Goal: Information Seeking & Learning: Check status

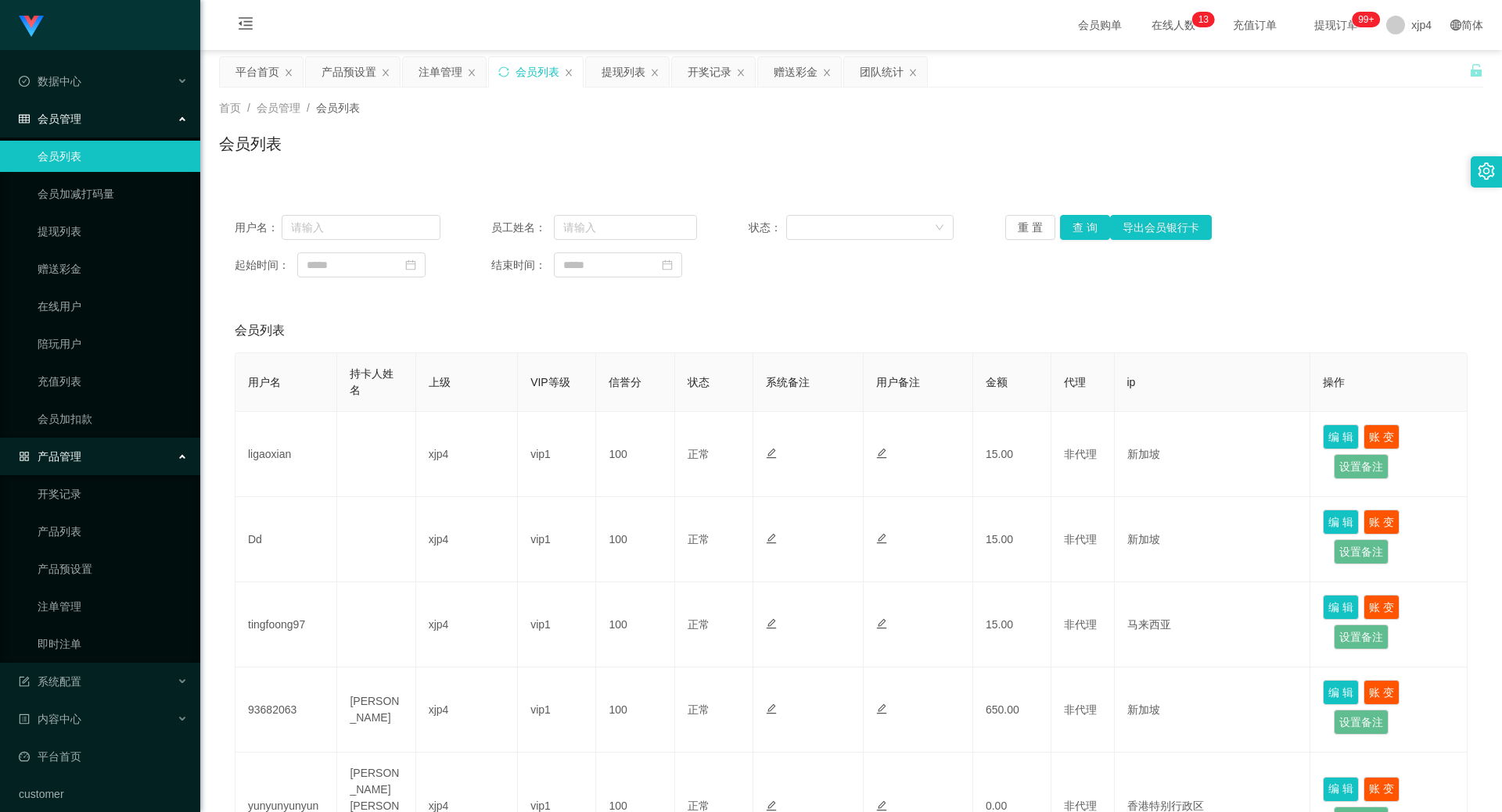
scroll to position [235, 0]
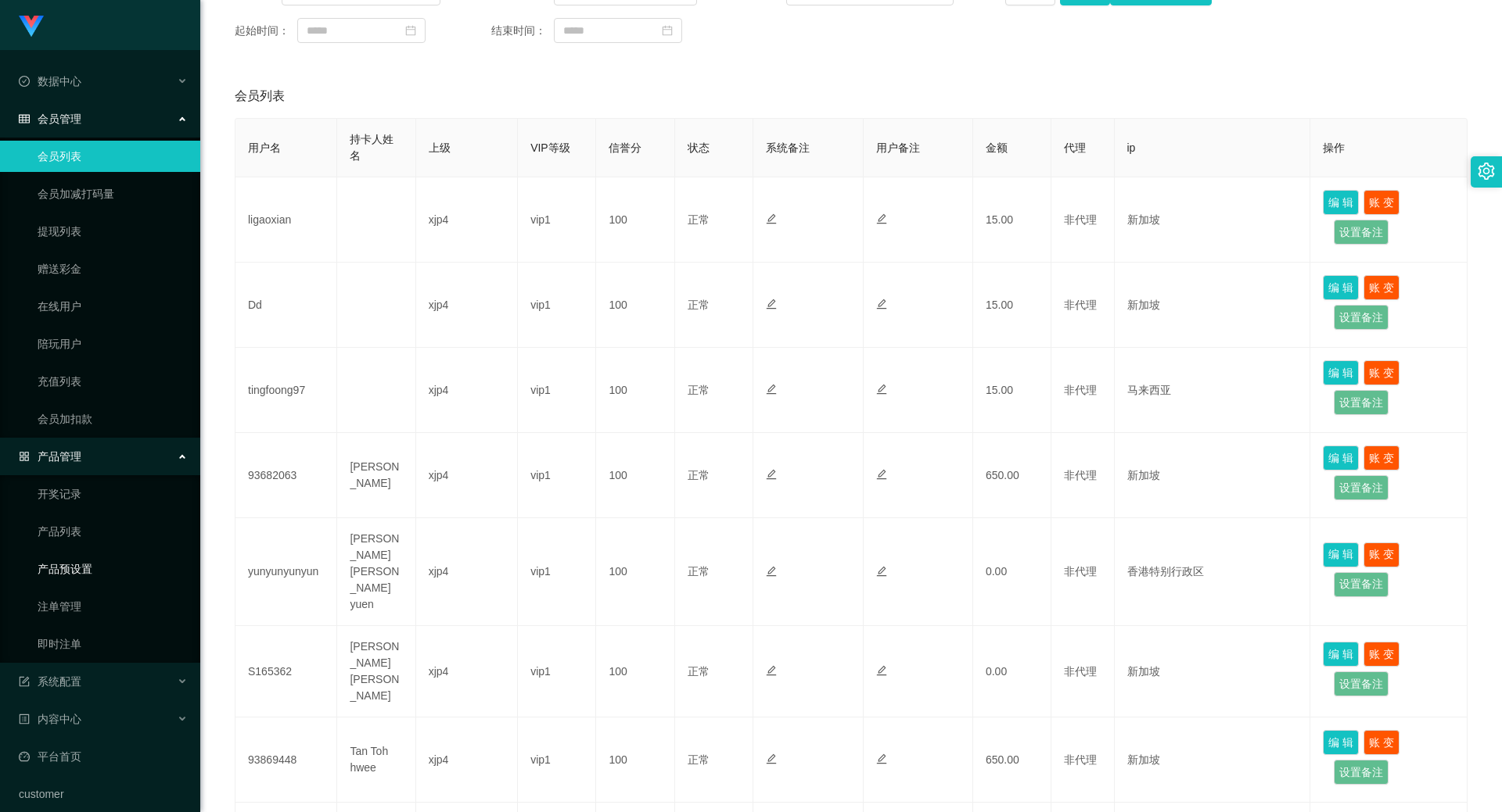
click at [96, 562] on link "产品预设置" at bounding box center [112, 570] width 150 height 32
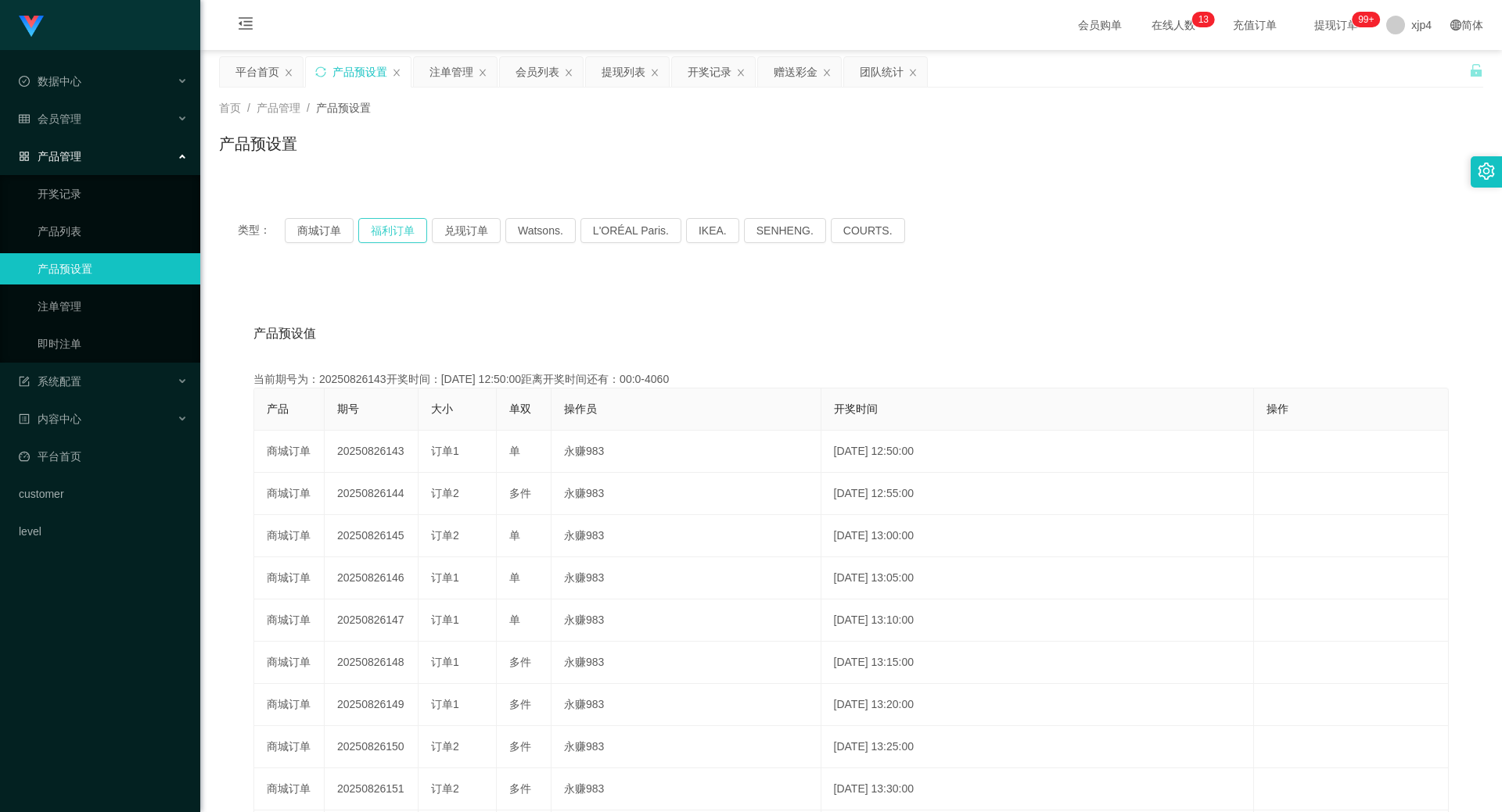
click at [390, 231] on button "福利订单" at bounding box center [393, 230] width 69 height 25
click at [71, 128] on div "会员管理" at bounding box center [100, 119] width 201 height 32
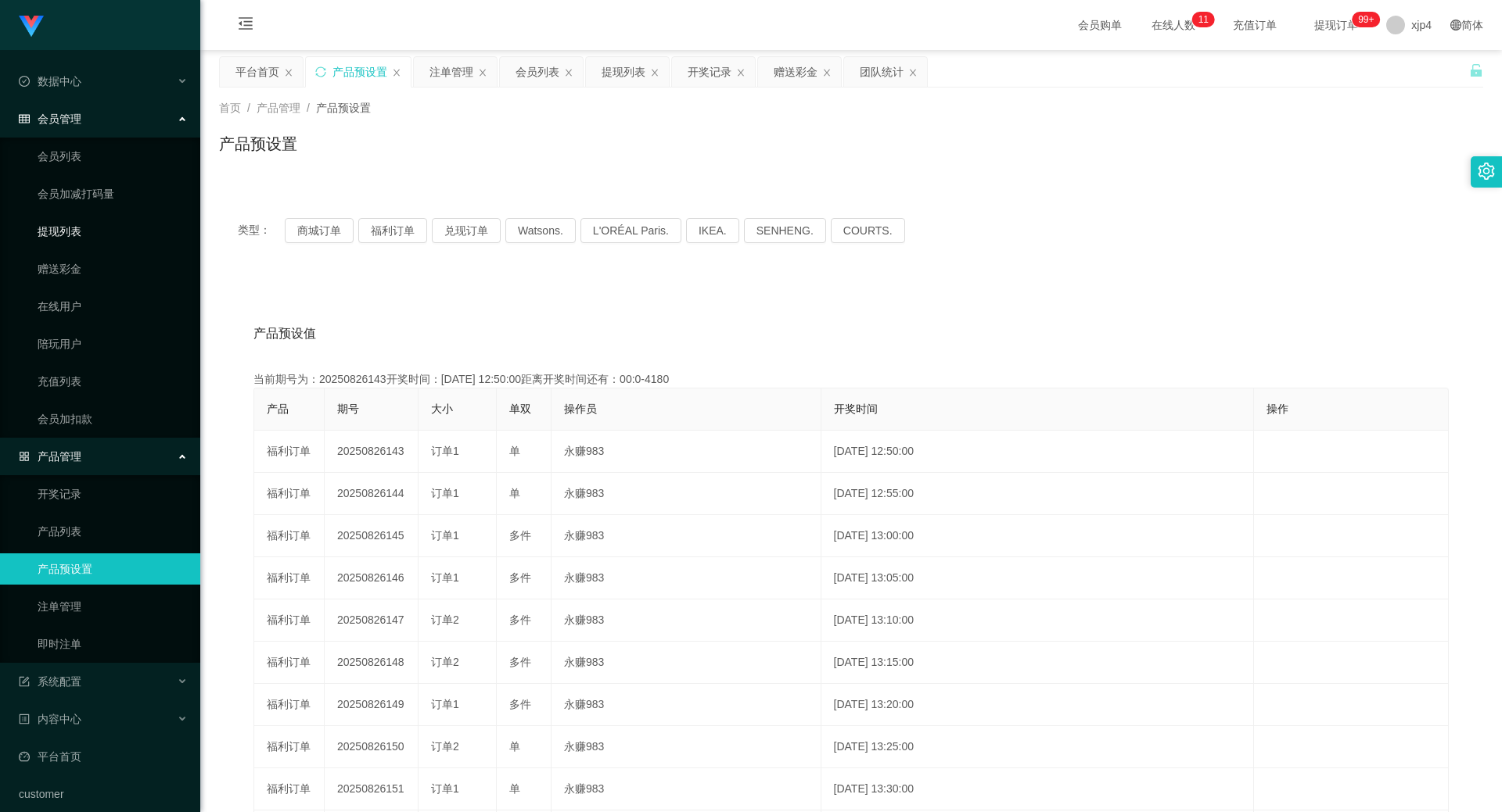
click at [76, 227] on link "提现列表" at bounding box center [112, 232] width 150 height 32
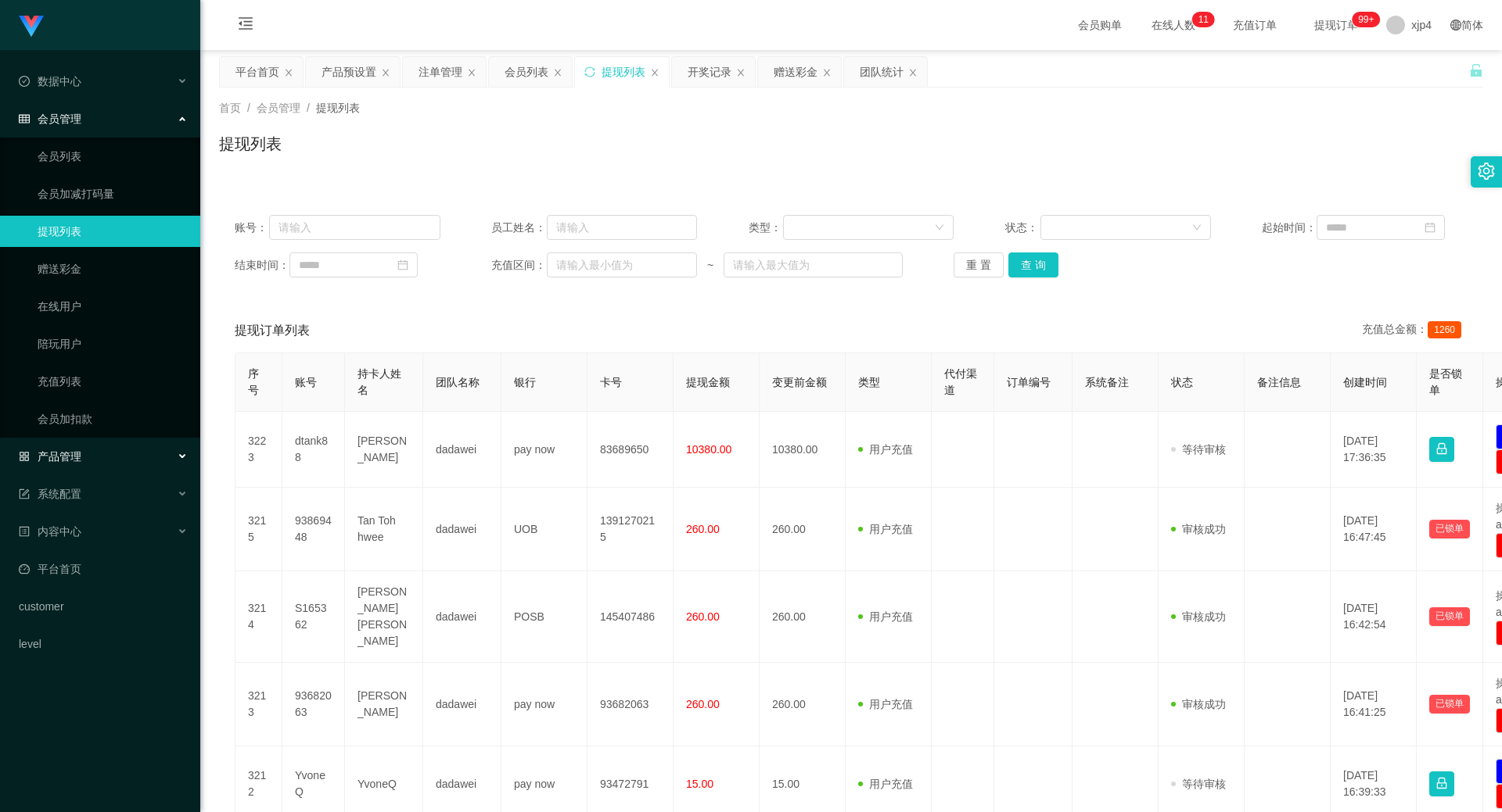
click at [73, 445] on div "产品管理" at bounding box center [100, 457] width 201 height 32
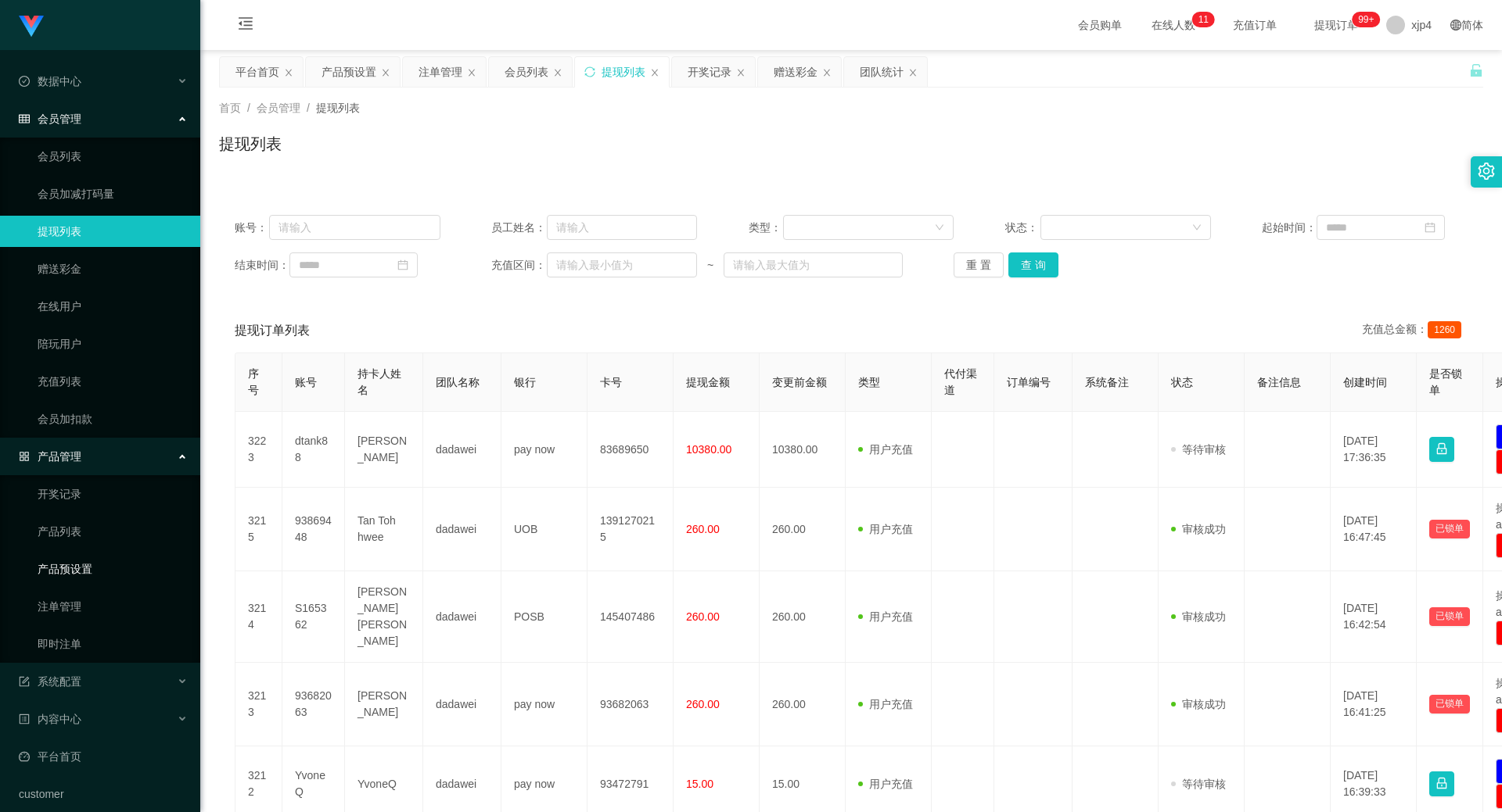
click at [83, 589] on ul "开奖记录 产品列表 产品预设置 注单管理 即时注单" at bounding box center [100, 569] width 201 height 187
click at [80, 596] on link "注单管理" at bounding box center [112, 607] width 150 height 32
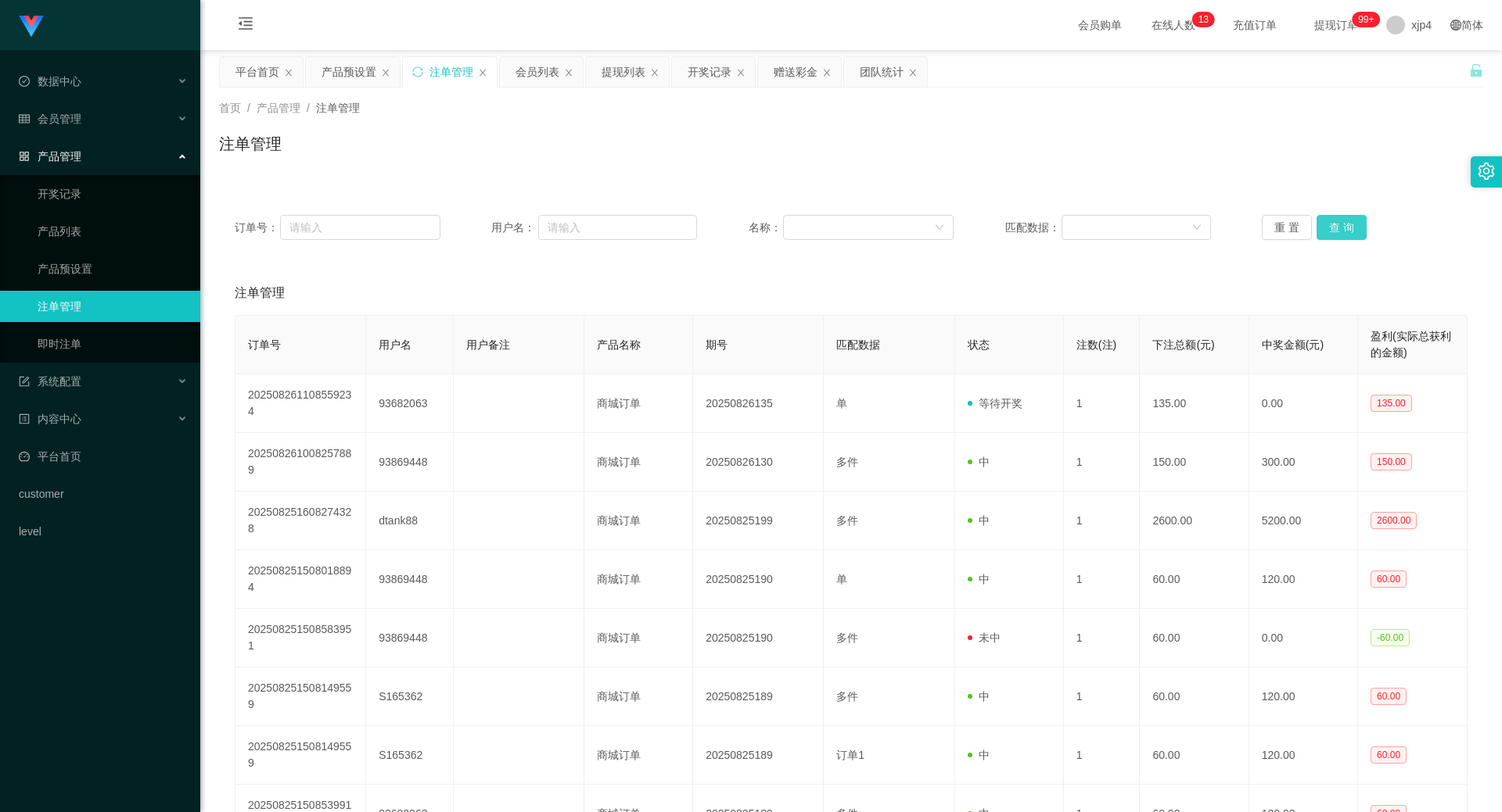
click at [1329, 226] on button "查 询" at bounding box center [1341, 227] width 50 height 25
click at [1329, 226] on div "重 置 查 询" at bounding box center [1365, 227] width 206 height 25
click at [1329, 226] on button "查 询" at bounding box center [1341, 227] width 50 height 25
click at [1329, 226] on div "重 置 查 询" at bounding box center [1365, 227] width 206 height 25
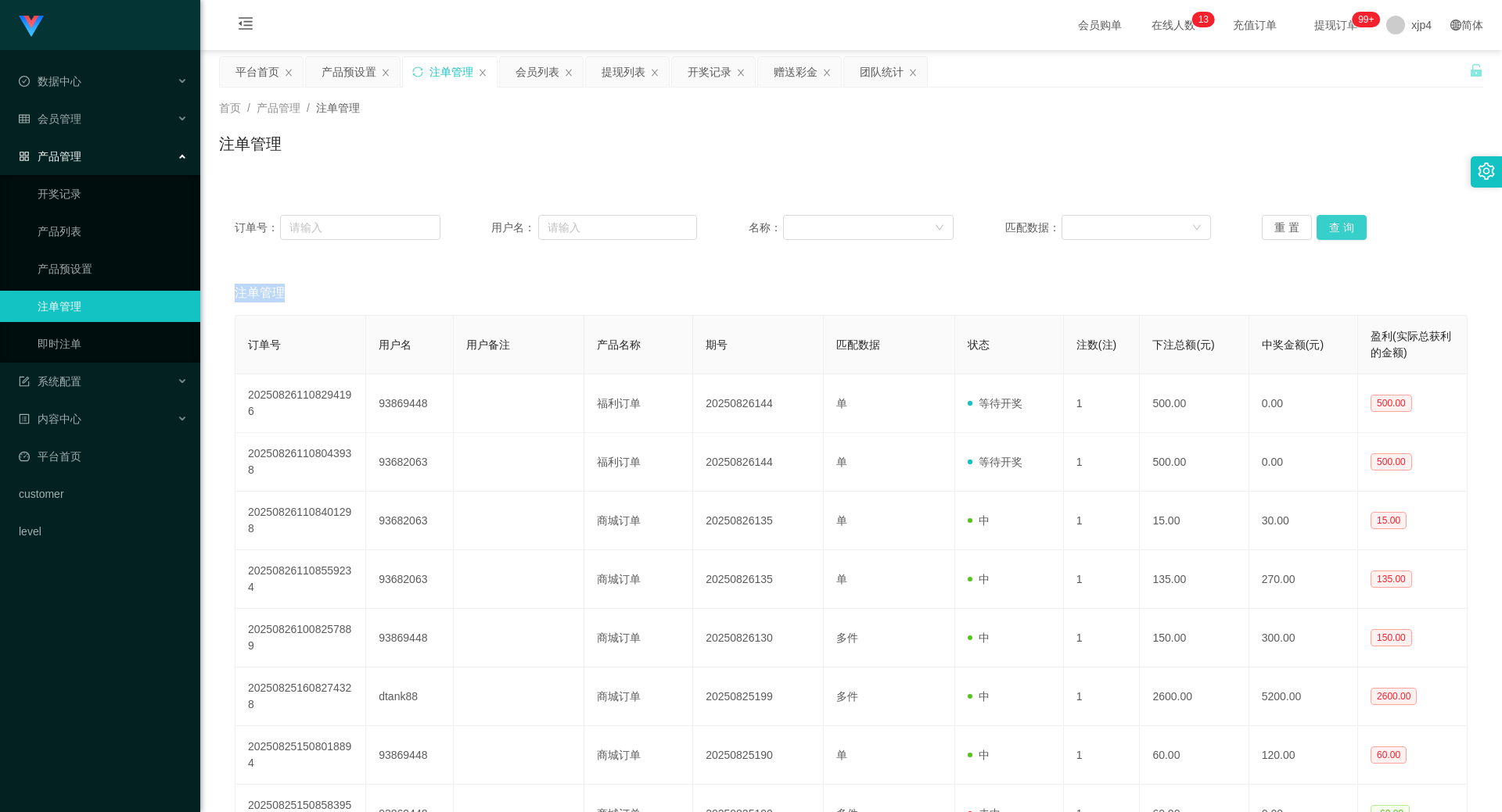
click at [1329, 226] on button "查 询" at bounding box center [1341, 227] width 50 height 25
click at [1329, 226] on div "重 置 查 询" at bounding box center [1365, 227] width 206 height 25
click at [1329, 226] on button "查 询" at bounding box center [1341, 227] width 50 height 25
click at [1329, 226] on div "重 置 查 询" at bounding box center [1365, 227] width 206 height 25
click at [1329, 226] on button "查 询" at bounding box center [1341, 227] width 50 height 25
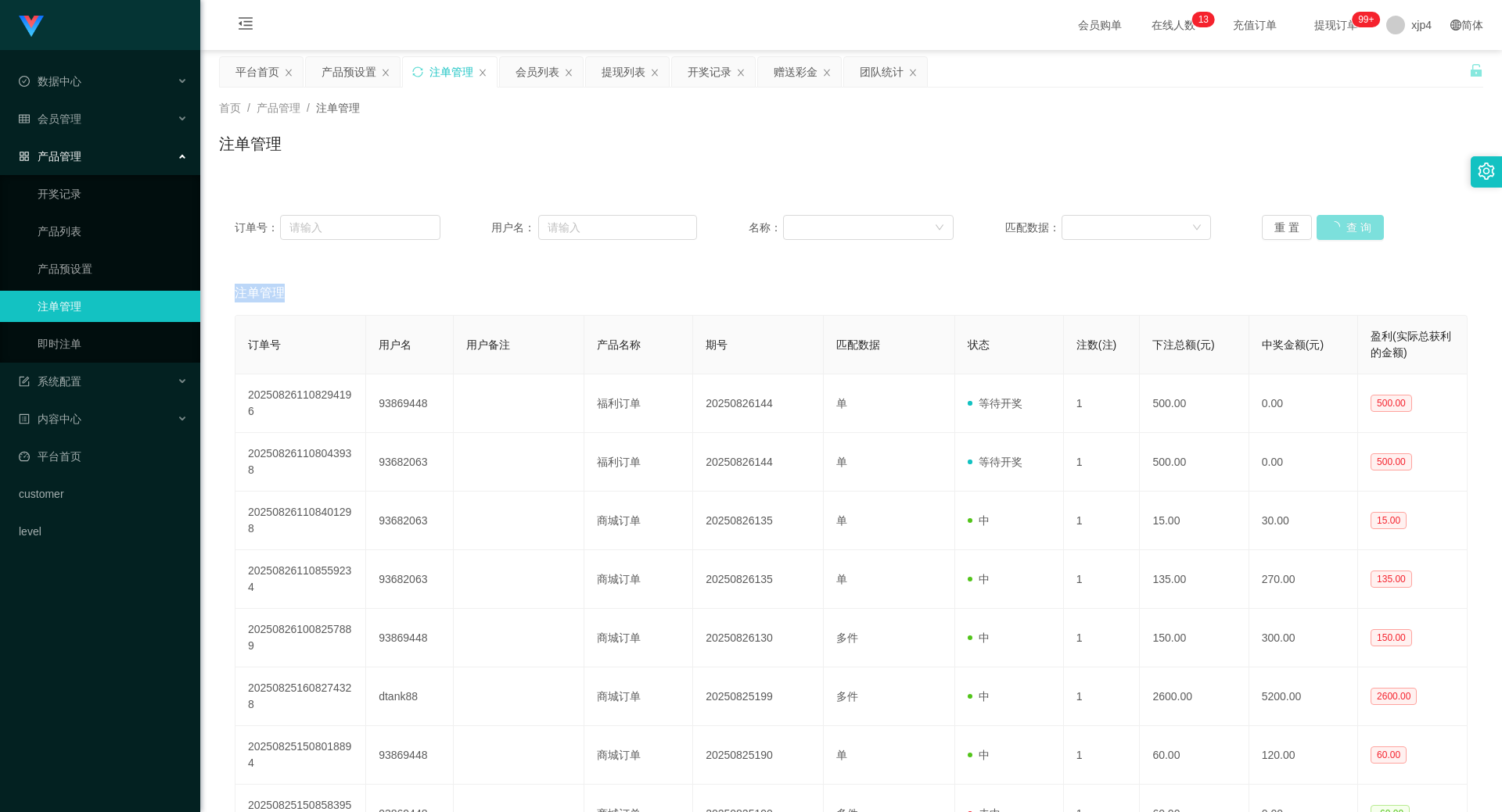
click at [1329, 226] on div "重 置 查 询" at bounding box center [1365, 227] width 206 height 25
click at [1329, 226] on button "查 询" at bounding box center [1341, 227] width 50 height 25
click at [1329, 226] on div "重 置 查 询" at bounding box center [1365, 227] width 206 height 25
click at [1329, 226] on button "查 询" at bounding box center [1341, 227] width 50 height 25
click at [1329, 226] on div "重 置 查 询" at bounding box center [1365, 227] width 206 height 25
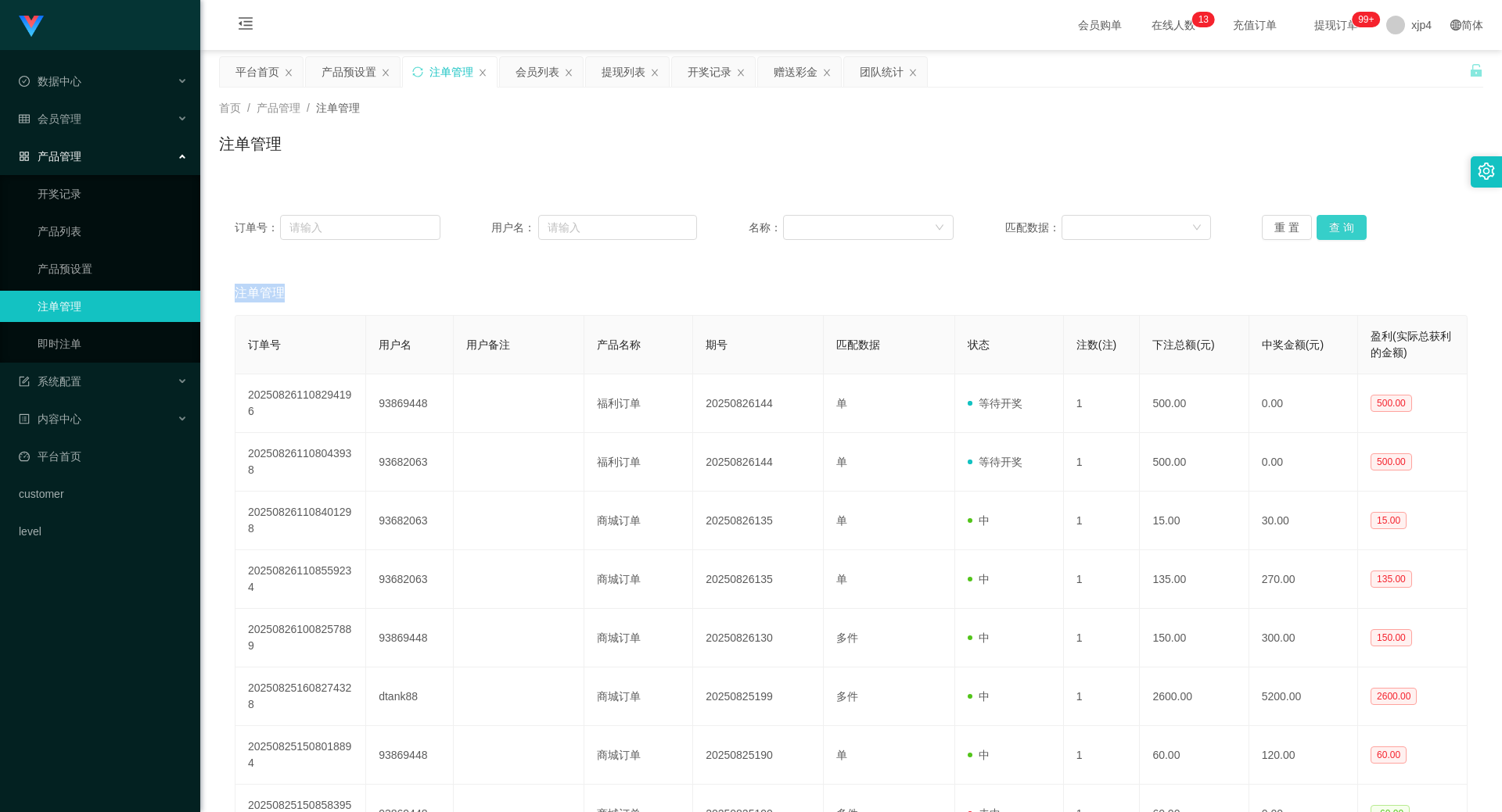
click at [1329, 226] on button "查 询" at bounding box center [1341, 227] width 50 height 25
click at [82, 276] on link "产品预设置" at bounding box center [112, 269] width 150 height 32
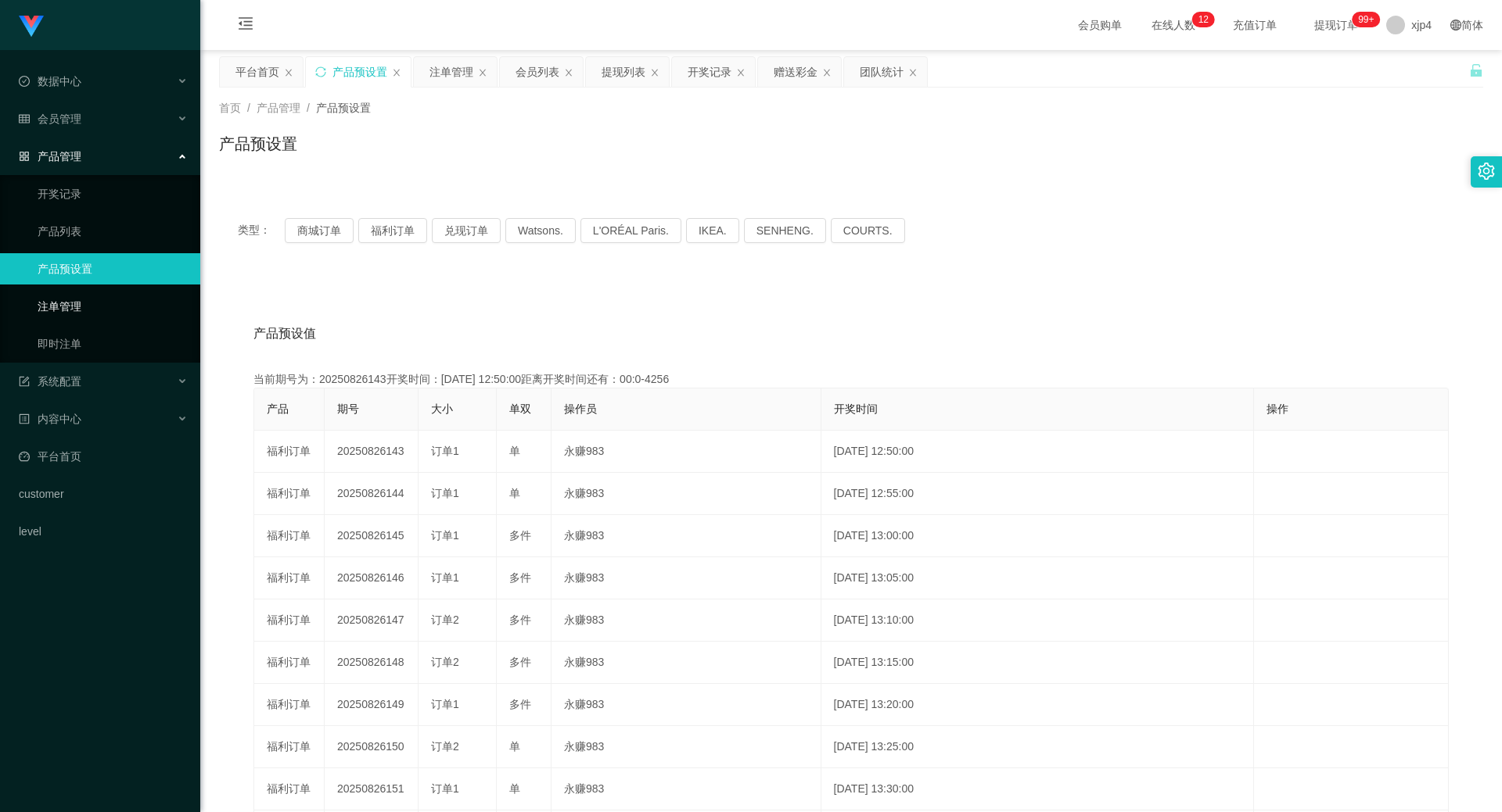
click at [89, 316] on link "注单管理" at bounding box center [112, 306] width 150 height 32
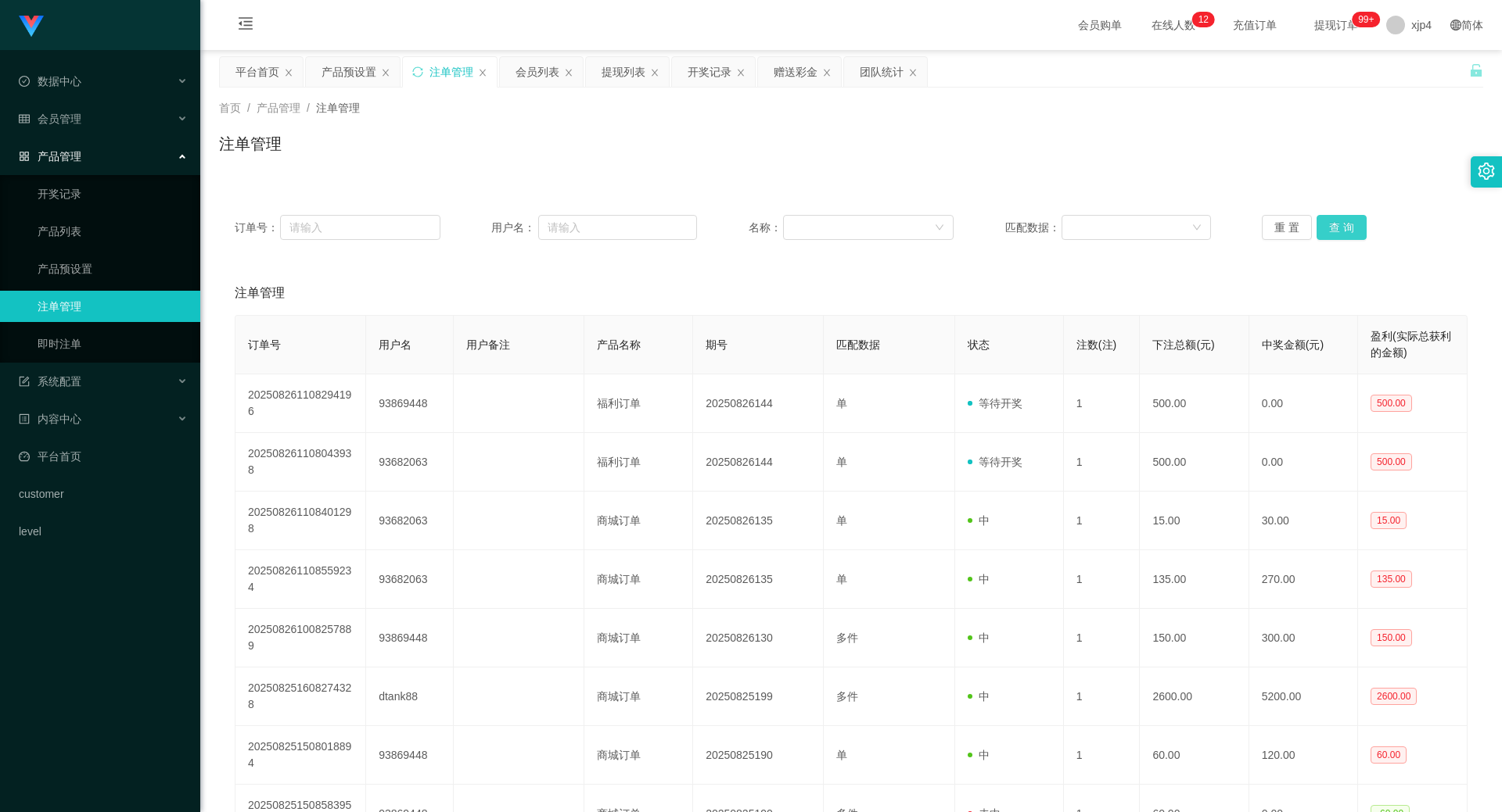
click at [1356, 224] on button "查 询" at bounding box center [1341, 227] width 50 height 25
click at [1356, 224] on div "重 置 查 询" at bounding box center [1365, 227] width 206 height 25
click at [1356, 224] on button "查 询" at bounding box center [1341, 227] width 50 height 25
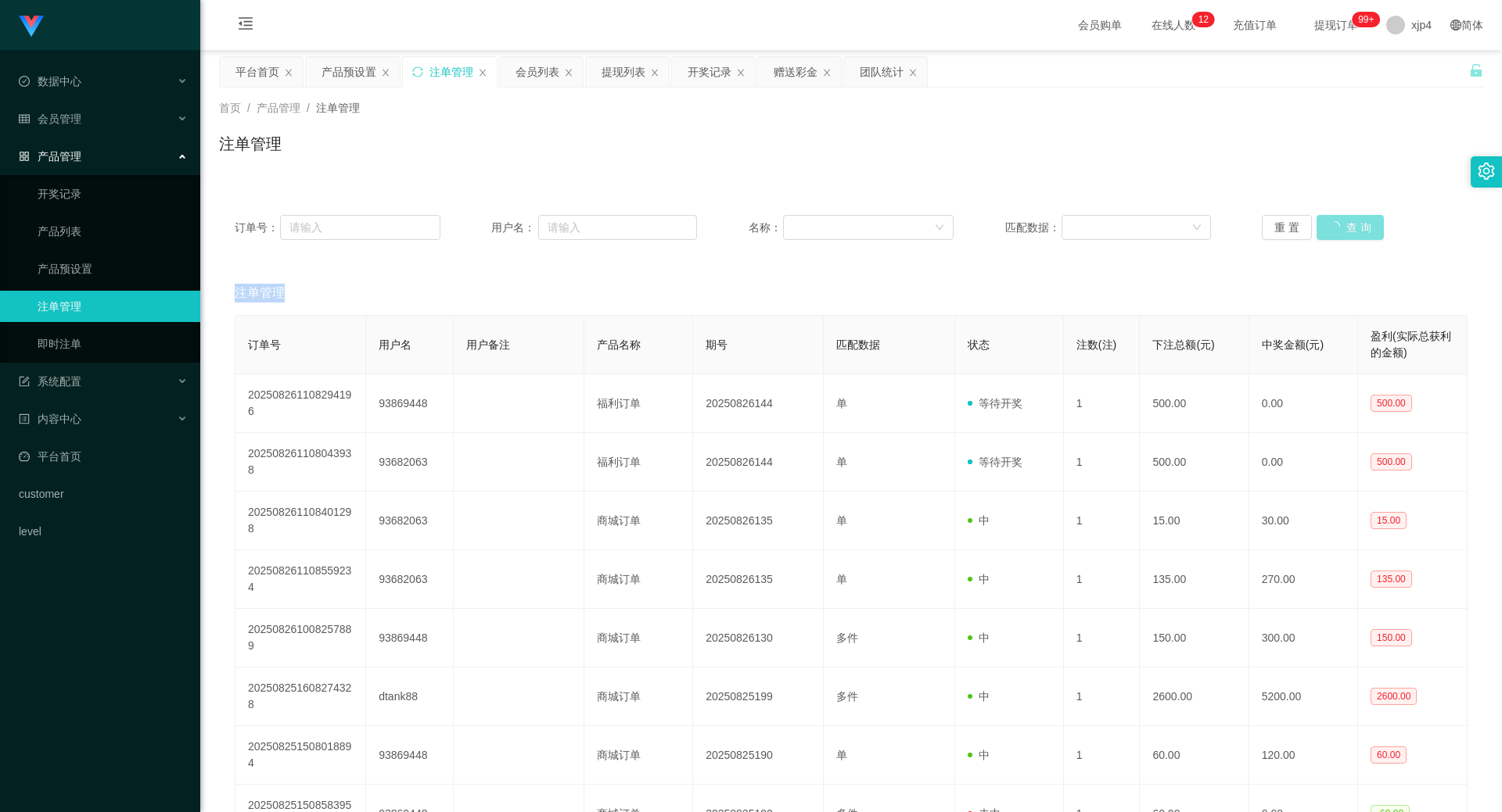
click at [1356, 224] on div "重 置 查 询" at bounding box center [1365, 227] width 206 height 25
click at [105, 302] on link "注单管理" at bounding box center [112, 306] width 150 height 32
click at [76, 264] on link "产品预设置" at bounding box center [112, 269] width 150 height 32
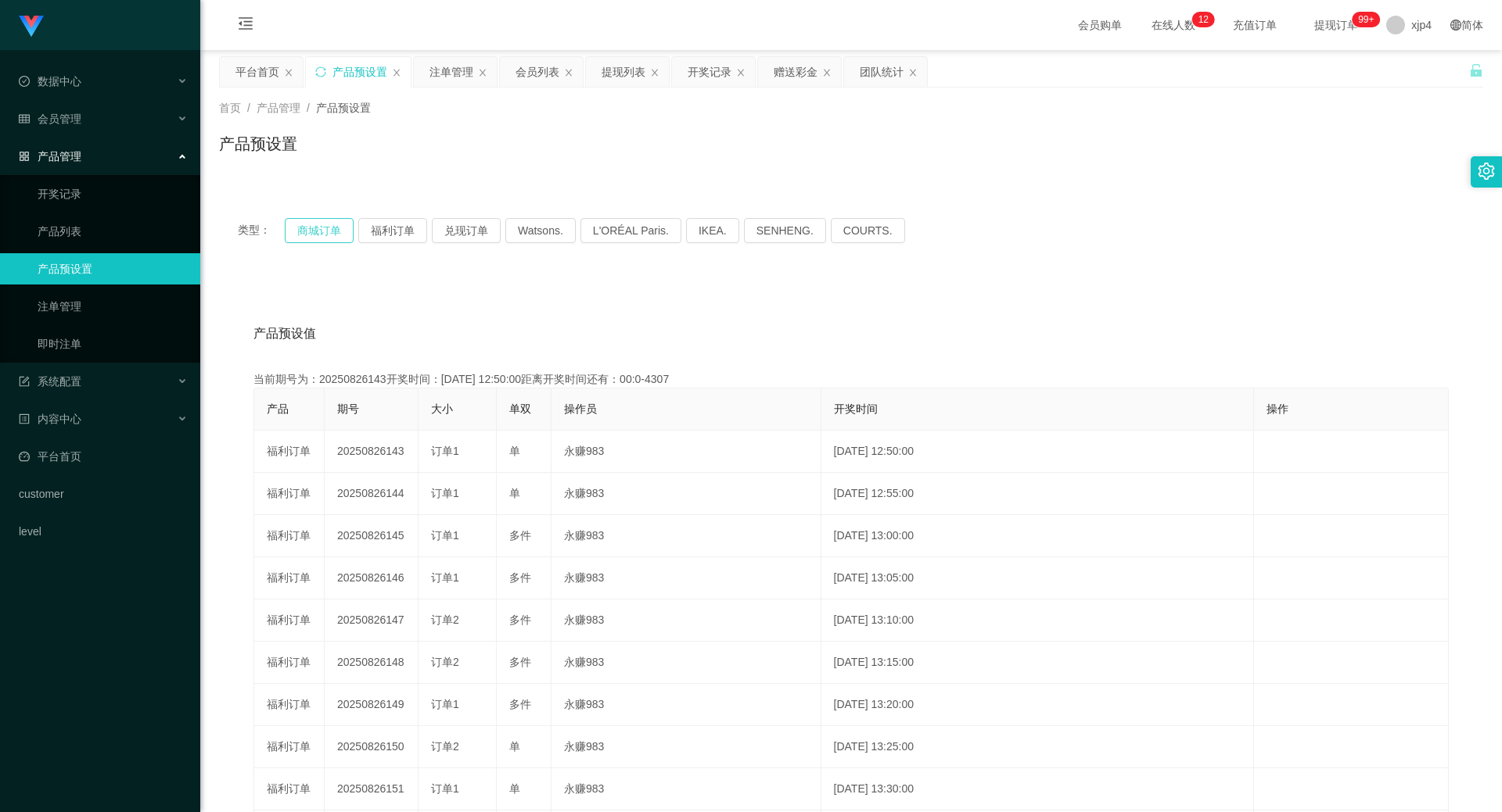
click at [305, 227] on button "商城订单" at bounding box center [319, 230] width 69 height 25
click at [89, 303] on link "注单管理" at bounding box center [112, 306] width 150 height 32
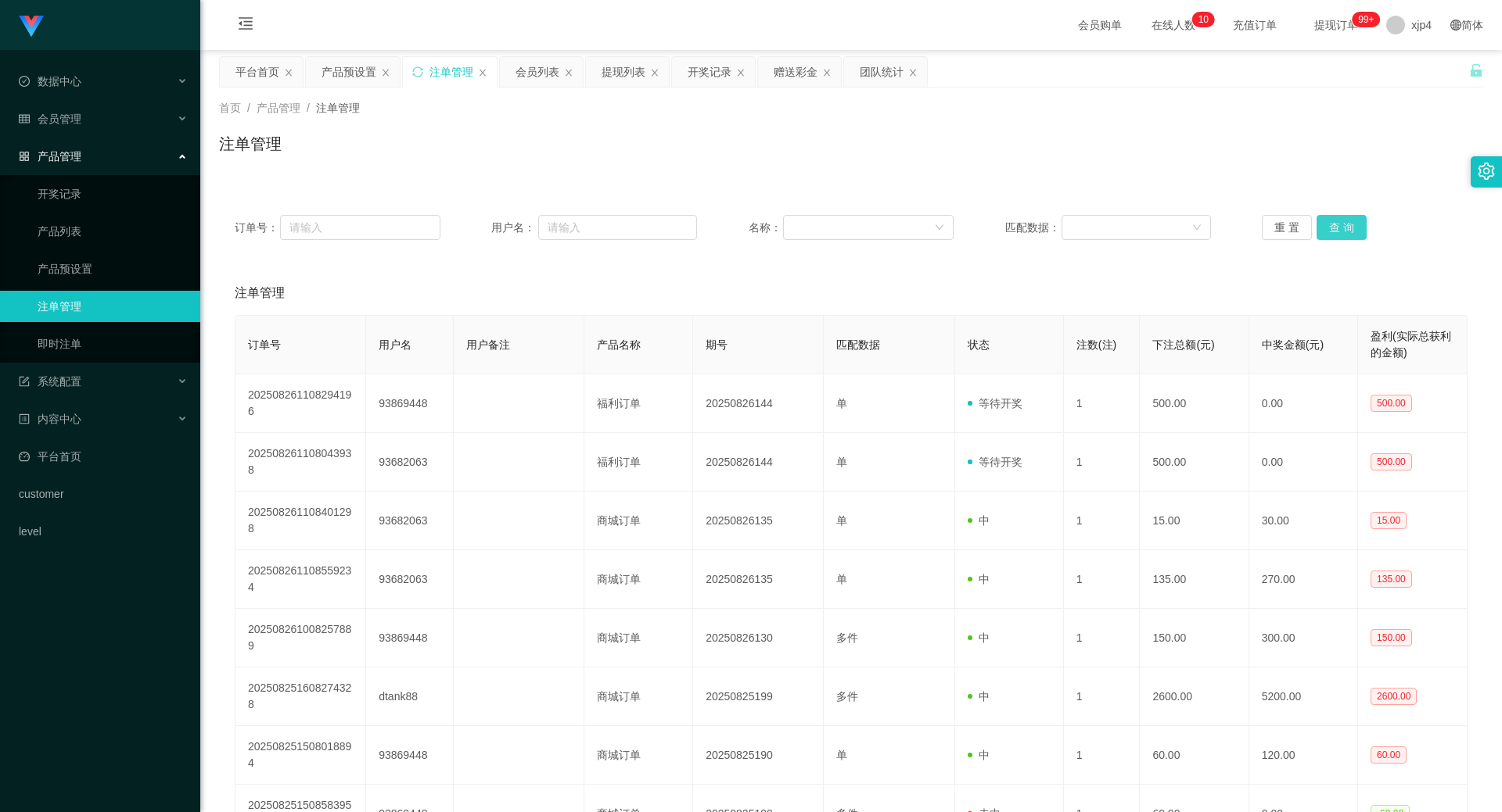
click at [1344, 225] on button "查 询" at bounding box center [1341, 227] width 50 height 25
click at [1344, 225] on div "重 置 查 询" at bounding box center [1365, 227] width 206 height 25
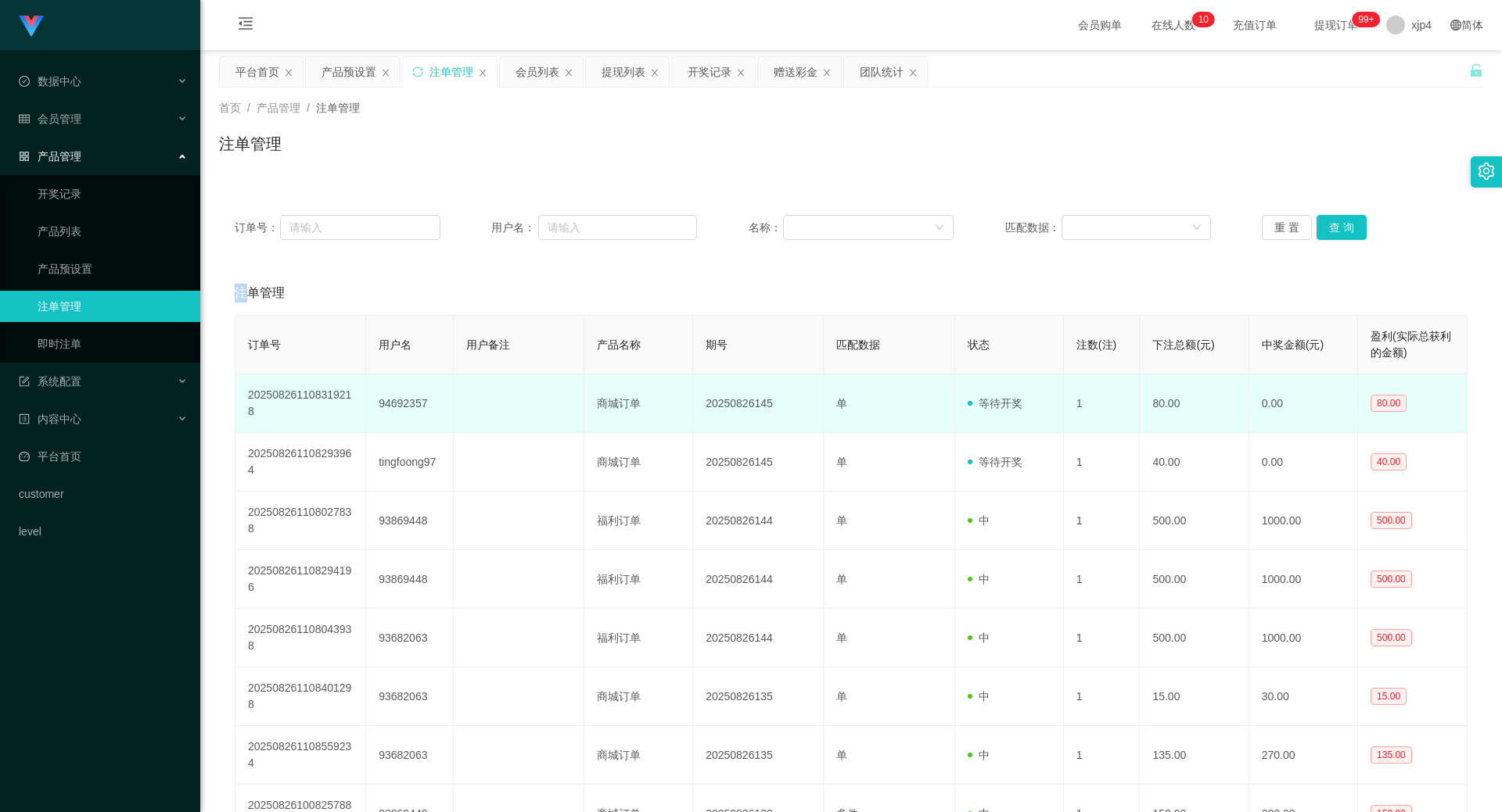
click at [396, 405] on td "94692357" at bounding box center [409, 404] width 87 height 58
copy td "94692357"
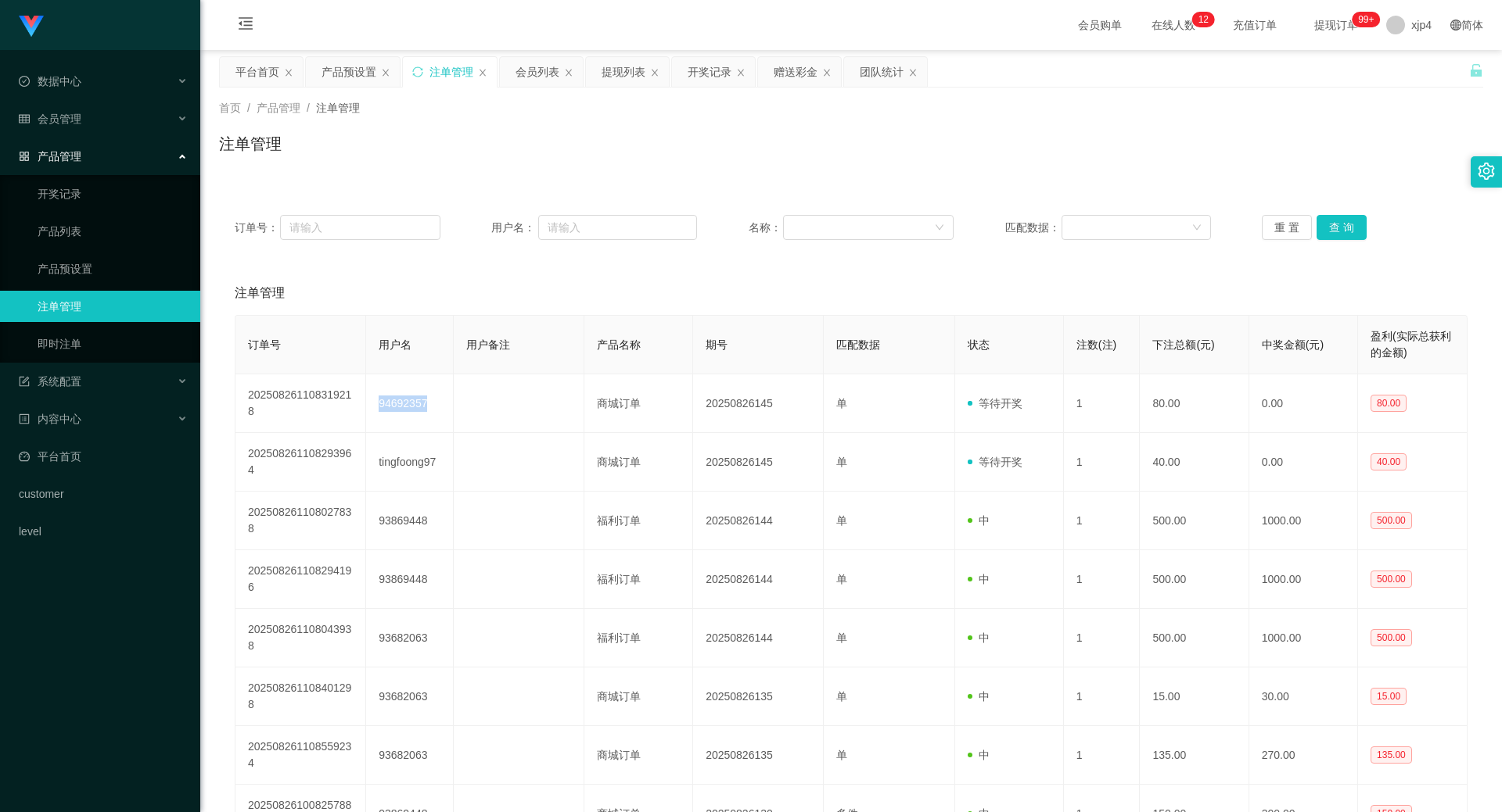
click at [132, 306] on link "注单管理" at bounding box center [112, 306] width 150 height 32
click at [1334, 234] on button "查 询" at bounding box center [1341, 227] width 50 height 25
click at [1334, 234] on div "重 置 查 询" at bounding box center [1365, 227] width 206 height 25
click at [1334, 234] on button "查 询" at bounding box center [1341, 227] width 50 height 25
click at [1334, 234] on div "重 置 查 询" at bounding box center [1365, 227] width 206 height 25
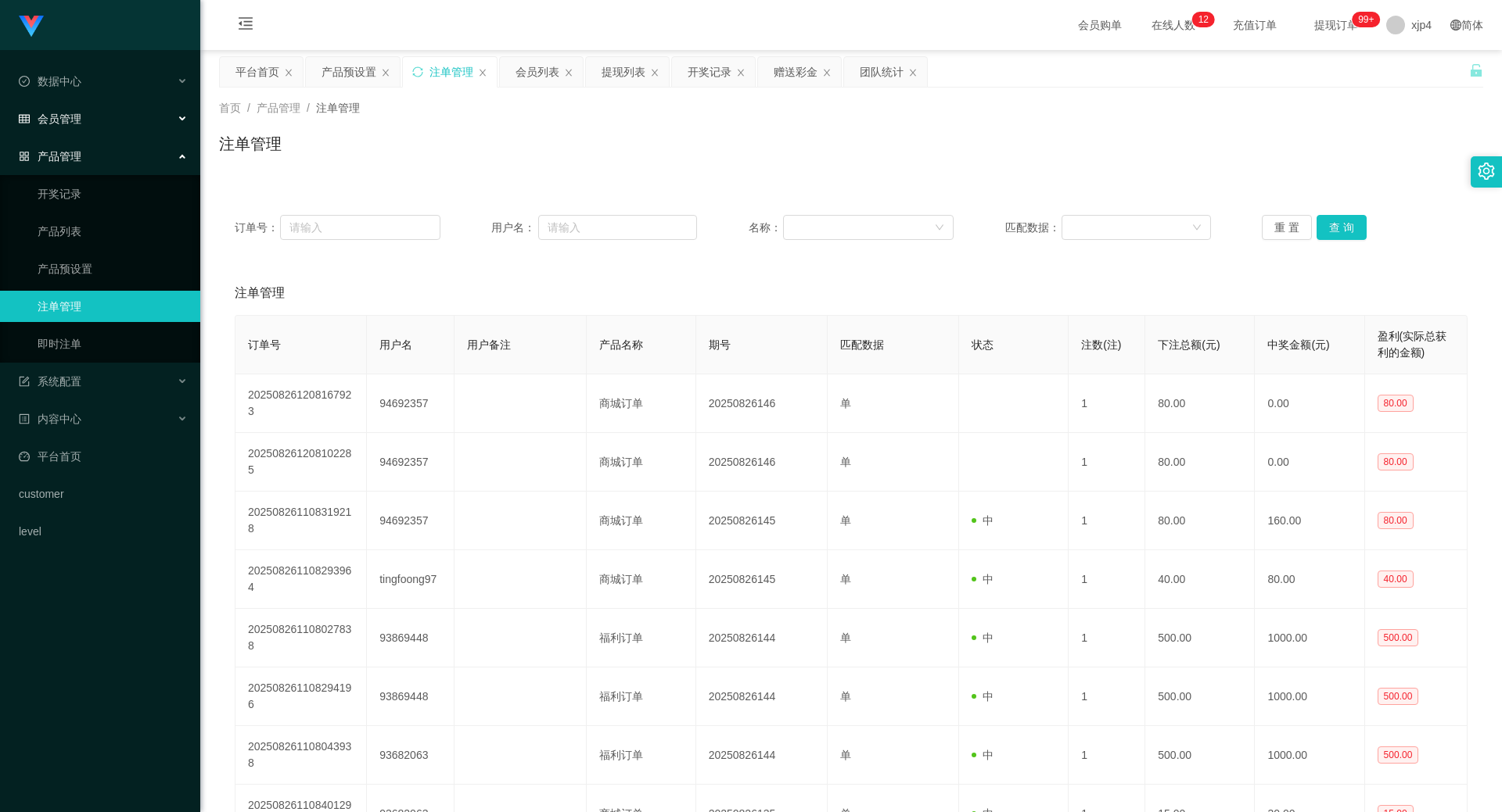
click at [94, 122] on div "会员管理" at bounding box center [100, 119] width 201 height 32
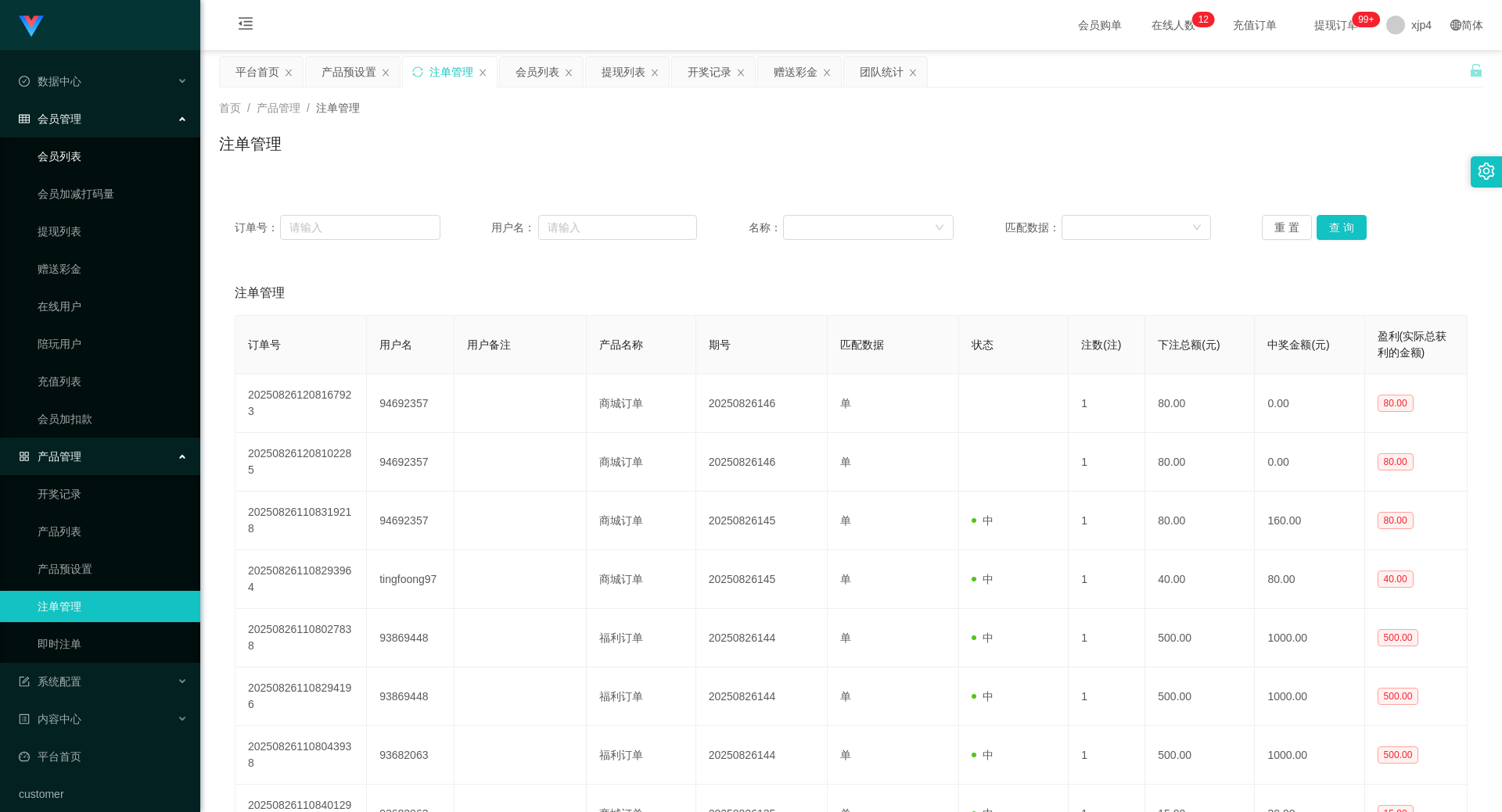
click at [81, 157] on link "会员列表" at bounding box center [112, 157] width 150 height 32
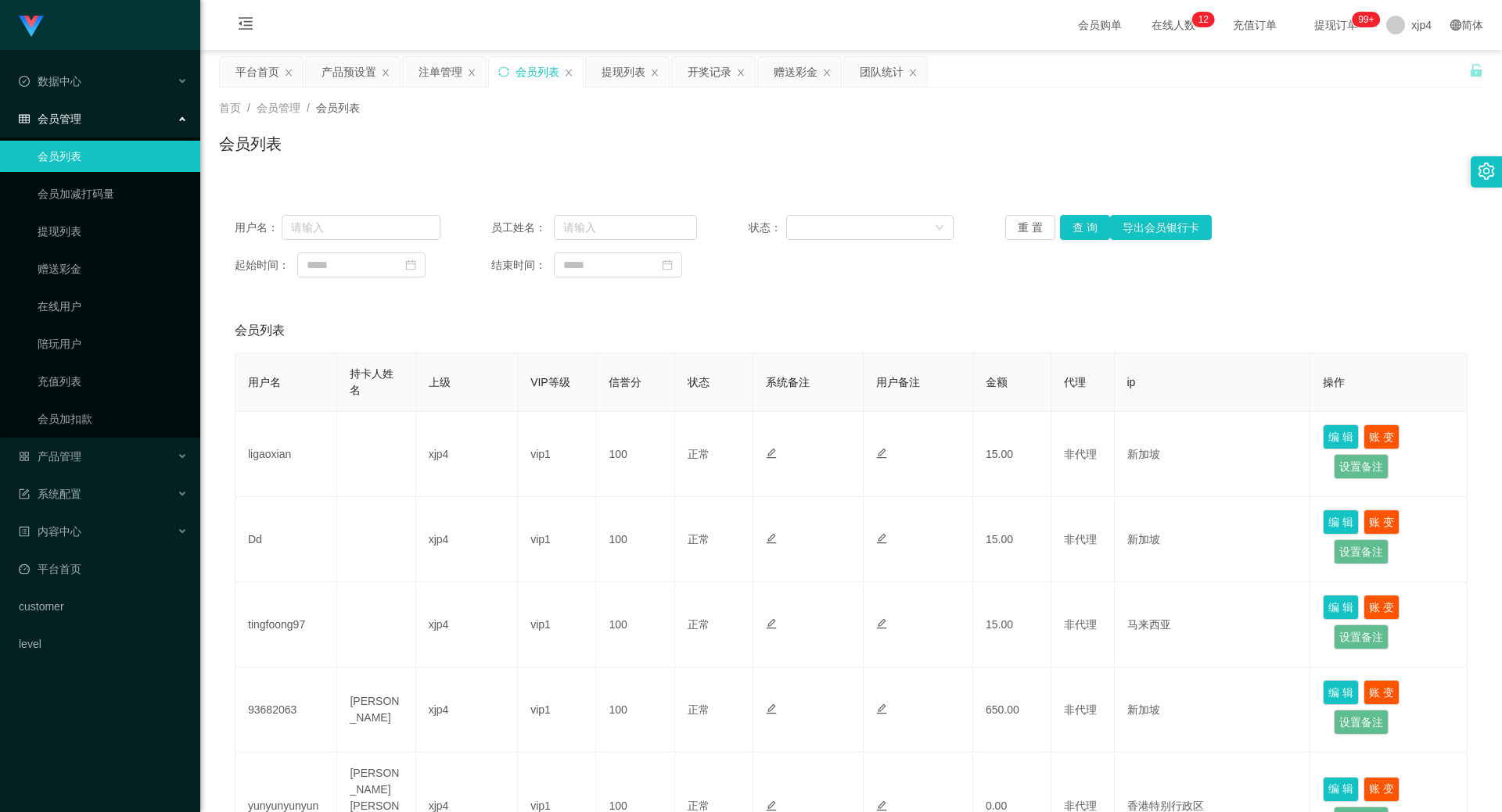
click at [81, 157] on link "会员列表" at bounding box center [112, 157] width 150 height 32
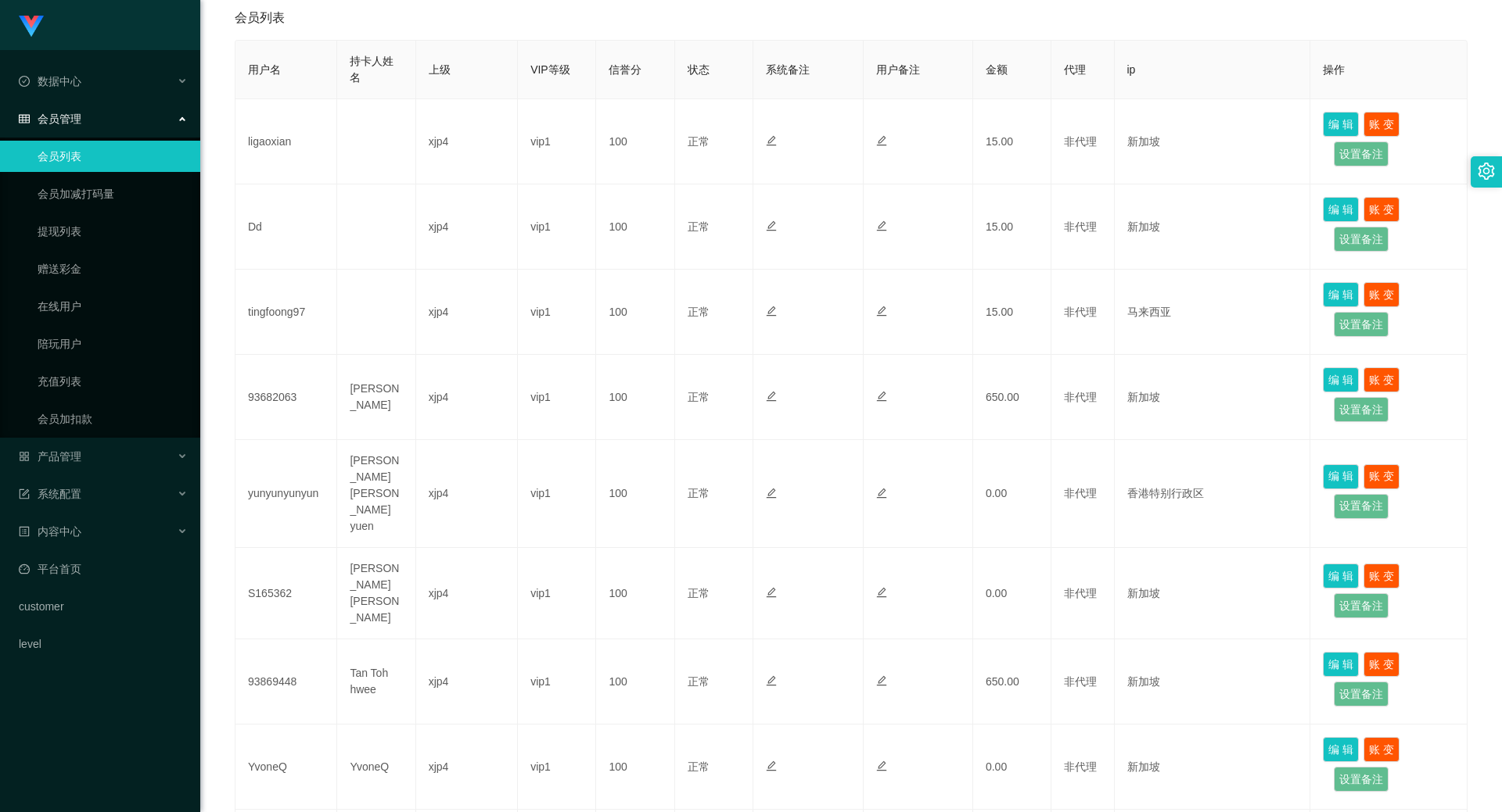
scroll to position [78, 0]
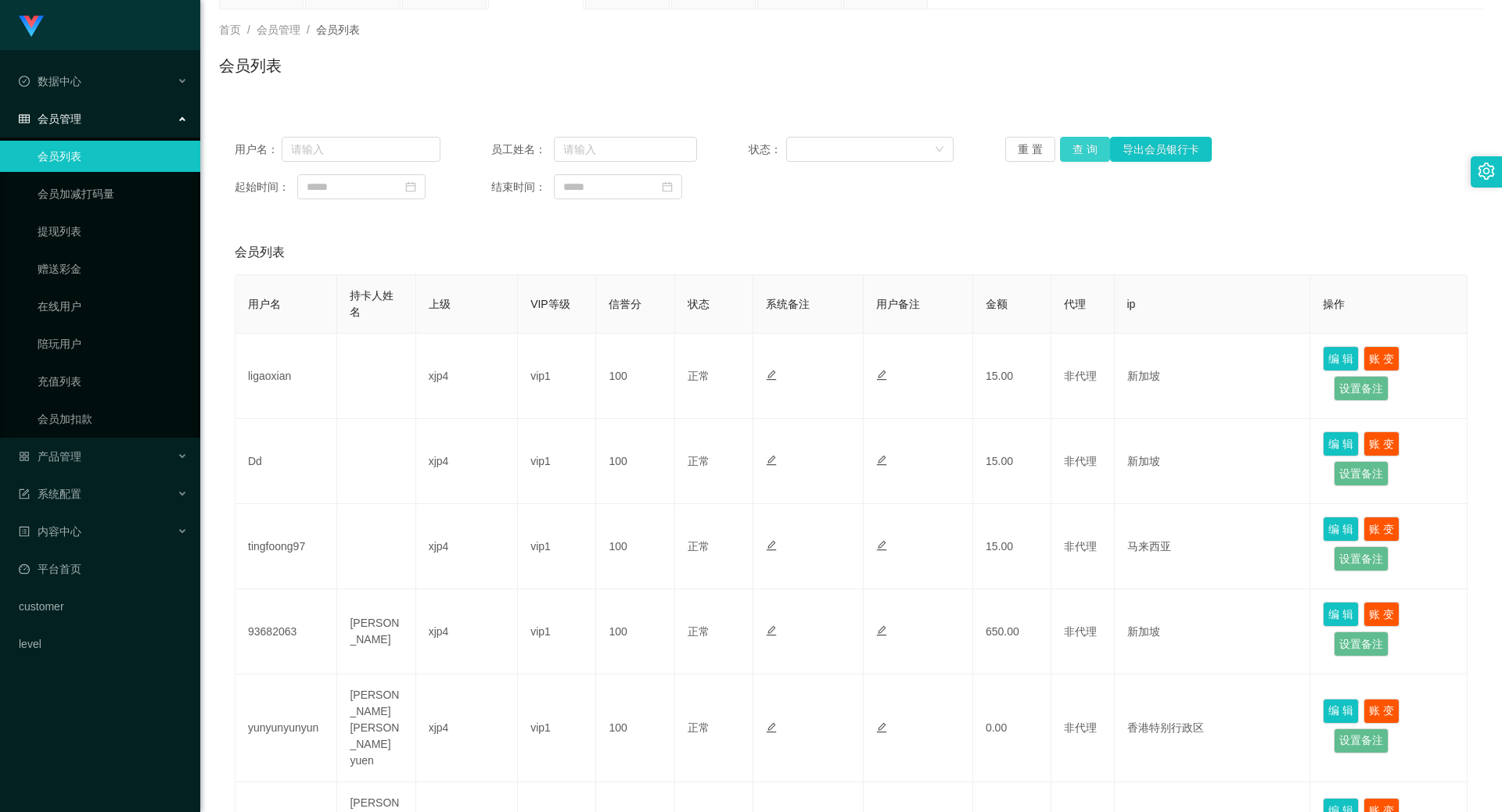
click at [1072, 161] on button "查 询" at bounding box center [1085, 148] width 50 height 25
drag, startPoint x: 1072, startPoint y: 161, endPoint x: 1080, endPoint y: 153, distance: 11.3
click at [1075, 160] on div "重 置 查 询 导出会员银行卡" at bounding box center [1108, 148] width 206 height 25
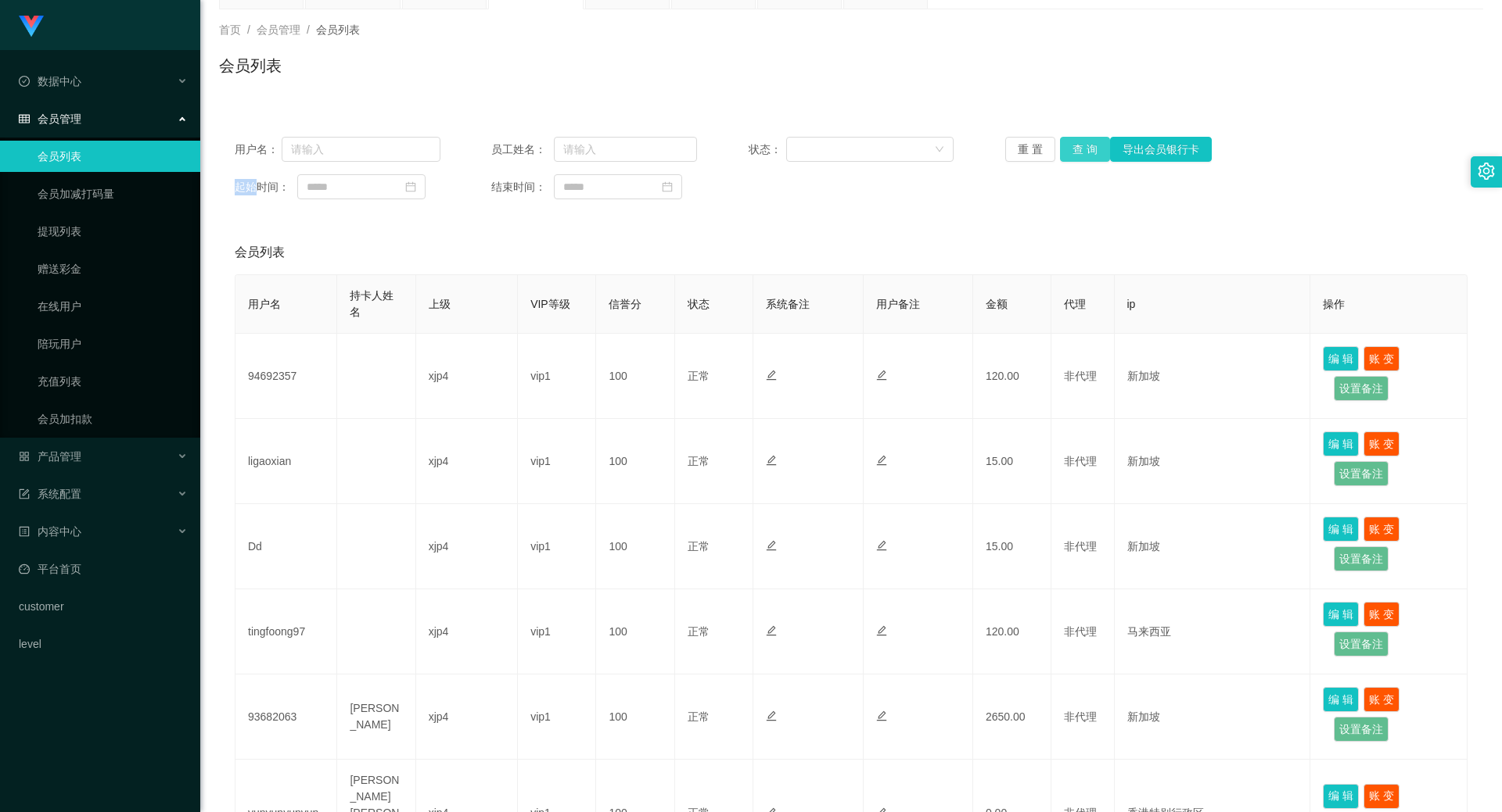
click at [1080, 153] on button "查 询" at bounding box center [1085, 148] width 50 height 25
click at [1080, 153] on div "重 置 查 询 导出会员银行卡" at bounding box center [1108, 148] width 206 height 25
click at [1080, 153] on button "查 询" at bounding box center [1085, 148] width 50 height 25
click at [1080, 153] on div "重 置 查 询 导出会员银行卡" at bounding box center [1108, 148] width 206 height 25
click at [1080, 153] on button "查 询" at bounding box center [1085, 148] width 50 height 25
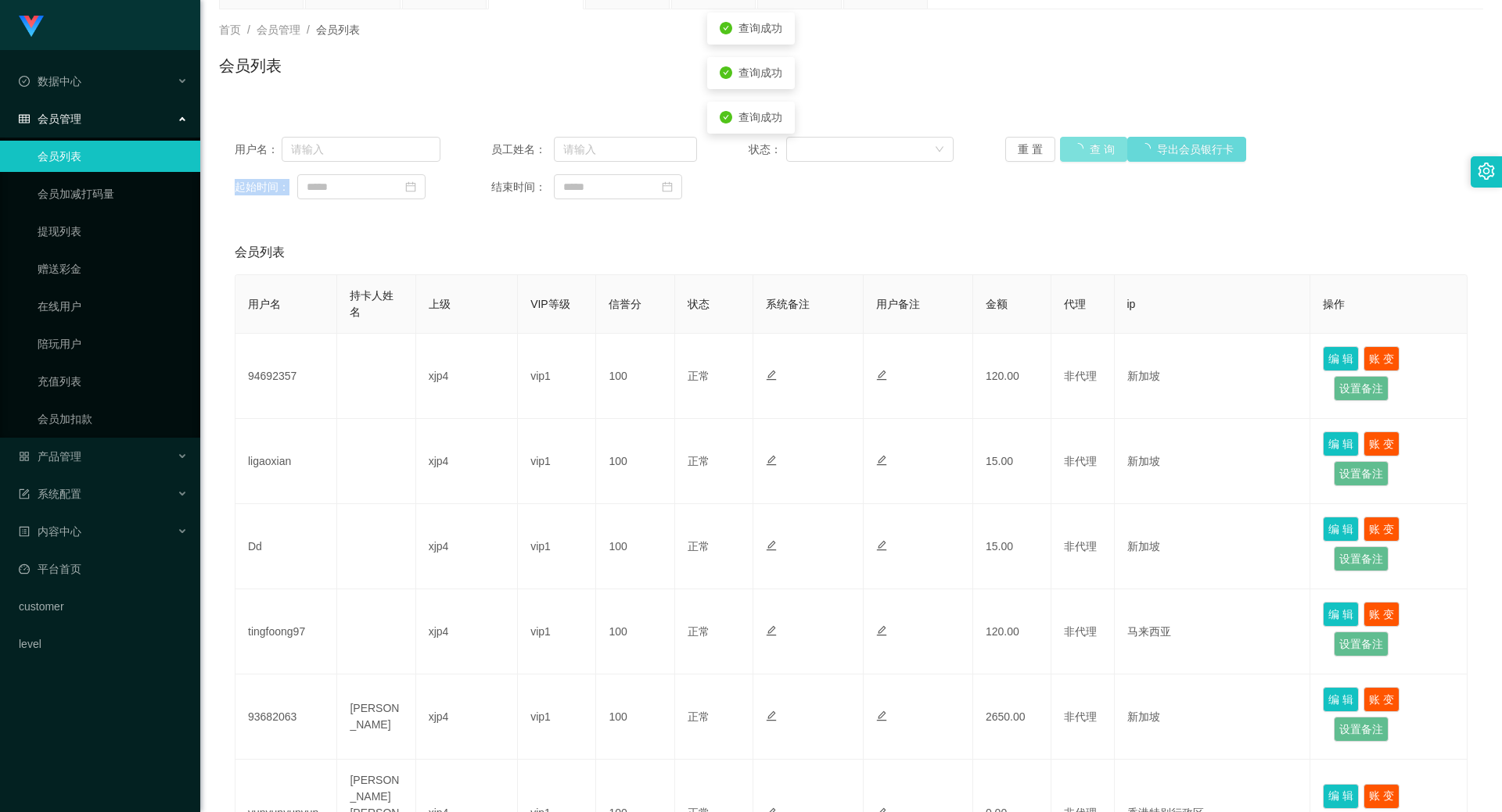
click at [1080, 153] on div "重 置 查 询 导出会员银行卡" at bounding box center [1108, 148] width 206 height 25
click at [1080, 147] on button "查 询" at bounding box center [1085, 148] width 50 height 25
click at [1080, 147] on div "重 置 查 询 导出会员银行卡" at bounding box center [1108, 148] width 206 height 25
click at [1080, 147] on button "查 询" at bounding box center [1094, 148] width 67 height 25
click at [1080, 147] on div "重 置 查 询 导出会员银行卡" at bounding box center [1108, 148] width 206 height 25
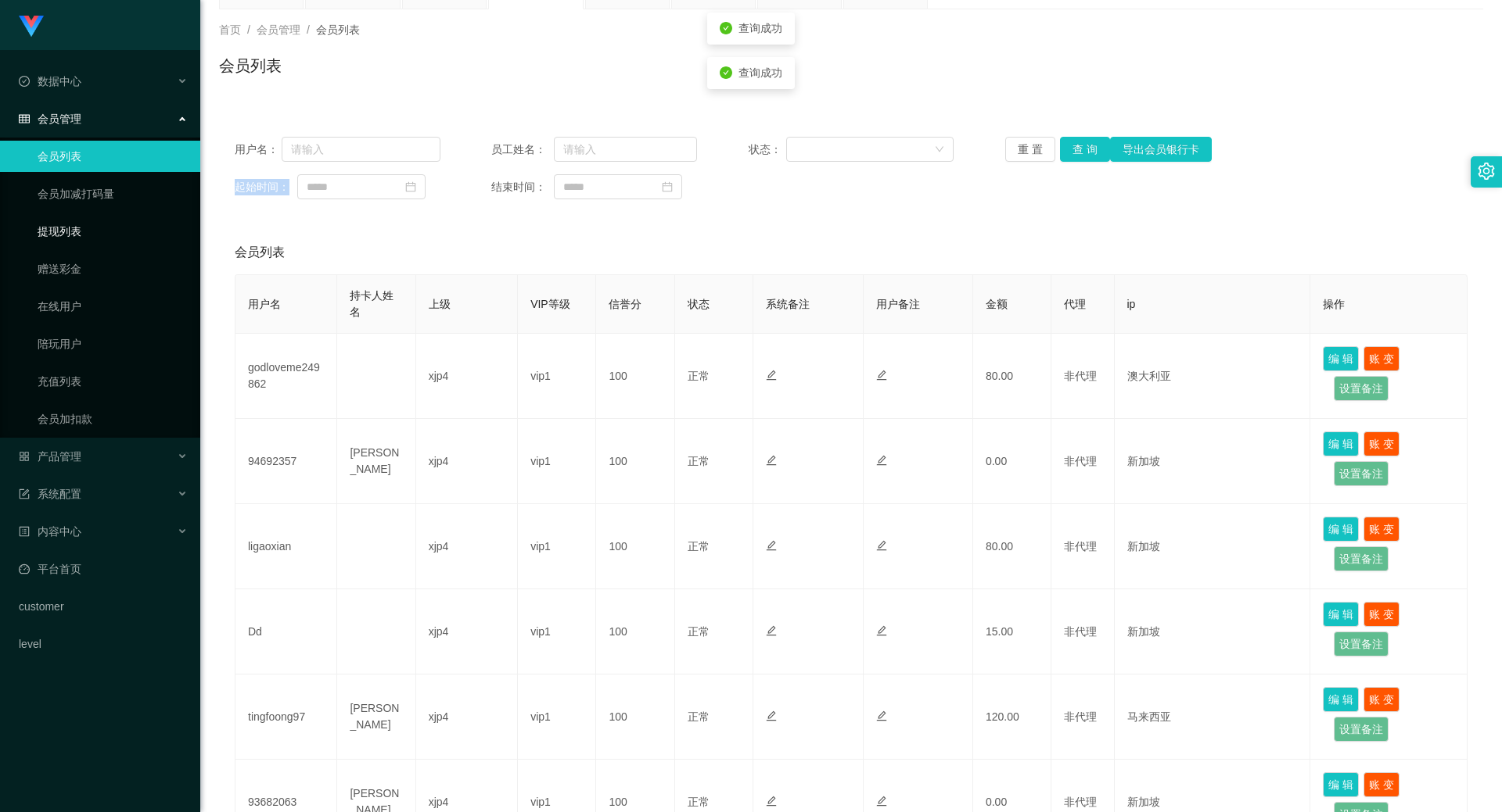
click at [83, 233] on link "提现列表" at bounding box center [112, 232] width 150 height 32
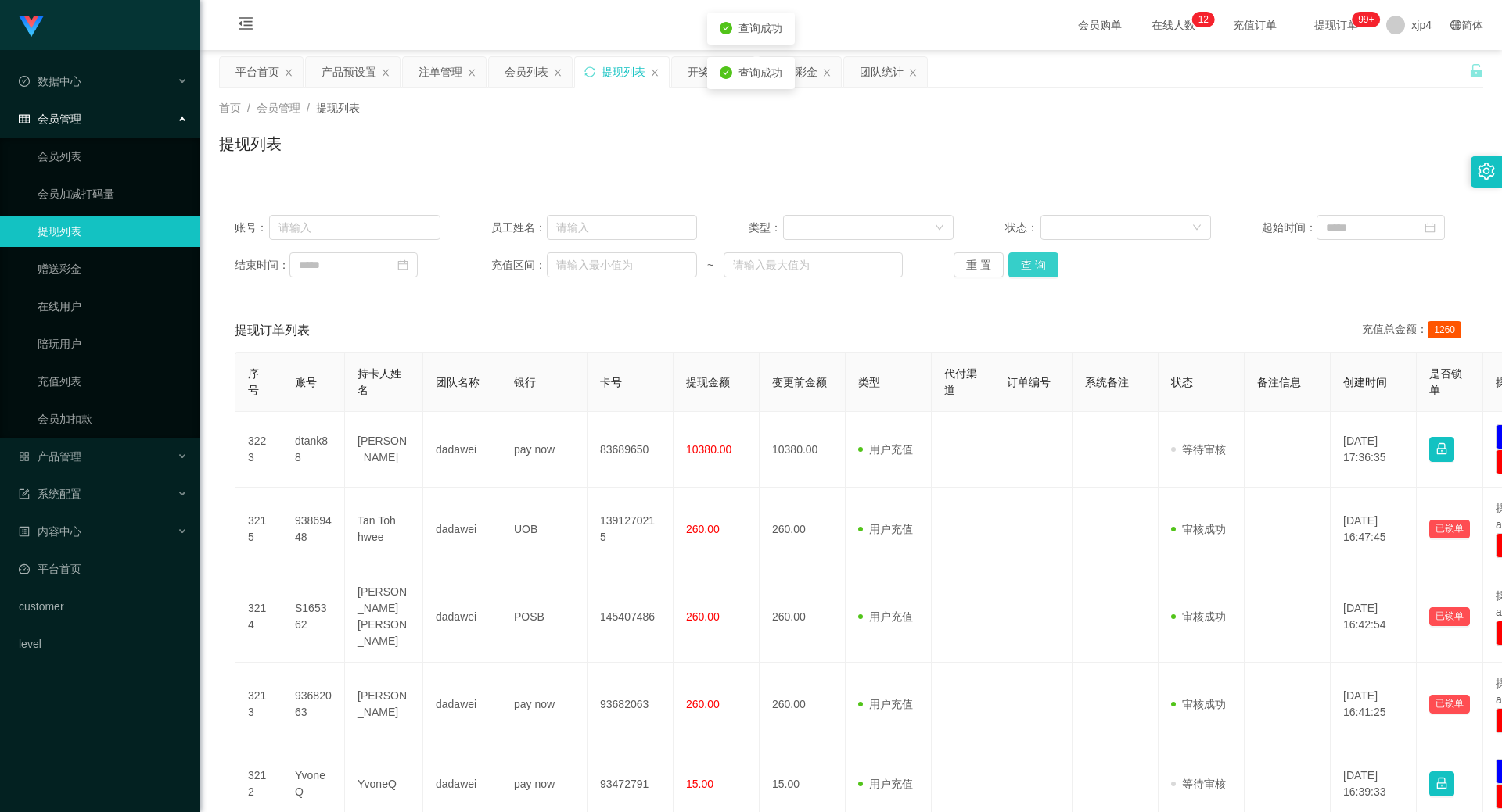
click at [1032, 268] on button "查 询" at bounding box center [1033, 264] width 50 height 25
click at [1032, 268] on div "重 置 查 询" at bounding box center [1056, 264] width 206 height 25
click at [1032, 268] on button "查 询" at bounding box center [1042, 264] width 67 height 25
click at [1032, 268] on div "重 置 查 询" at bounding box center [1056, 264] width 206 height 25
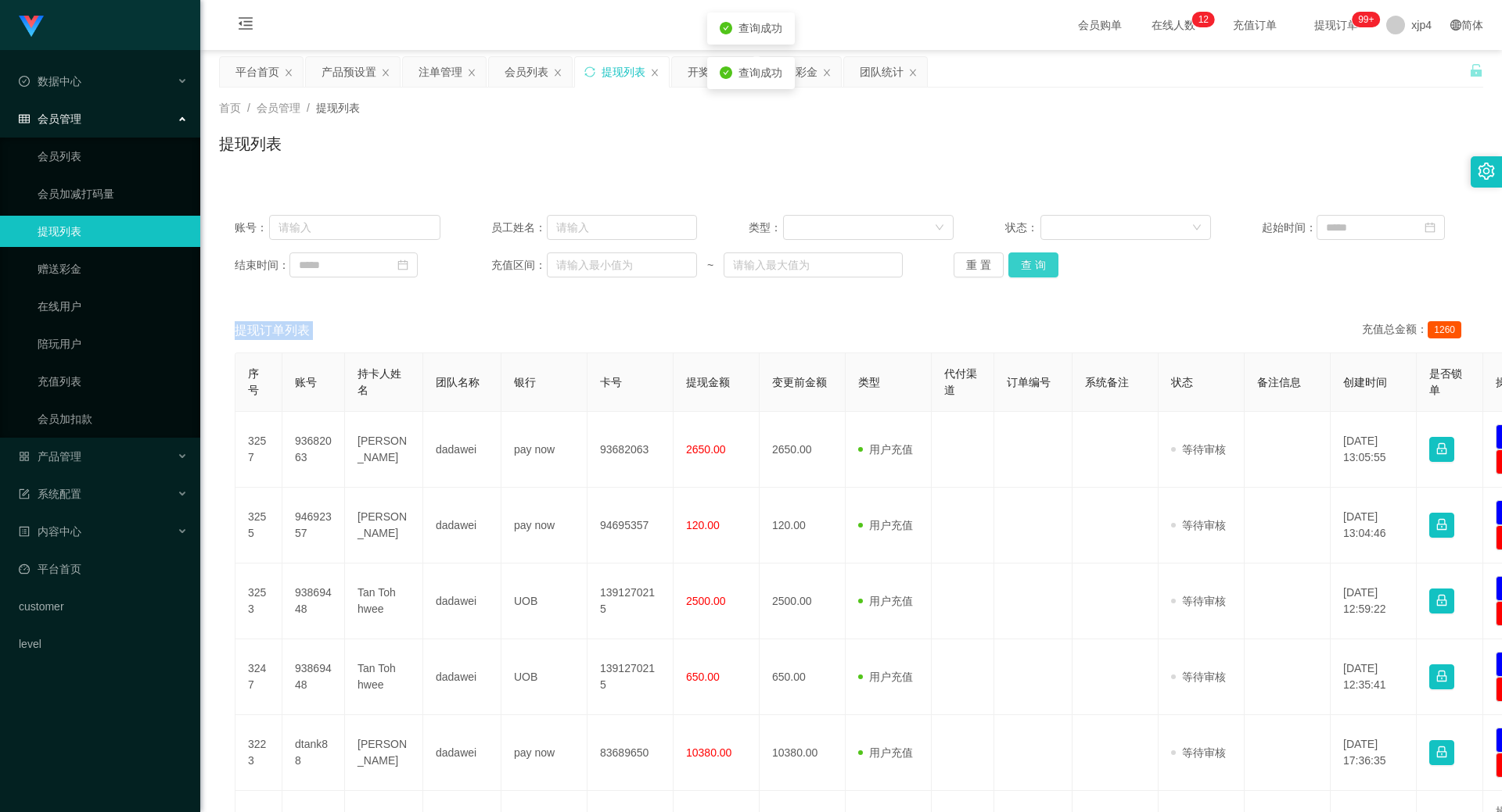
click at [1032, 268] on button "查 询" at bounding box center [1033, 264] width 50 height 25
click at [1032, 268] on div "重 置 查 询" at bounding box center [1056, 264] width 206 height 25
click at [1032, 268] on button "查 询" at bounding box center [1033, 264] width 50 height 25
click at [1032, 268] on div "重 置 查 询" at bounding box center [1056, 264] width 206 height 25
click at [1032, 268] on button "查 询" at bounding box center [1042, 264] width 67 height 25
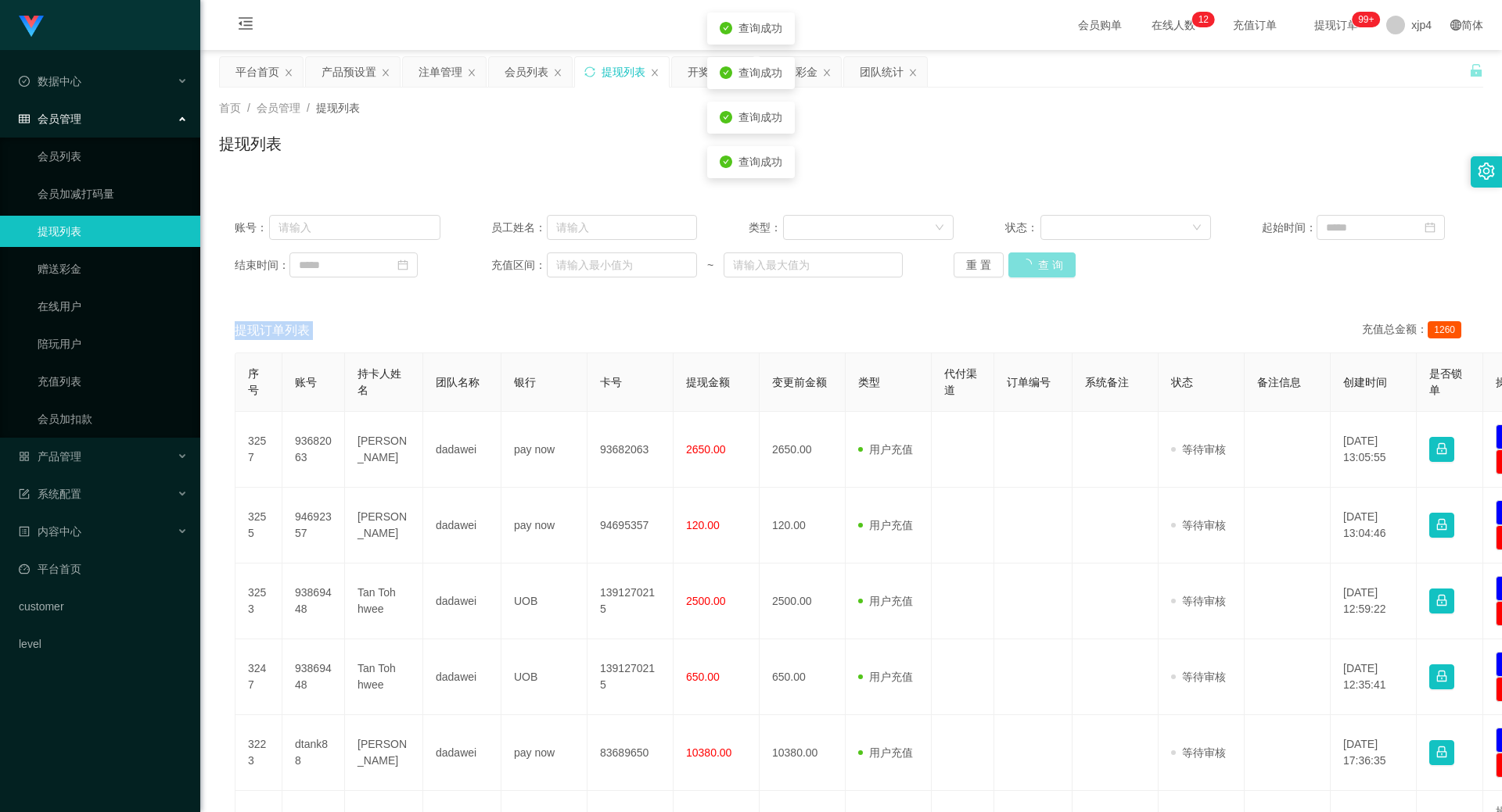
click at [1032, 268] on div "重 置 查 询" at bounding box center [1056, 264] width 206 height 25
click at [1032, 268] on button "查 询" at bounding box center [1042, 264] width 67 height 25
click at [1032, 268] on div "重 置 查 询" at bounding box center [1056, 264] width 206 height 25
click at [1032, 268] on button "查 询" at bounding box center [1033, 264] width 50 height 25
click at [1032, 268] on div "重 置 查 询" at bounding box center [1056, 264] width 206 height 25
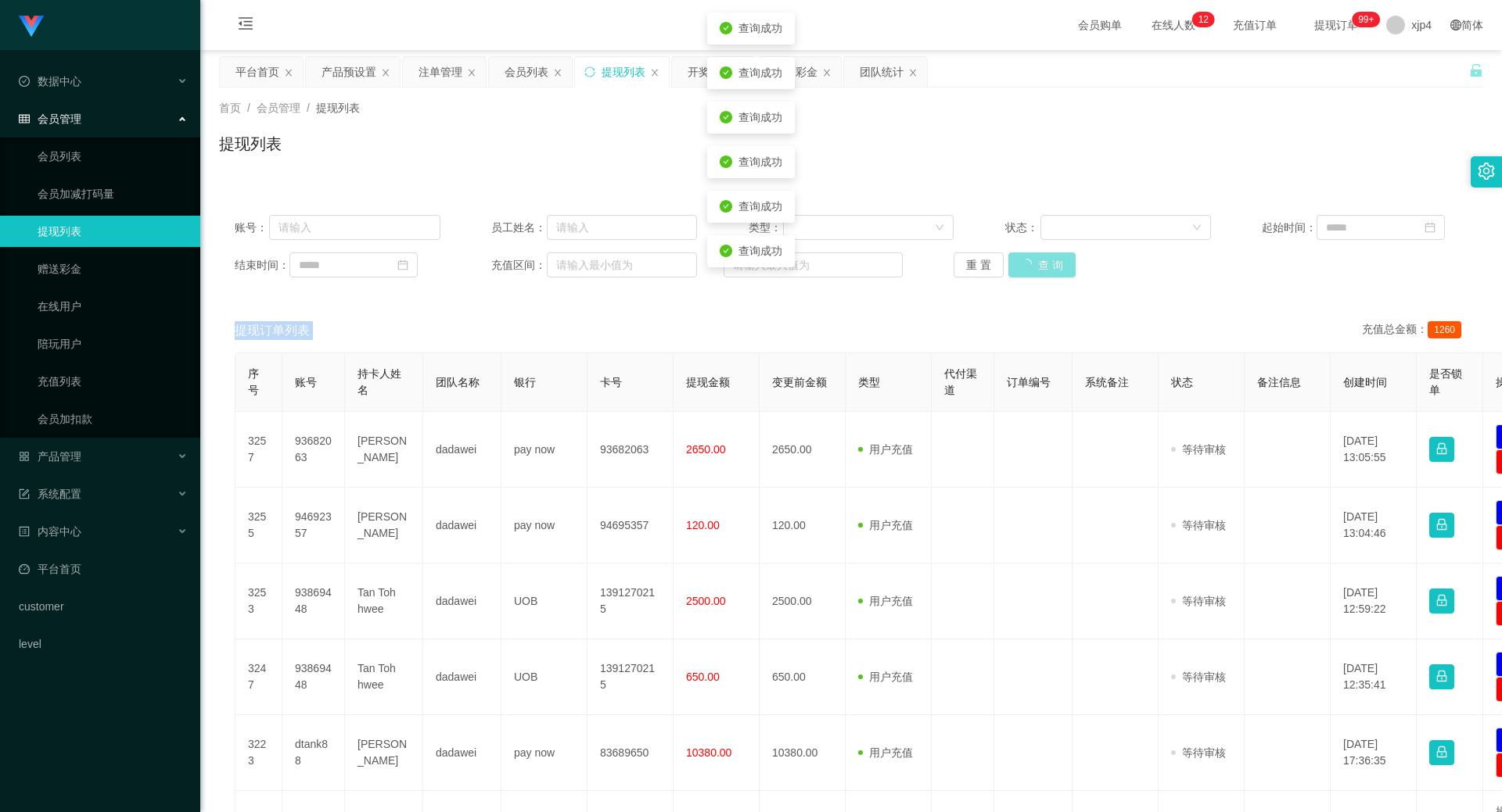
click at [1032, 268] on button "查 询" at bounding box center [1042, 264] width 67 height 25
click at [1032, 268] on div "重 置 查 询" at bounding box center [1056, 264] width 206 height 25
click at [1032, 268] on button "查 询" at bounding box center [1033, 264] width 50 height 25
click at [1032, 268] on div "重 置 查 询" at bounding box center [1056, 264] width 206 height 25
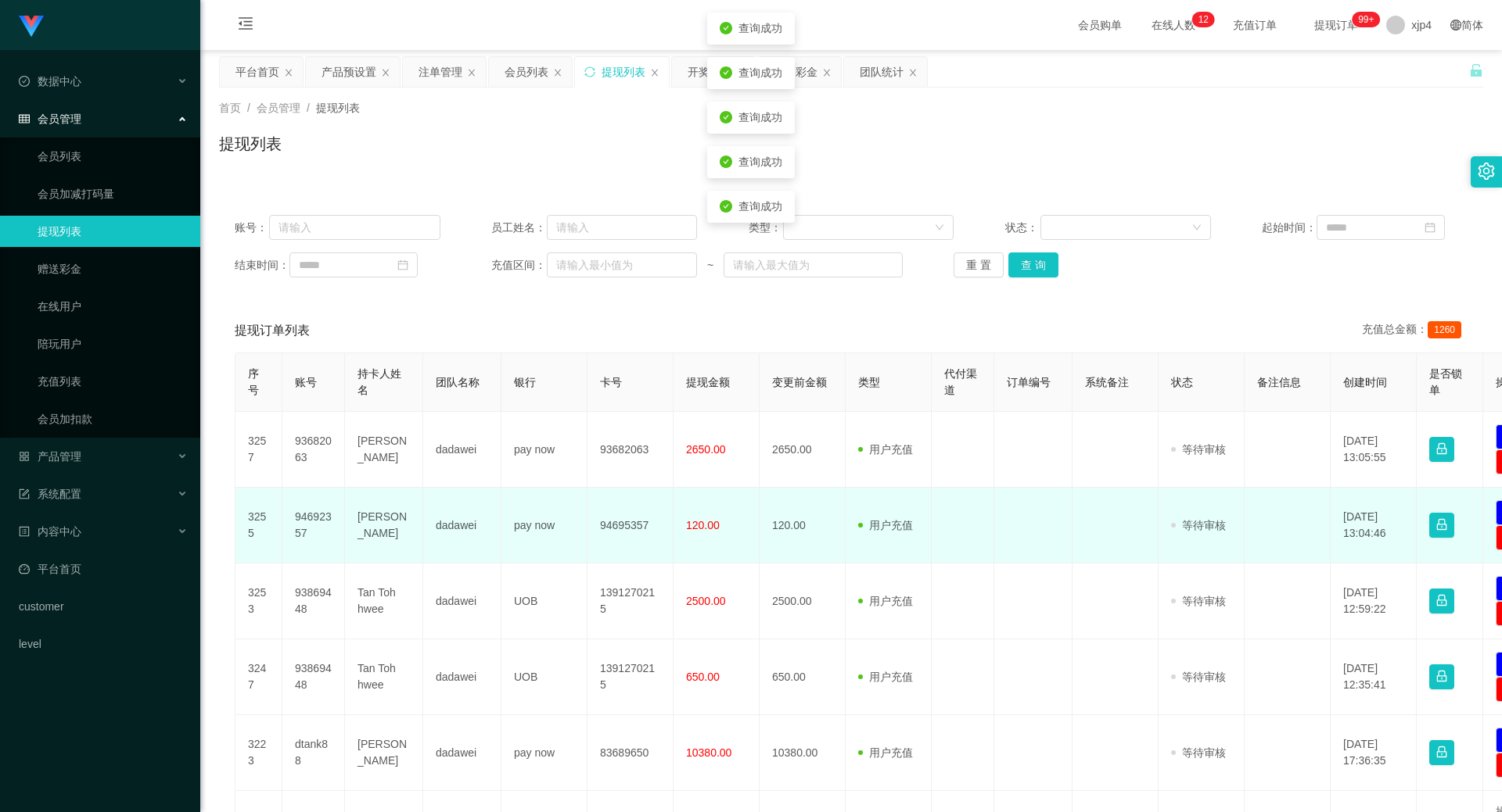
click at [370, 525] on td "[PERSON_NAME]" at bounding box center [384, 526] width 78 height 76
copy td "Jack"
click at [389, 524] on td "[PERSON_NAME]" at bounding box center [384, 526] width 78 height 76
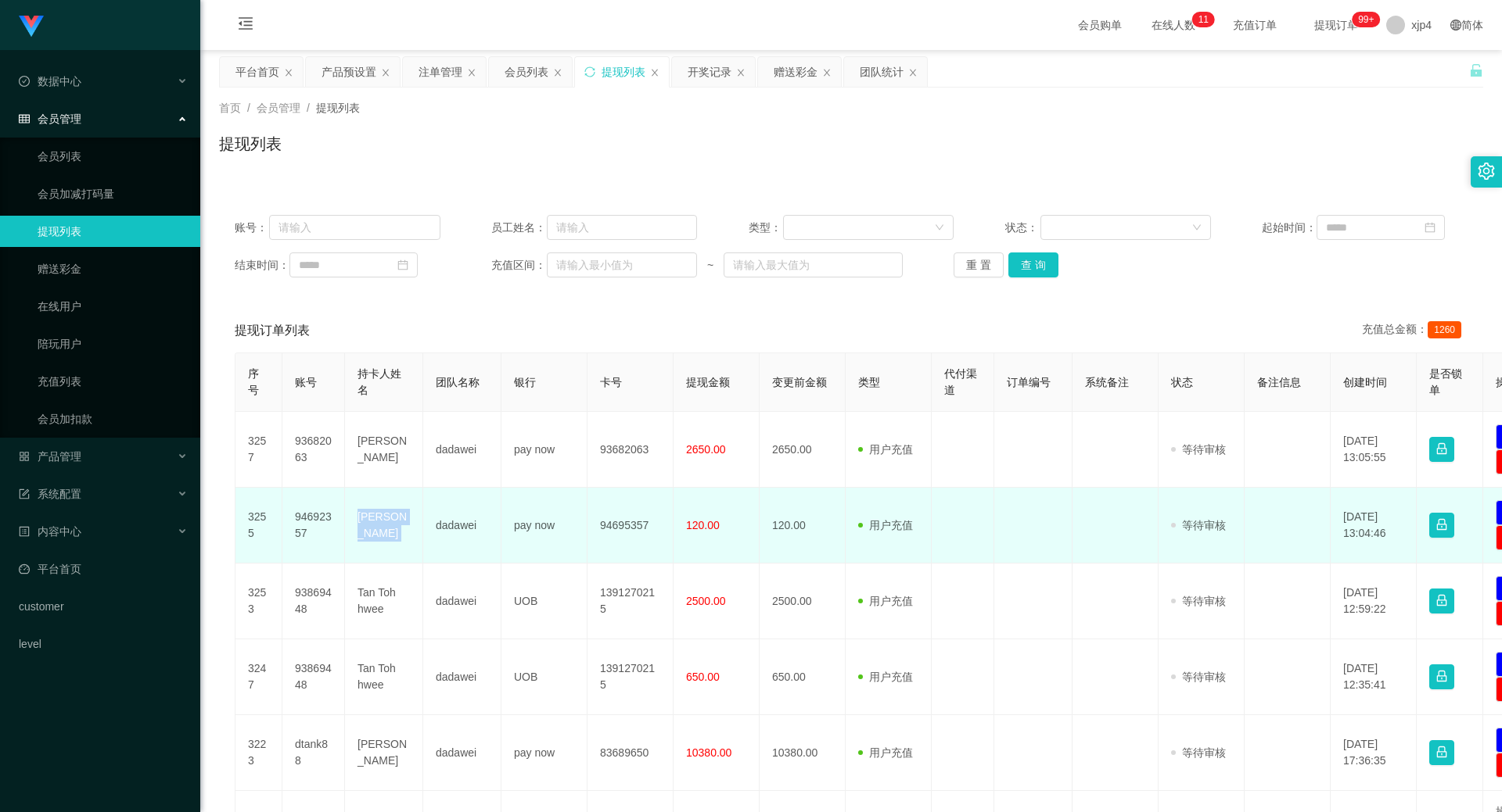
click at [389, 524] on td "[PERSON_NAME]" at bounding box center [384, 526] width 78 height 76
copy td "[PERSON_NAME]"
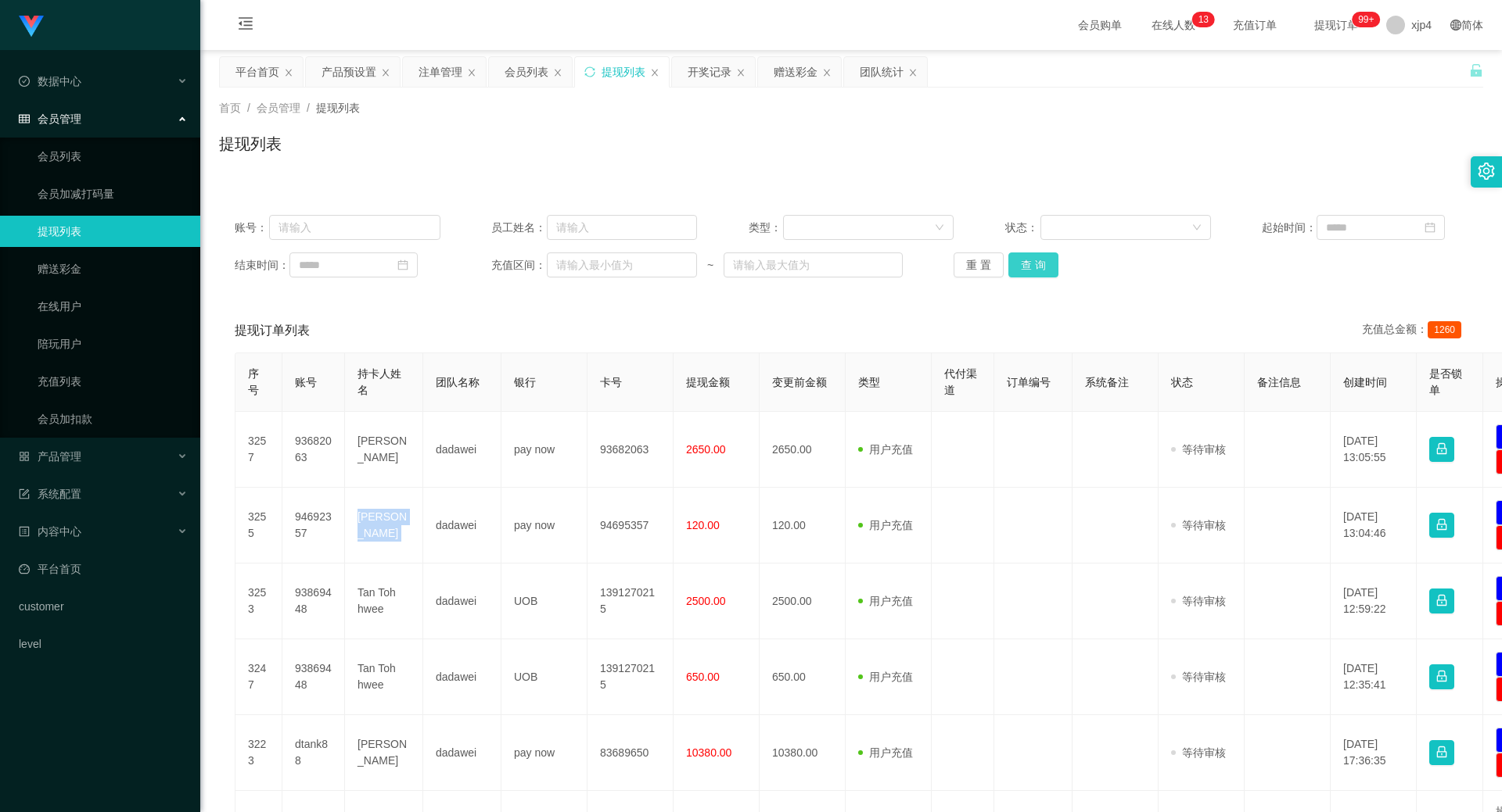
click at [1027, 263] on button "查 询" at bounding box center [1033, 264] width 50 height 25
click at [1027, 263] on div "重 置 查 询" at bounding box center [1056, 264] width 206 height 25
click at [1027, 263] on button "查 询" at bounding box center [1042, 264] width 67 height 25
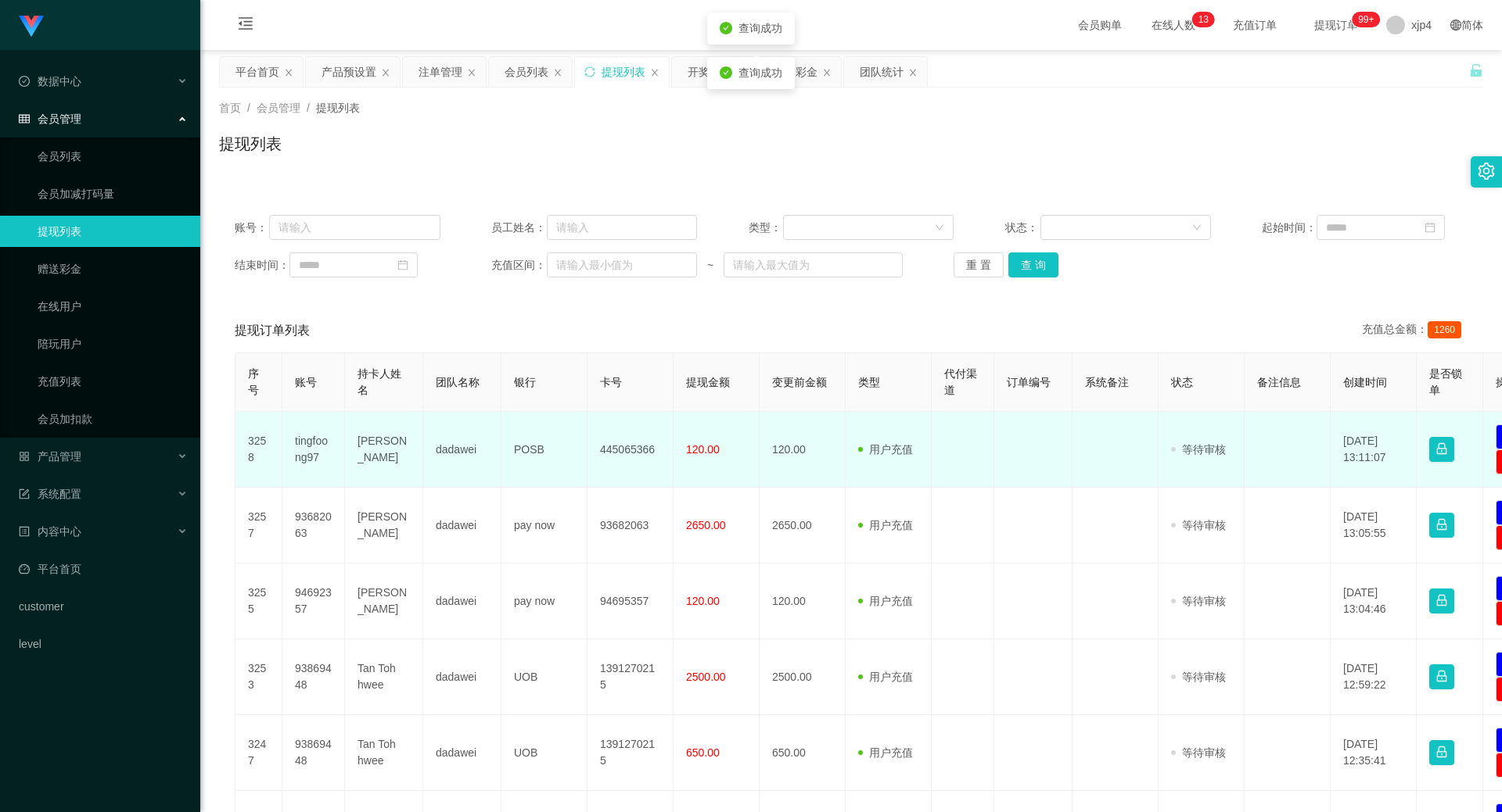
click at [378, 445] on td "[PERSON_NAME]" at bounding box center [384, 450] width 78 height 76
copy td "[PERSON_NAME]"
click at [295, 445] on td "tingfoong97" at bounding box center [313, 450] width 62 height 76
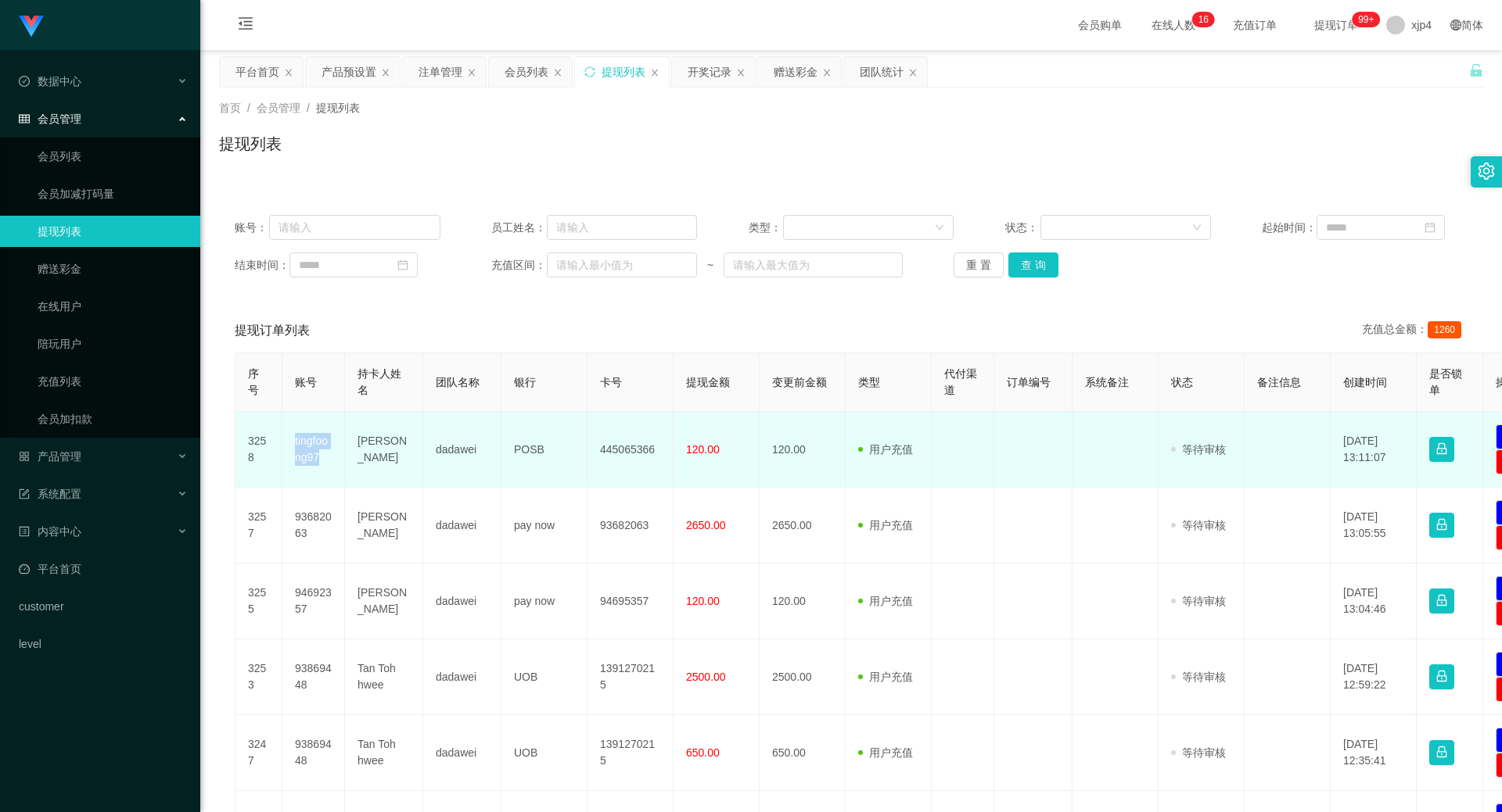
click at [295, 445] on td "tingfoong97" at bounding box center [313, 450] width 62 height 76
copy td "tingfoong97"
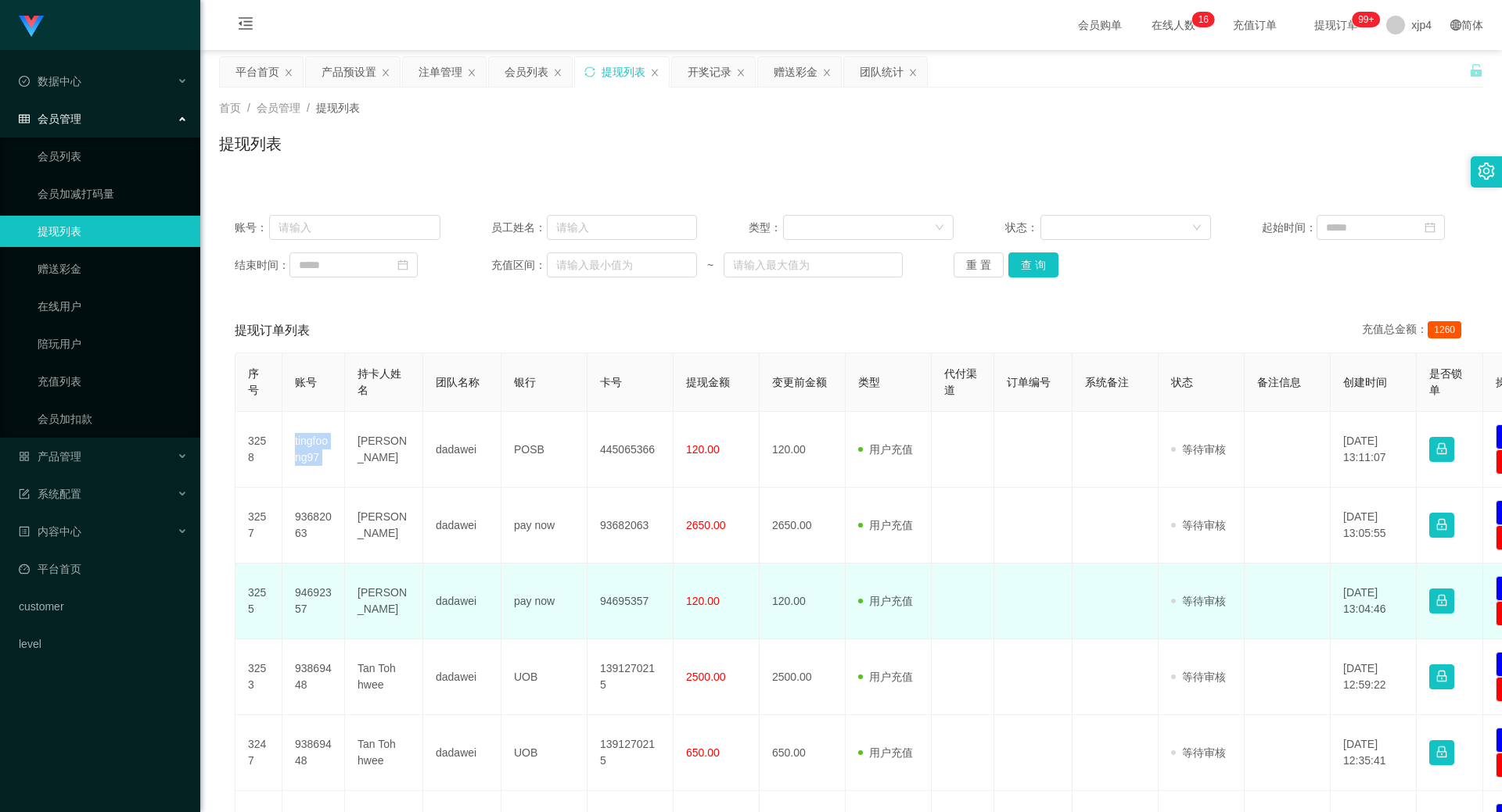
click at [306, 588] on td "94692357" at bounding box center [313, 601] width 62 height 76
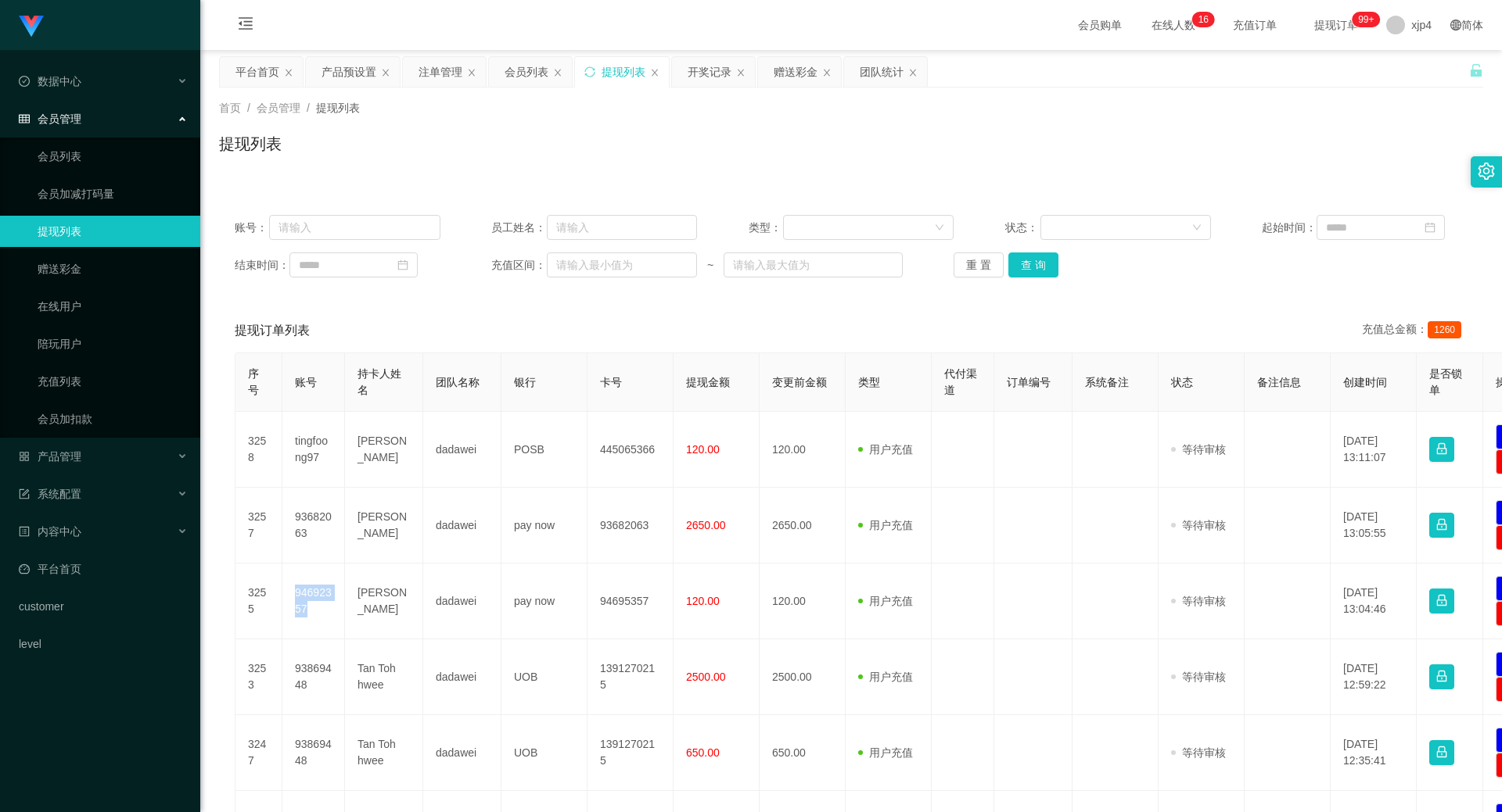
copy td "94692357"
click at [1029, 264] on button "查 询" at bounding box center [1033, 264] width 50 height 25
click at [1029, 264] on div "重 置 查 询" at bounding box center [1056, 264] width 206 height 25
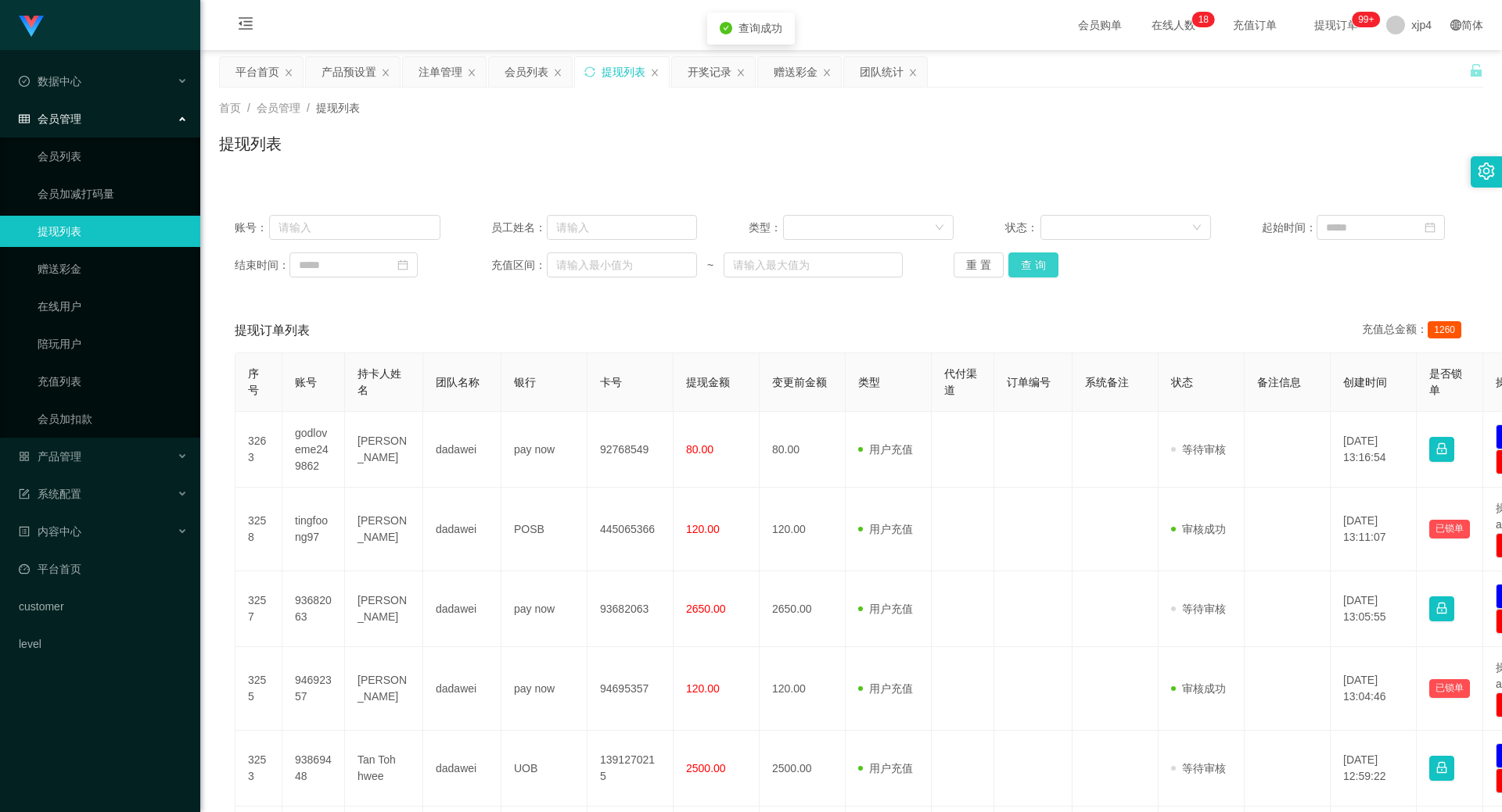
click at [1029, 264] on button "查 询" at bounding box center [1033, 264] width 50 height 25
click at [1029, 264] on div "重 置 查 询" at bounding box center [1056, 264] width 206 height 25
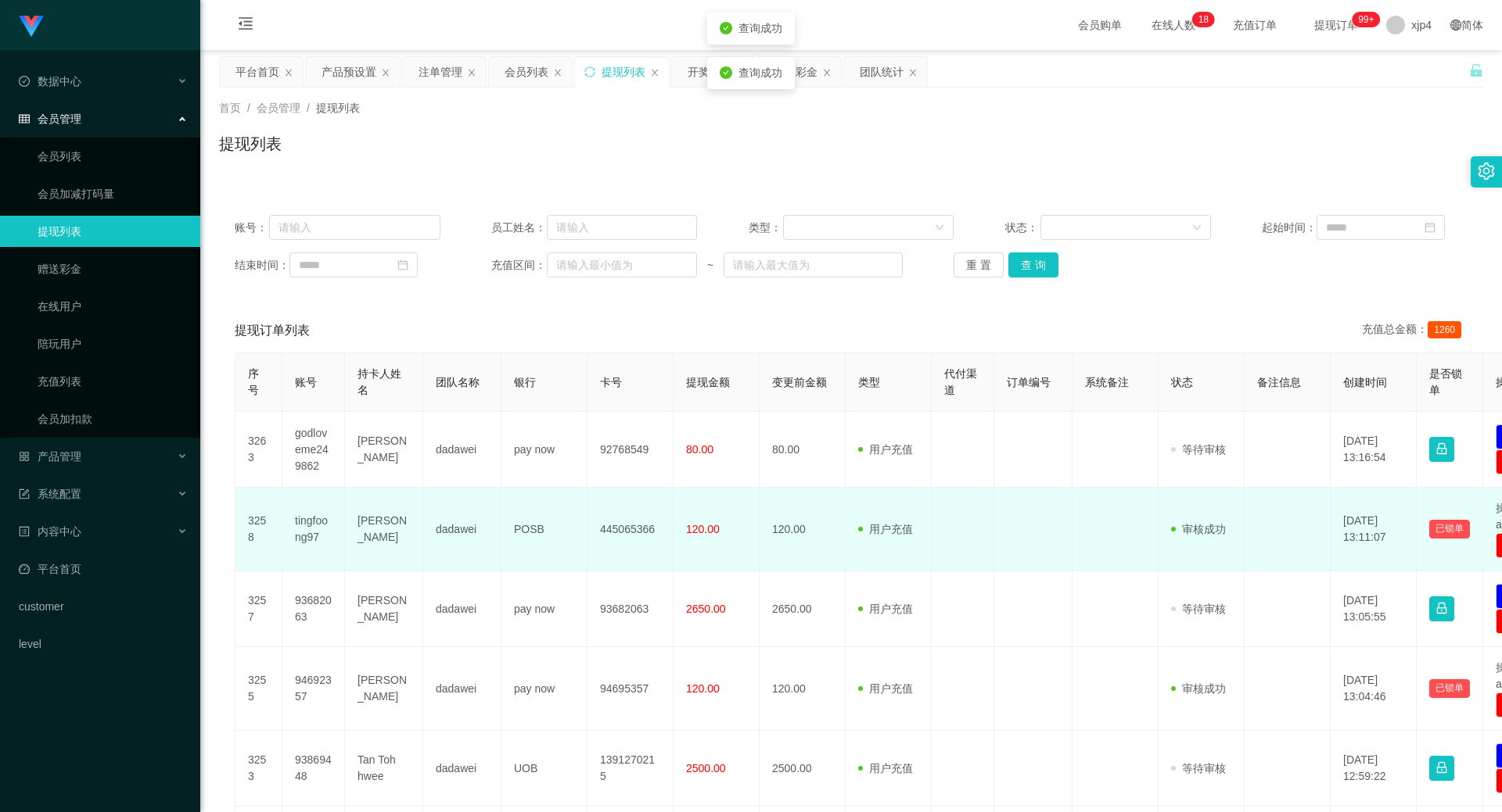
click at [719, 530] on td "120.00" at bounding box center [716, 530] width 86 height 84
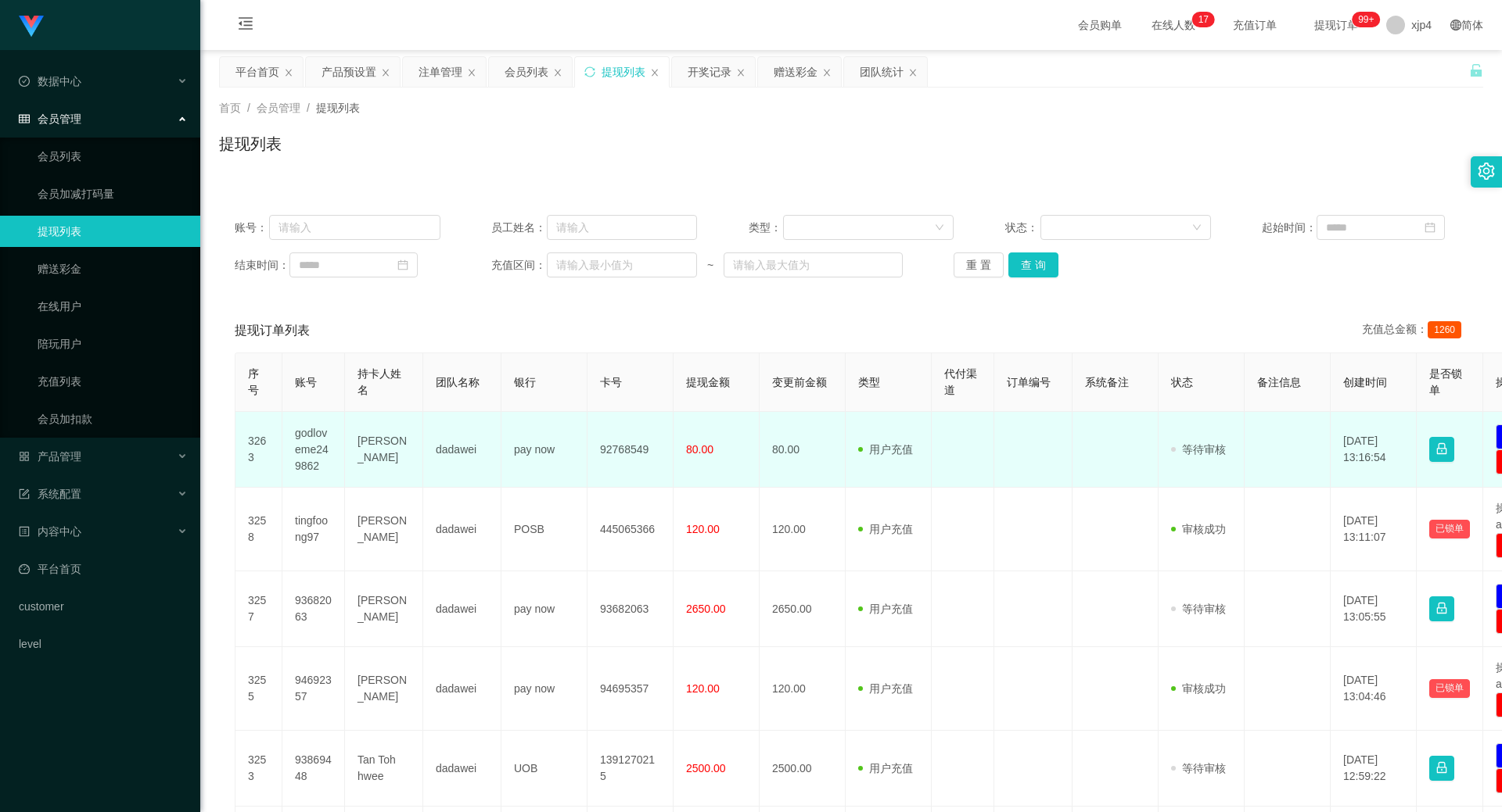
click at [317, 445] on td "godloveme249862" at bounding box center [313, 450] width 62 height 76
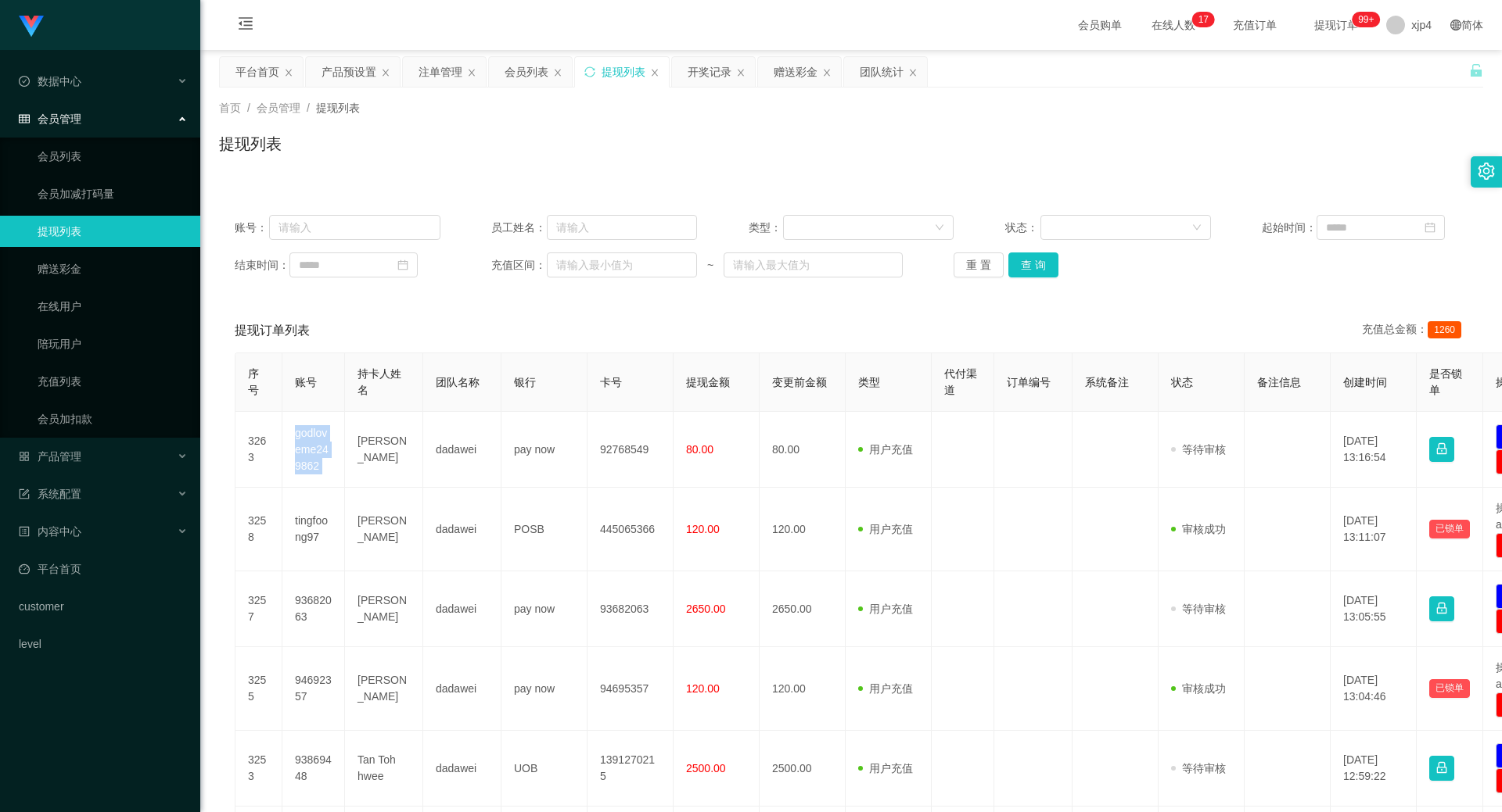
copy td "godloveme249862"
click at [71, 455] on span "产品管理" at bounding box center [49, 456] width 62 height 12
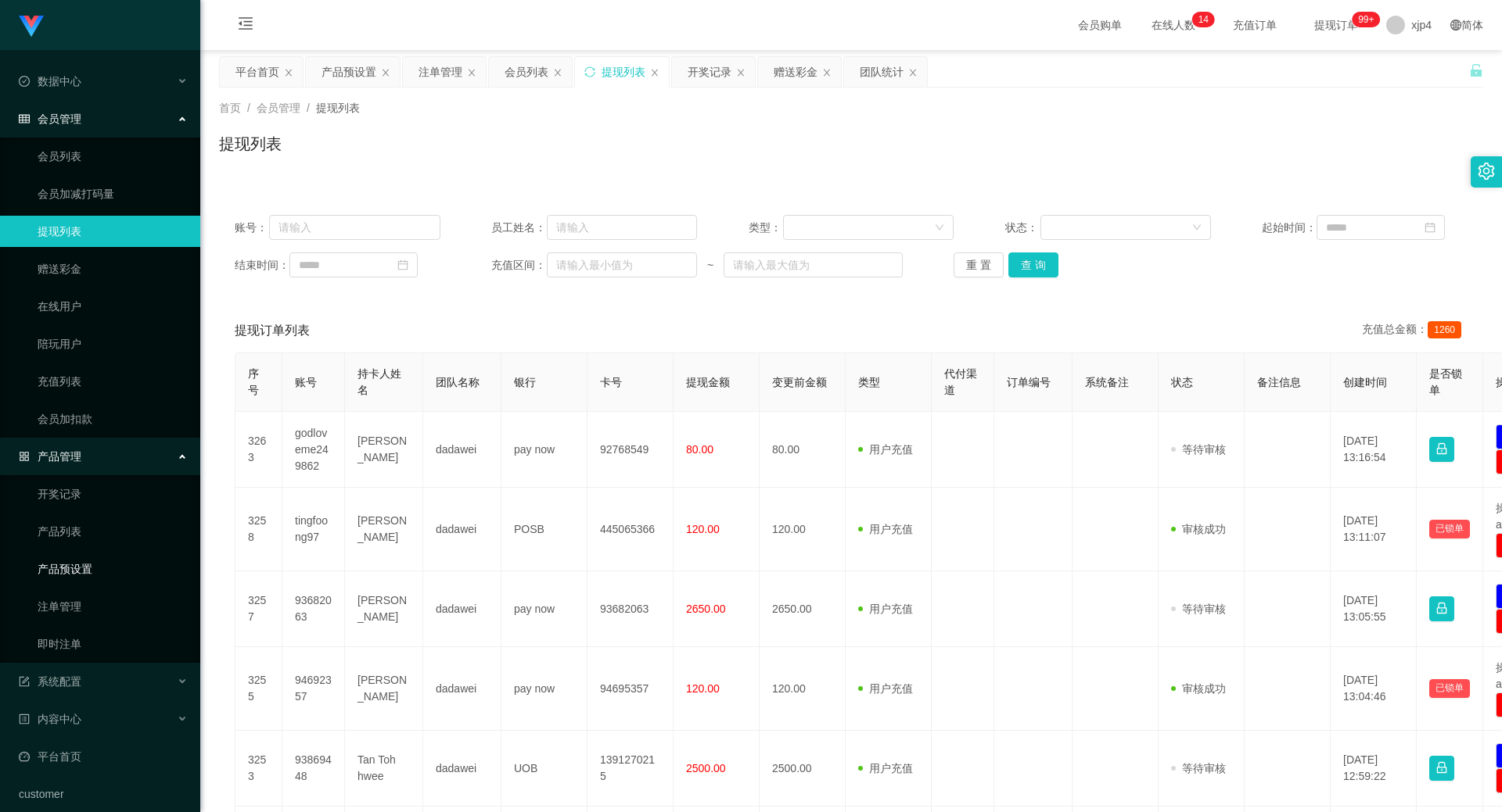
click at [80, 571] on link "产品预设置" at bounding box center [112, 570] width 150 height 32
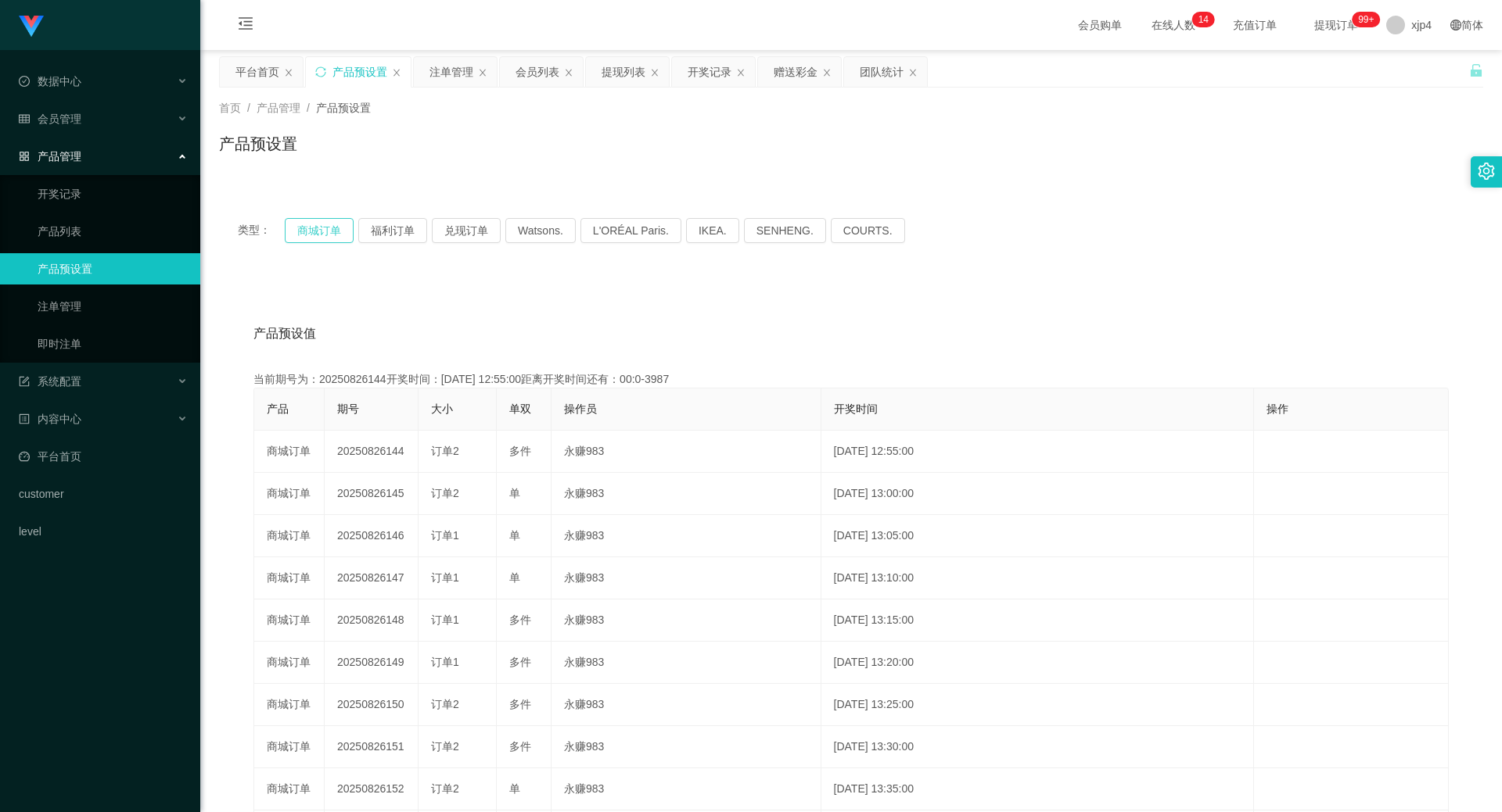
click at [317, 225] on button "商城订单" at bounding box center [319, 230] width 69 height 25
click at [328, 226] on button "商城订单" at bounding box center [319, 230] width 69 height 25
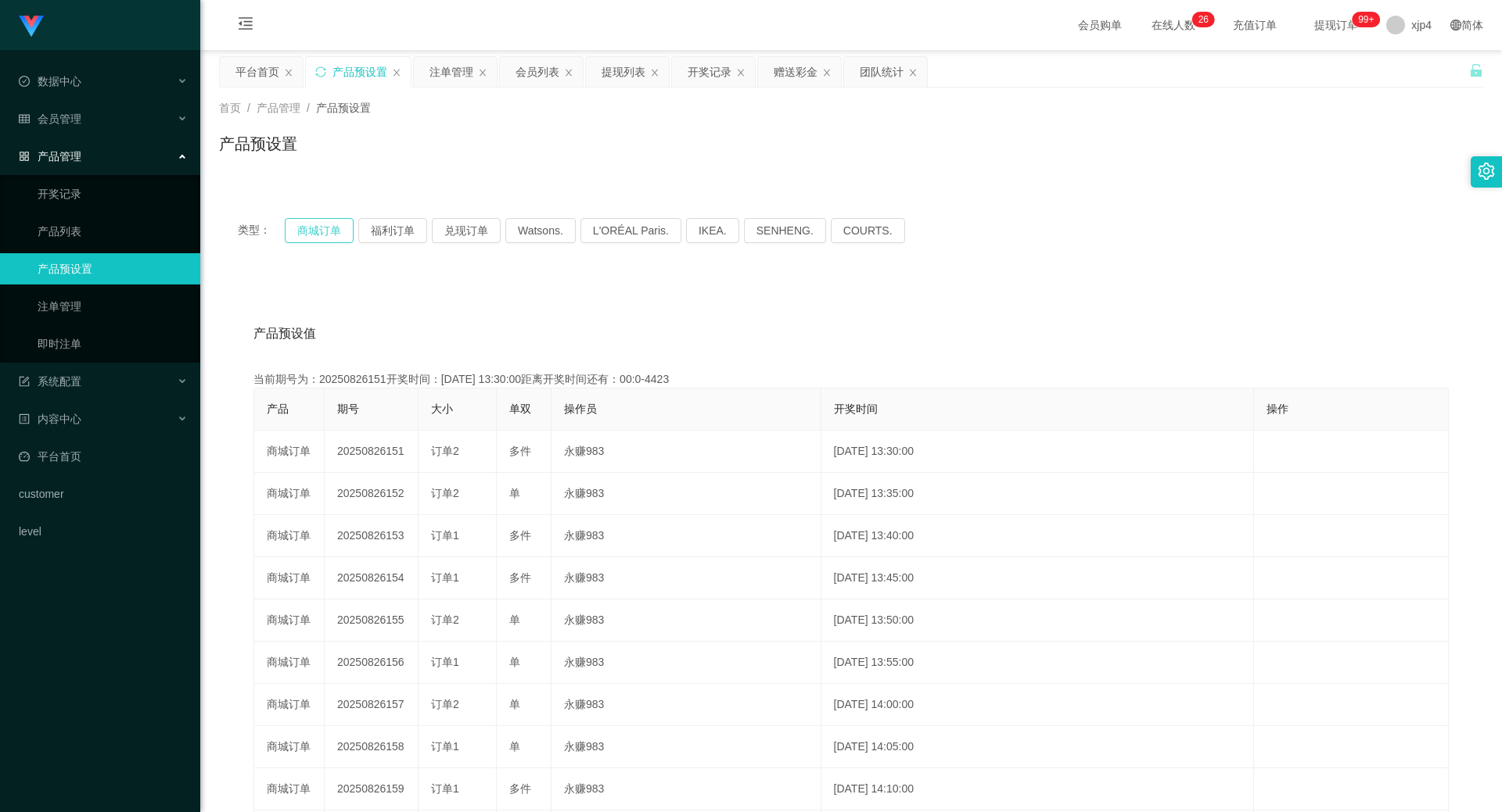
click at [328, 226] on button "商城订单" at bounding box center [319, 230] width 69 height 25
click at [92, 295] on link "注单管理" at bounding box center [112, 306] width 150 height 32
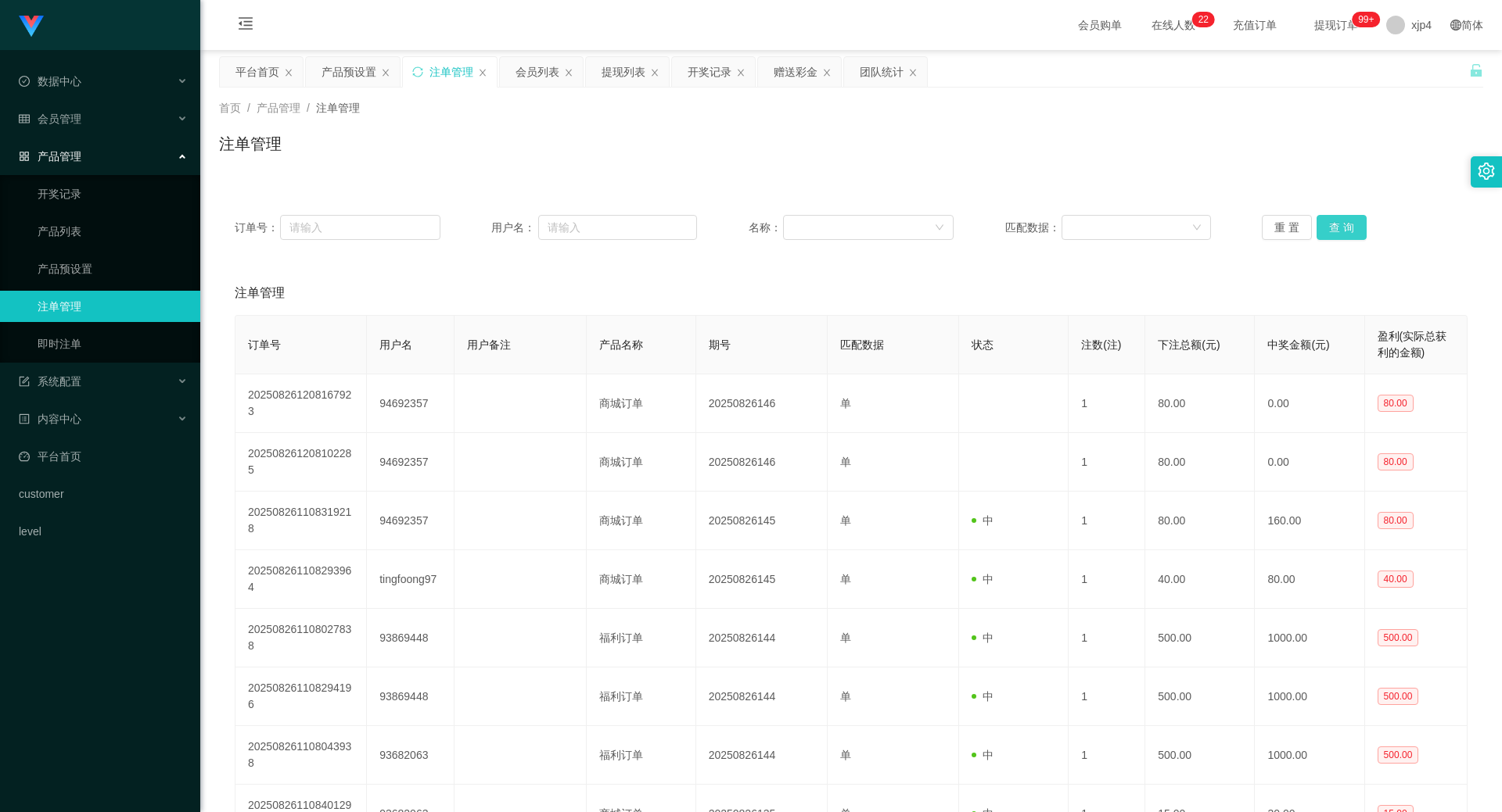
click at [1324, 222] on button "查 询" at bounding box center [1341, 227] width 50 height 25
click at [1324, 222] on div "重 置 查 询" at bounding box center [1365, 227] width 206 height 25
click at [1324, 222] on button "查 询" at bounding box center [1341, 227] width 50 height 25
click at [1324, 222] on div "重 置 查 询" at bounding box center [1365, 227] width 206 height 25
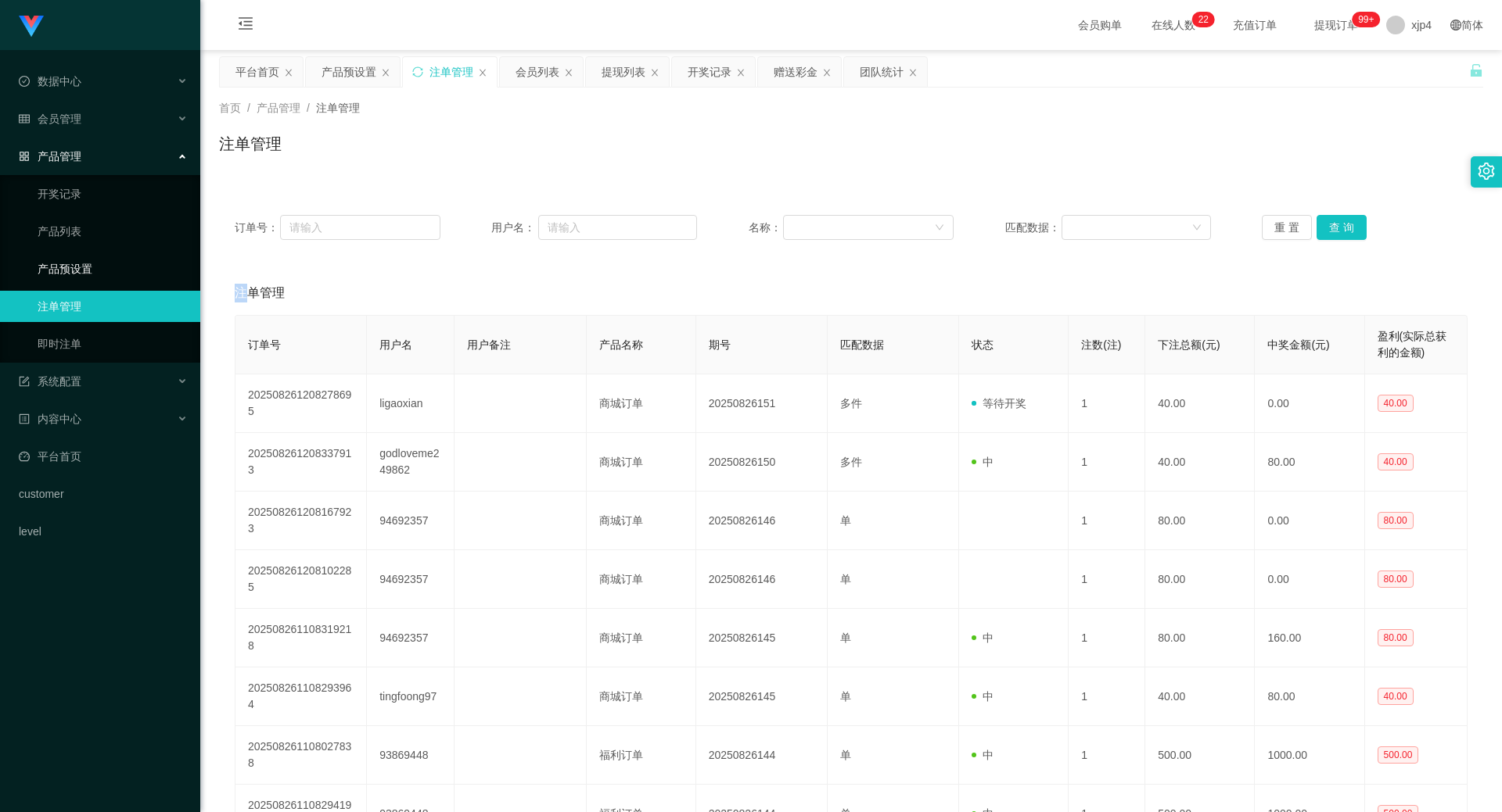
click at [37, 262] on link "产品预设置" at bounding box center [112, 269] width 150 height 32
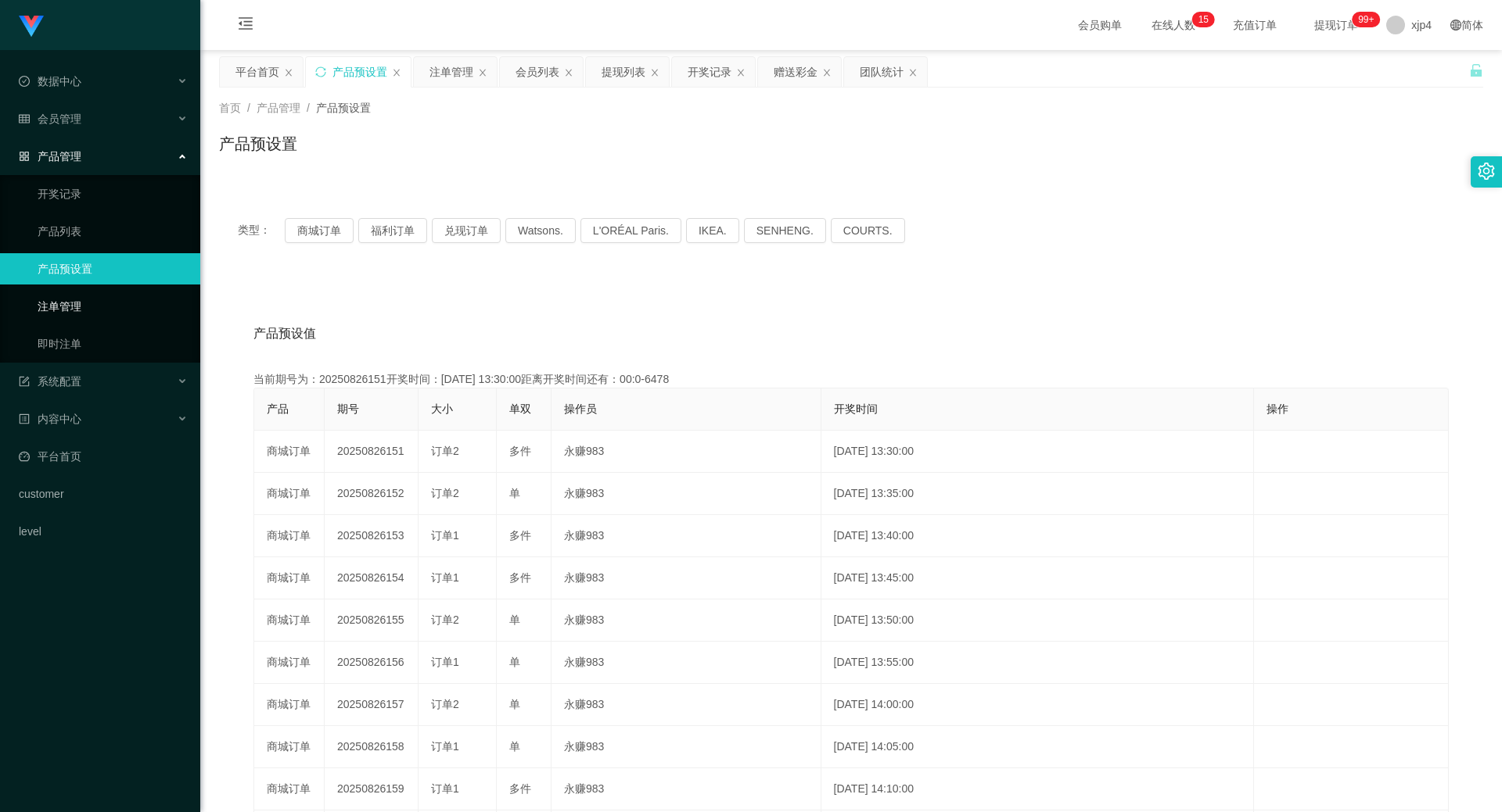
click at [84, 302] on link "注单管理" at bounding box center [112, 306] width 150 height 32
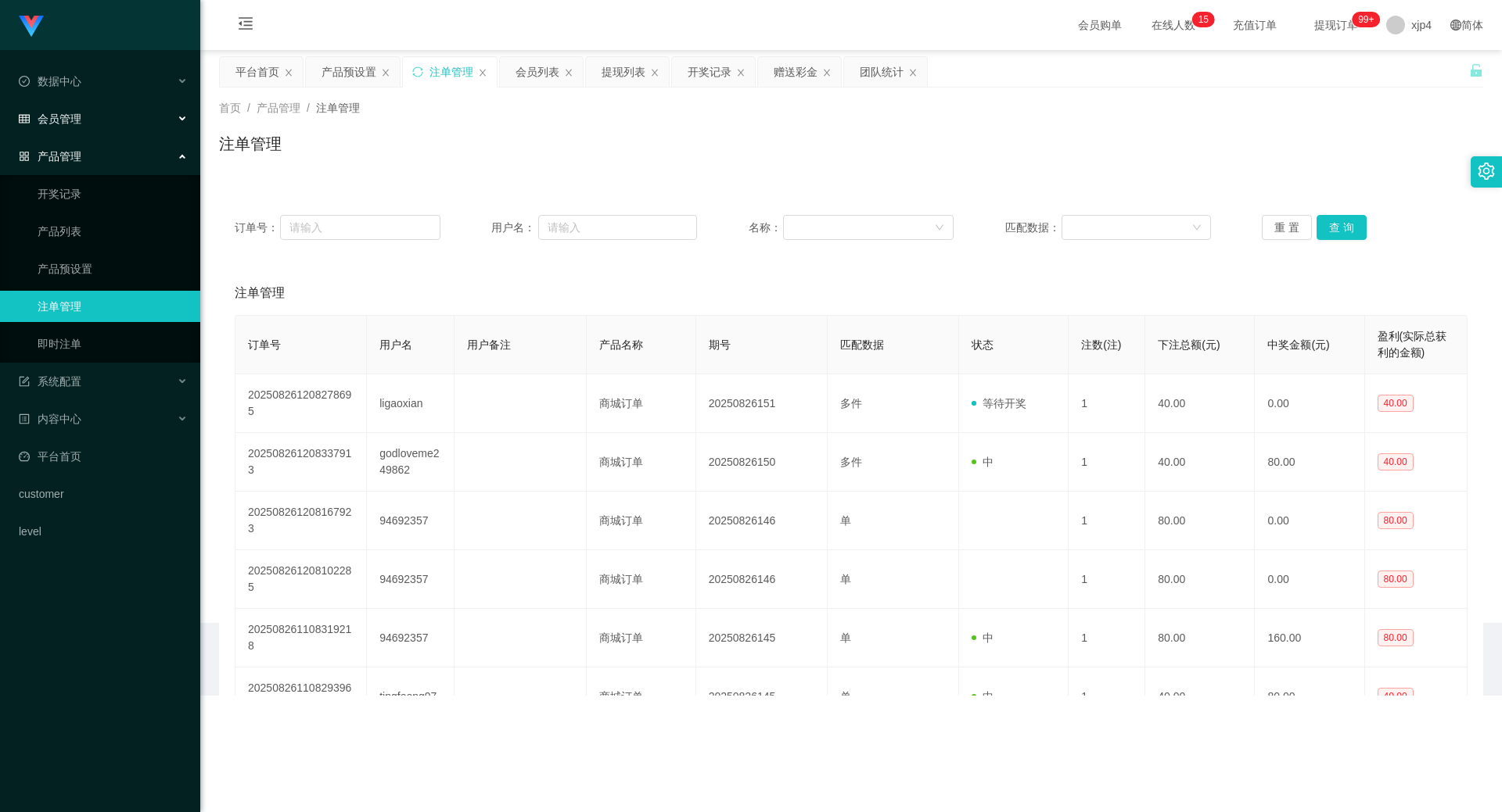
click at [86, 118] on div "会员管理" at bounding box center [100, 119] width 201 height 32
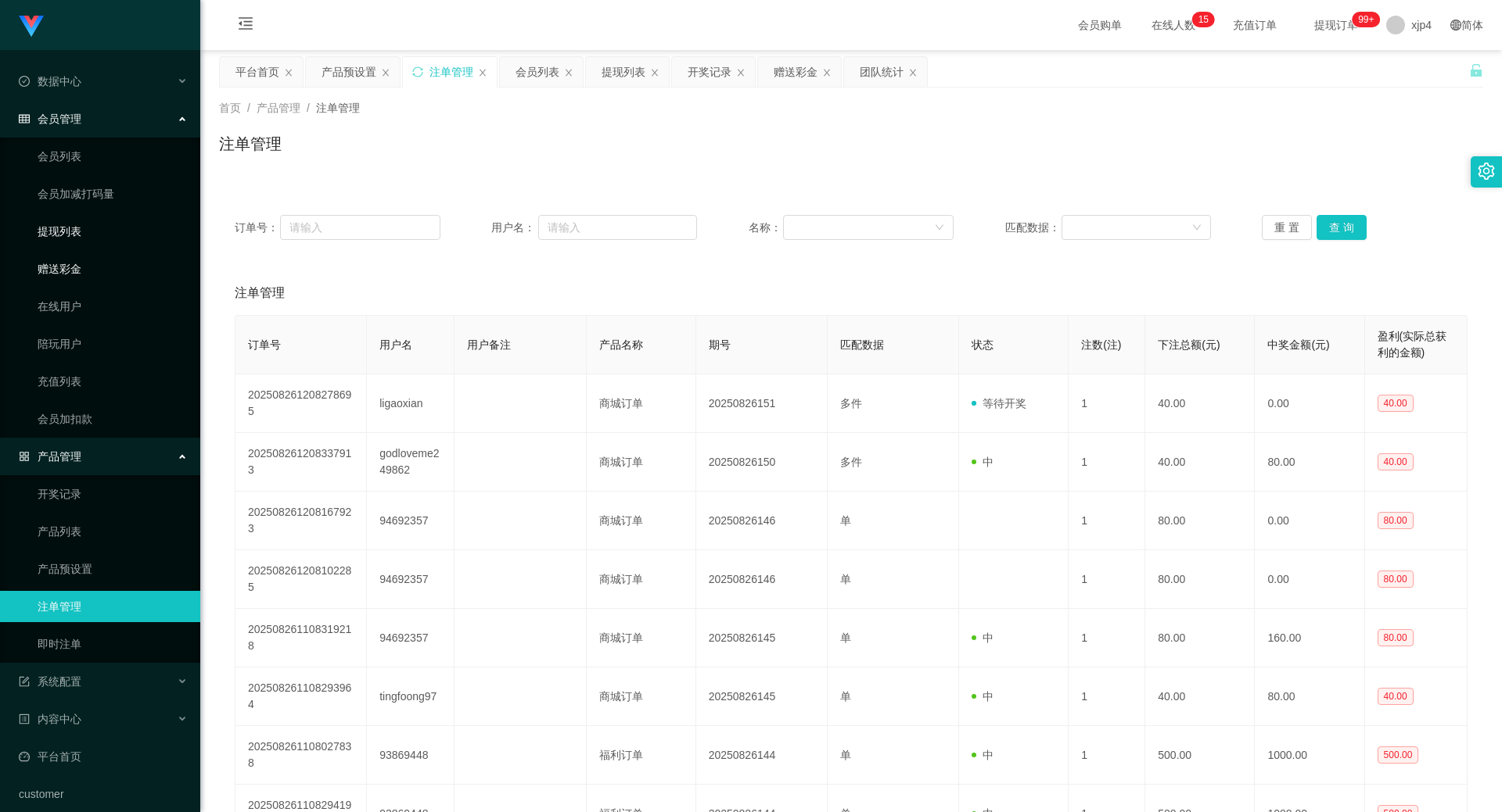
click at [87, 236] on link "提现列表" at bounding box center [112, 232] width 150 height 32
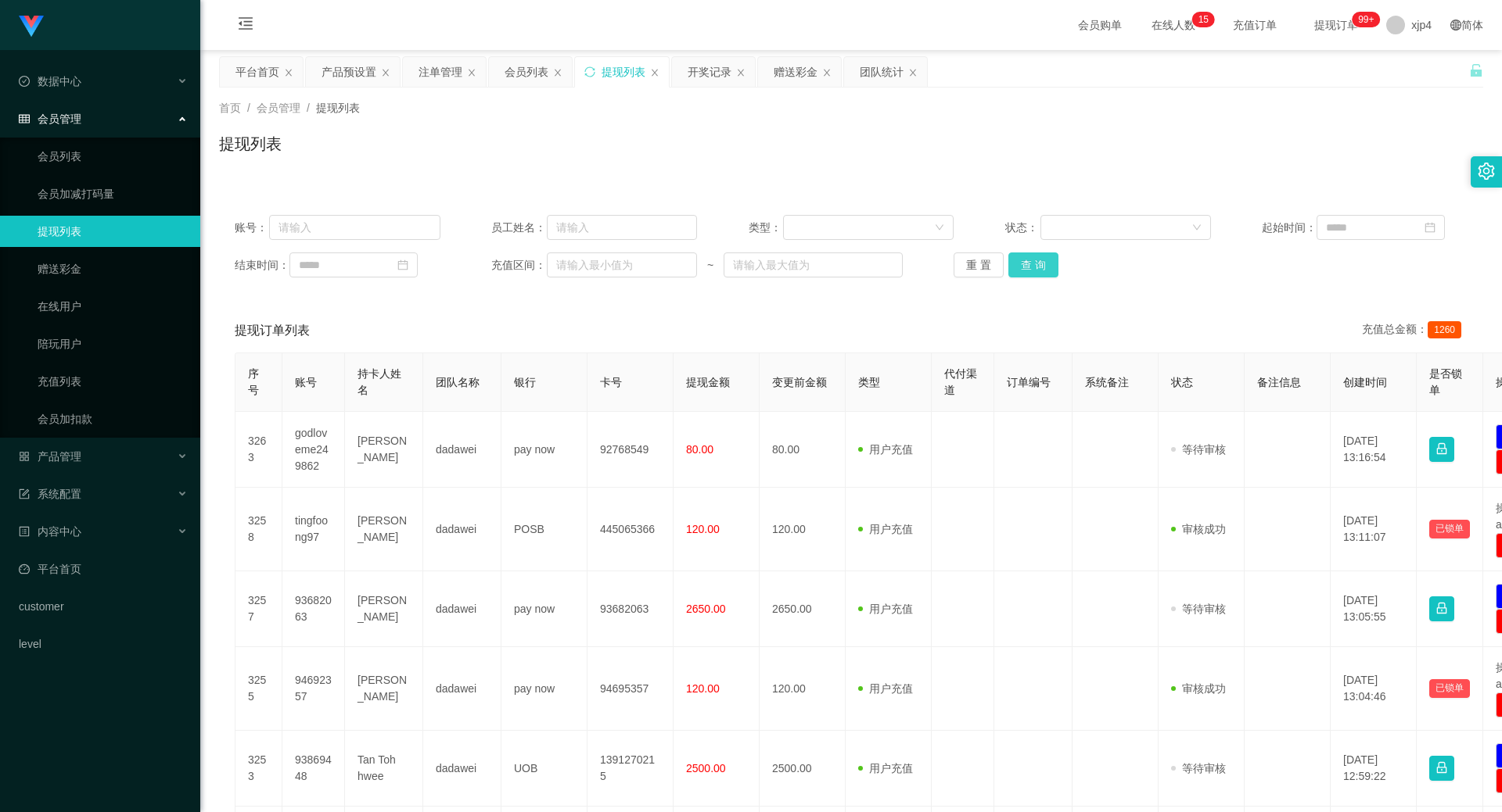
click at [1038, 261] on button "查 询" at bounding box center [1033, 264] width 50 height 25
click at [1038, 261] on div "重 置 查 询" at bounding box center [1056, 264] width 206 height 25
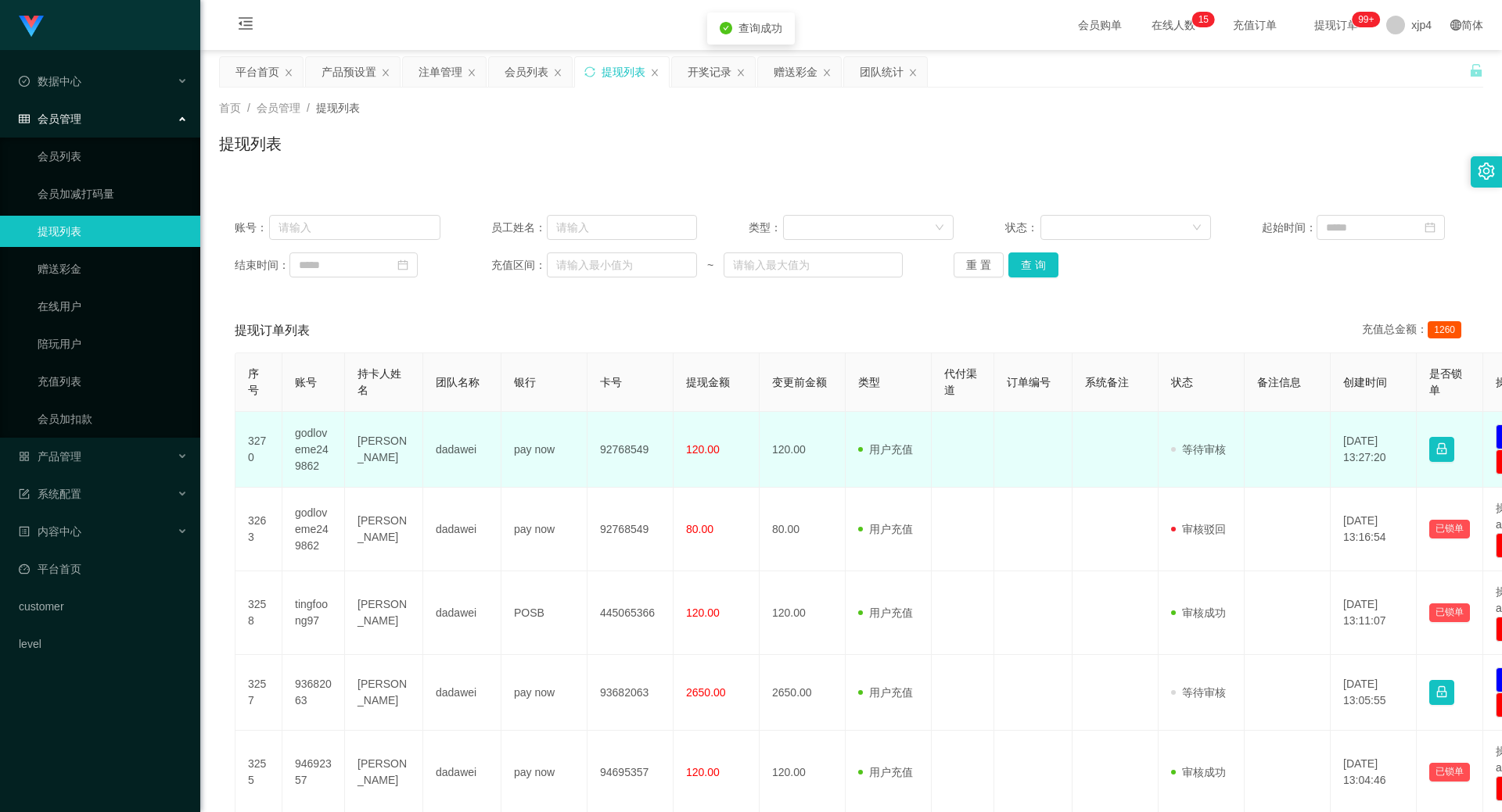
click at [382, 446] on td "[PERSON_NAME]" at bounding box center [384, 450] width 78 height 76
copy td "[PERSON_NAME]"
click at [315, 436] on td "godloveme249862" at bounding box center [313, 450] width 62 height 76
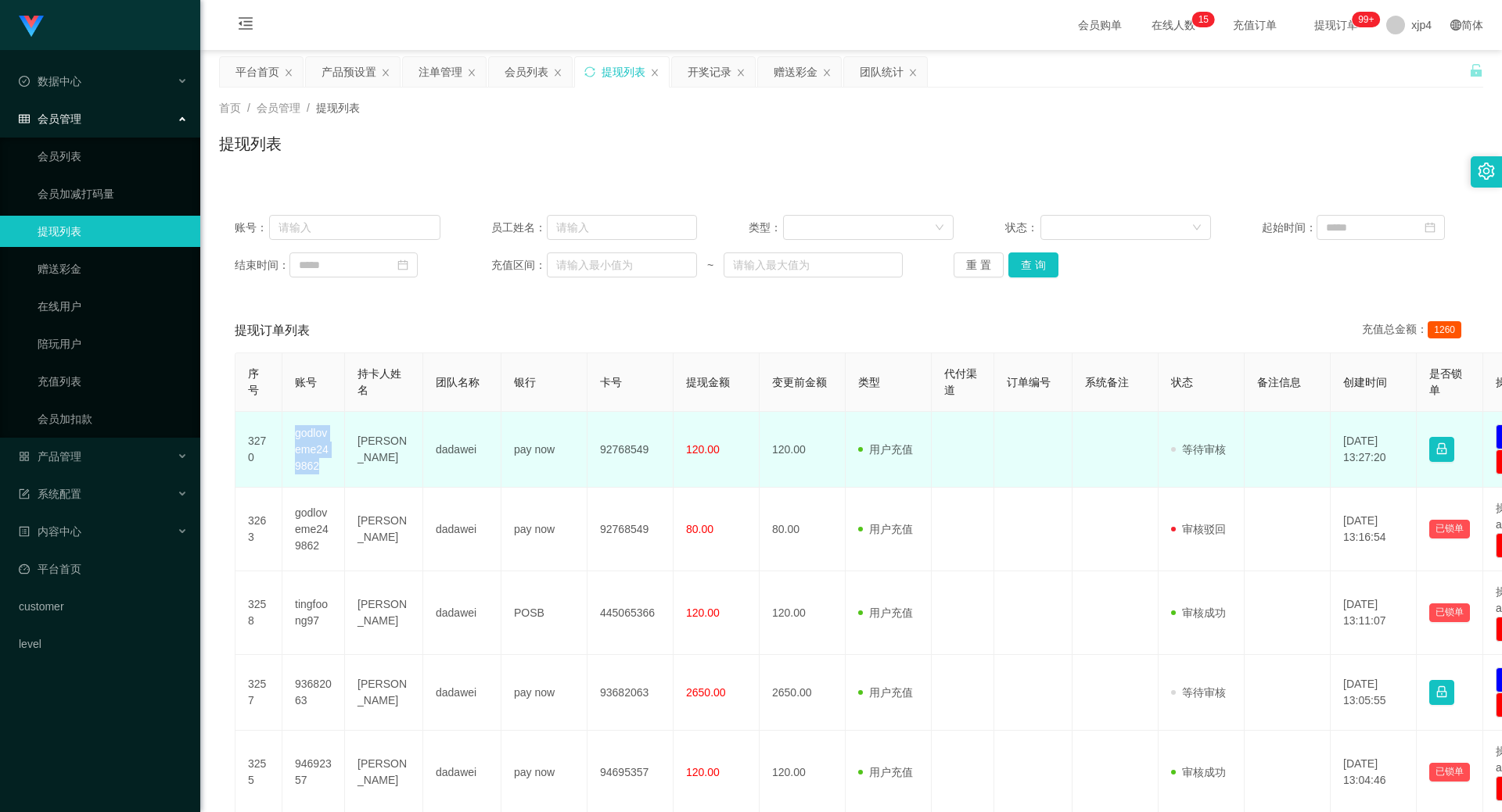
click at [315, 436] on td "godloveme249862" at bounding box center [313, 450] width 62 height 76
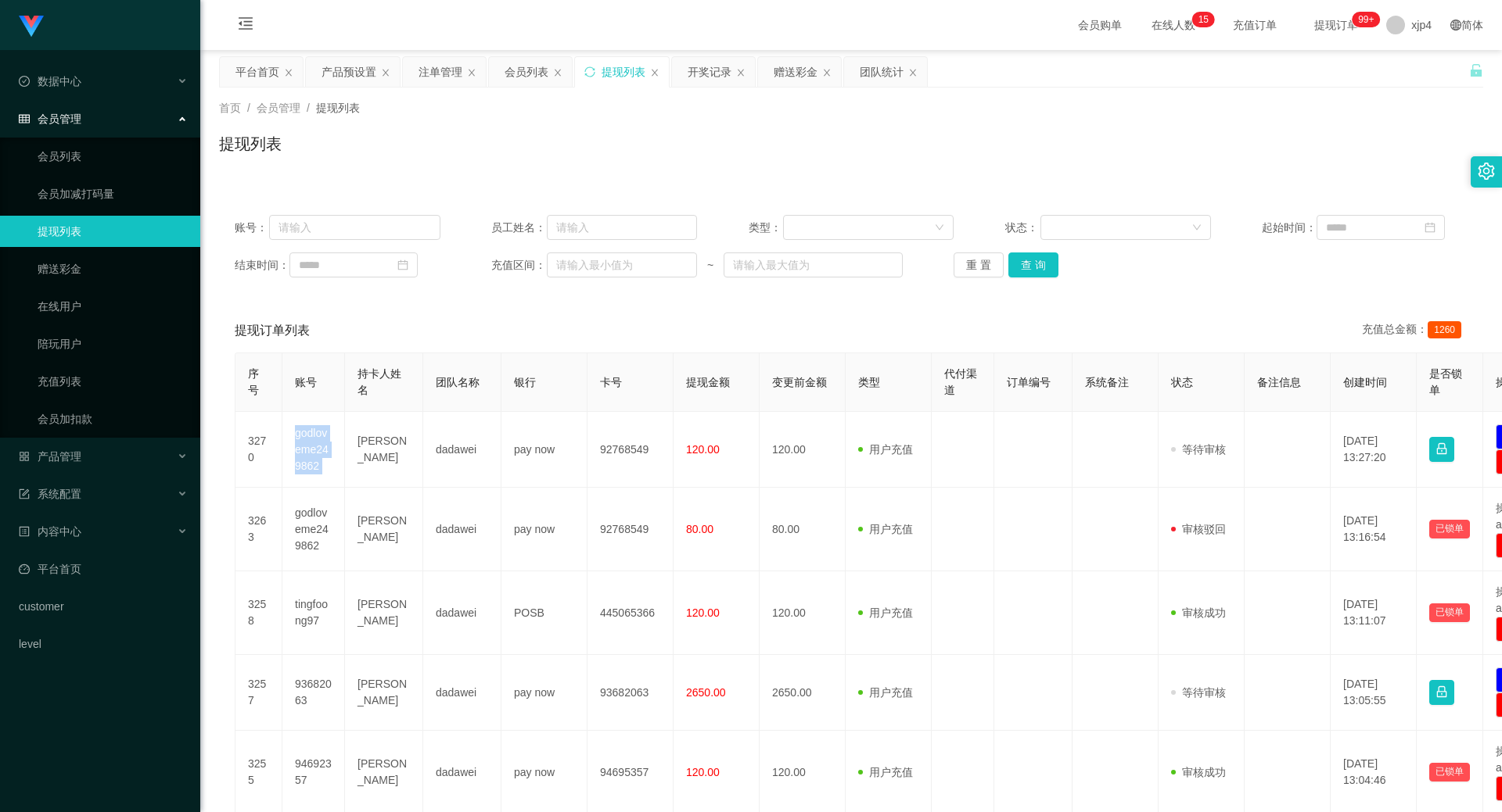
copy td "godloveme249862"
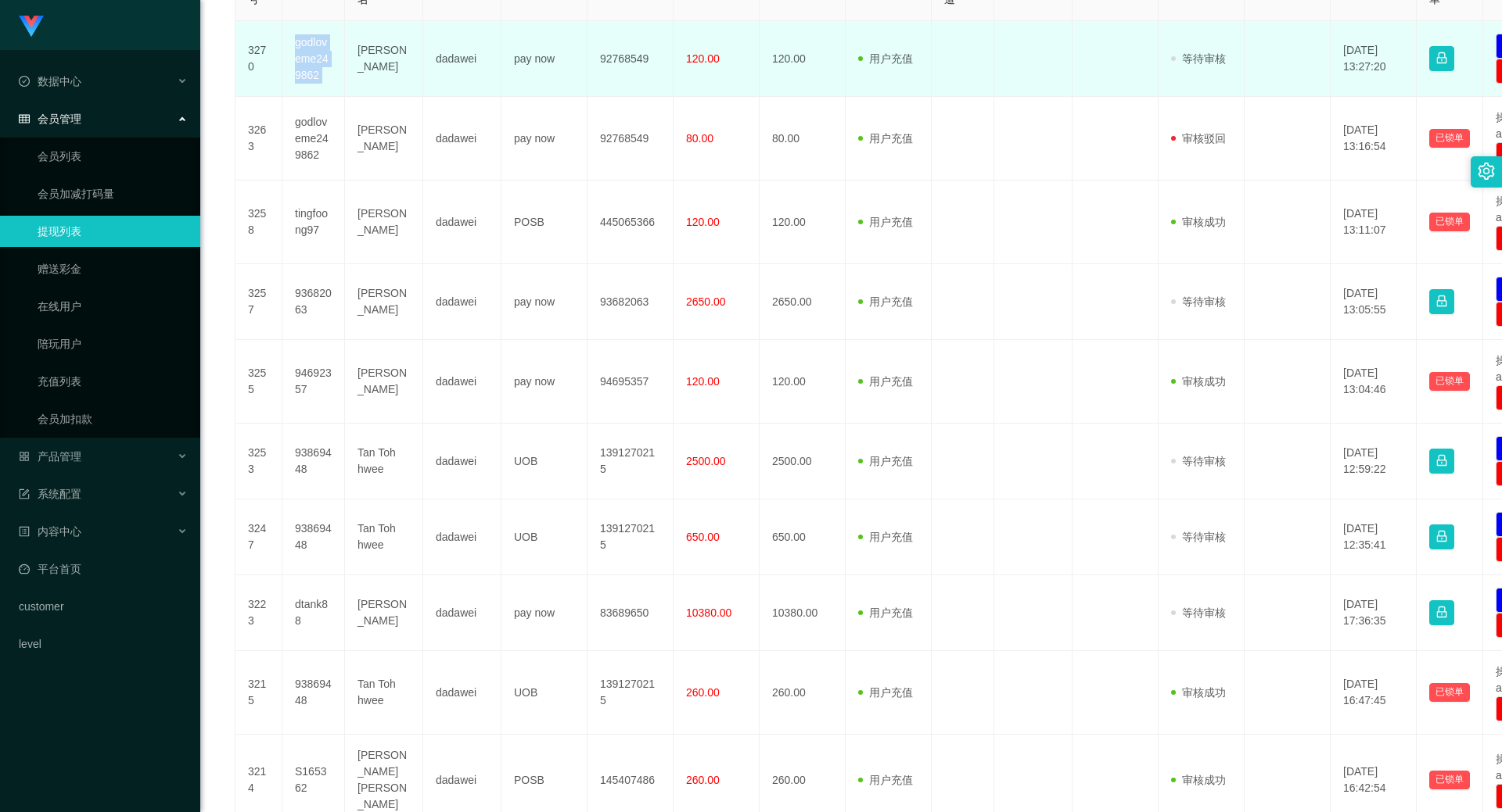
scroll to position [520, 0]
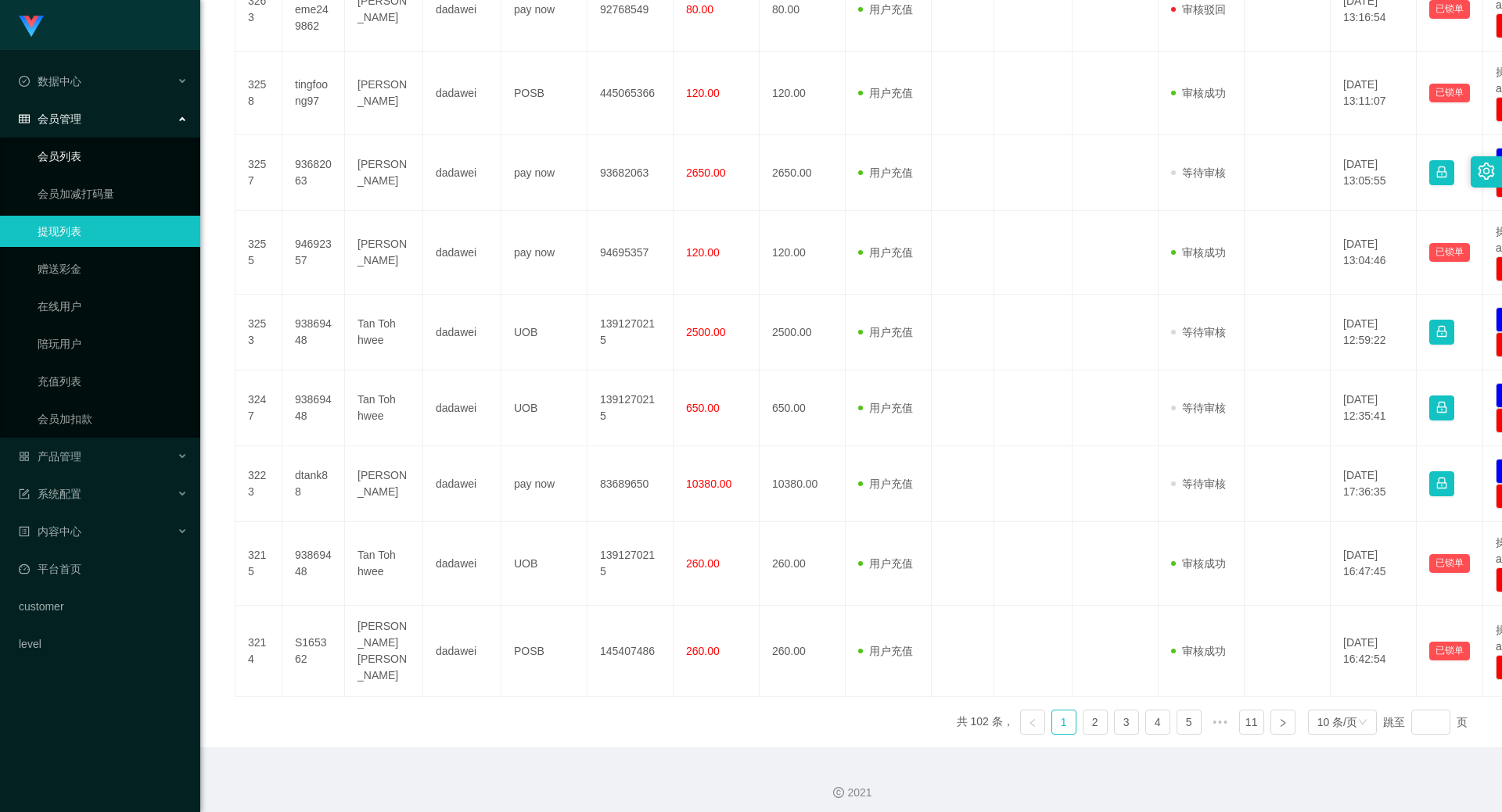
click at [77, 153] on link "会员列表" at bounding box center [112, 157] width 150 height 32
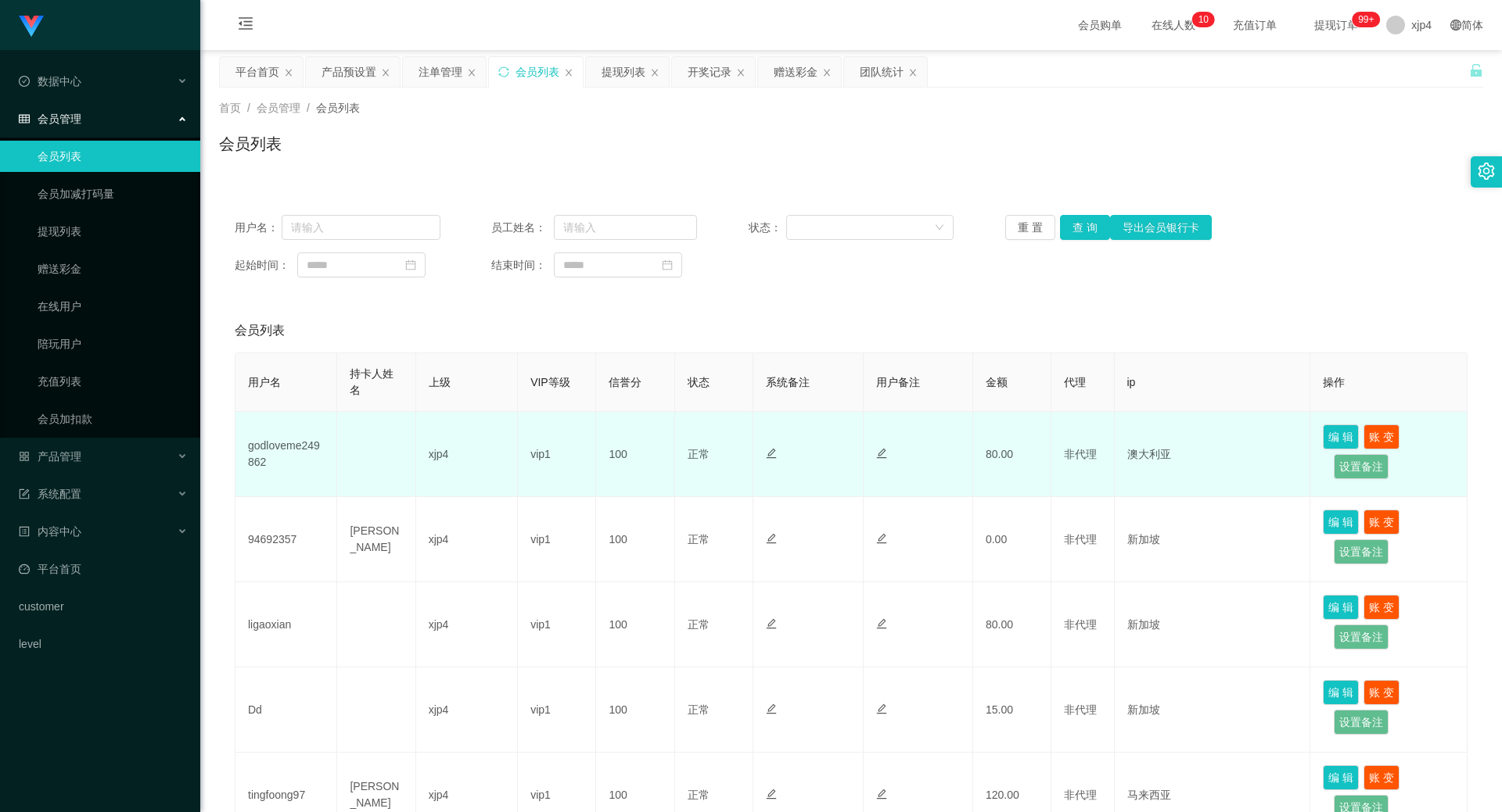
scroll to position [235, 0]
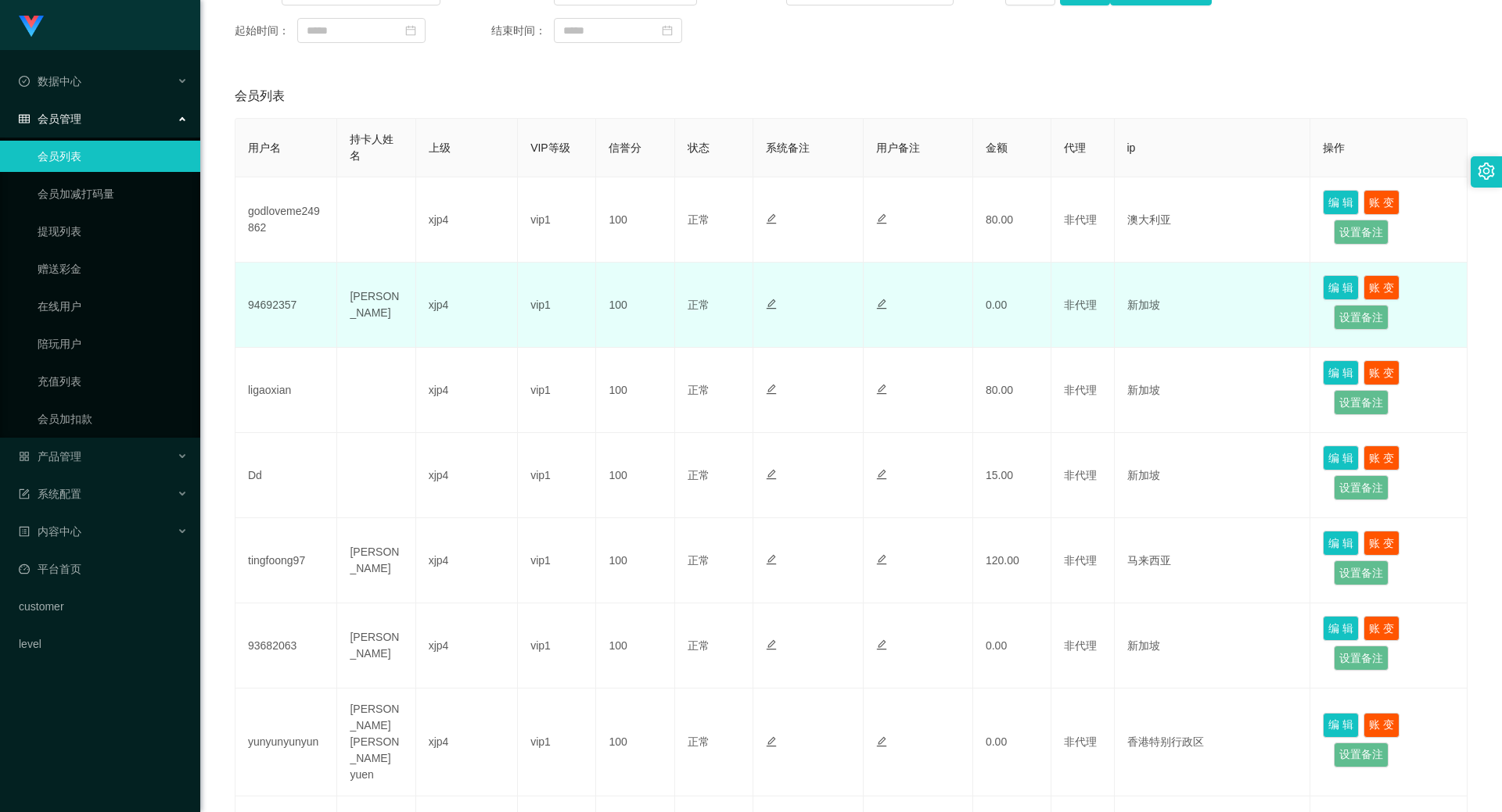
click at [264, 308] on td "94692357" at bounding box center [287, 305] width 102 height 85
copy td "94692357"
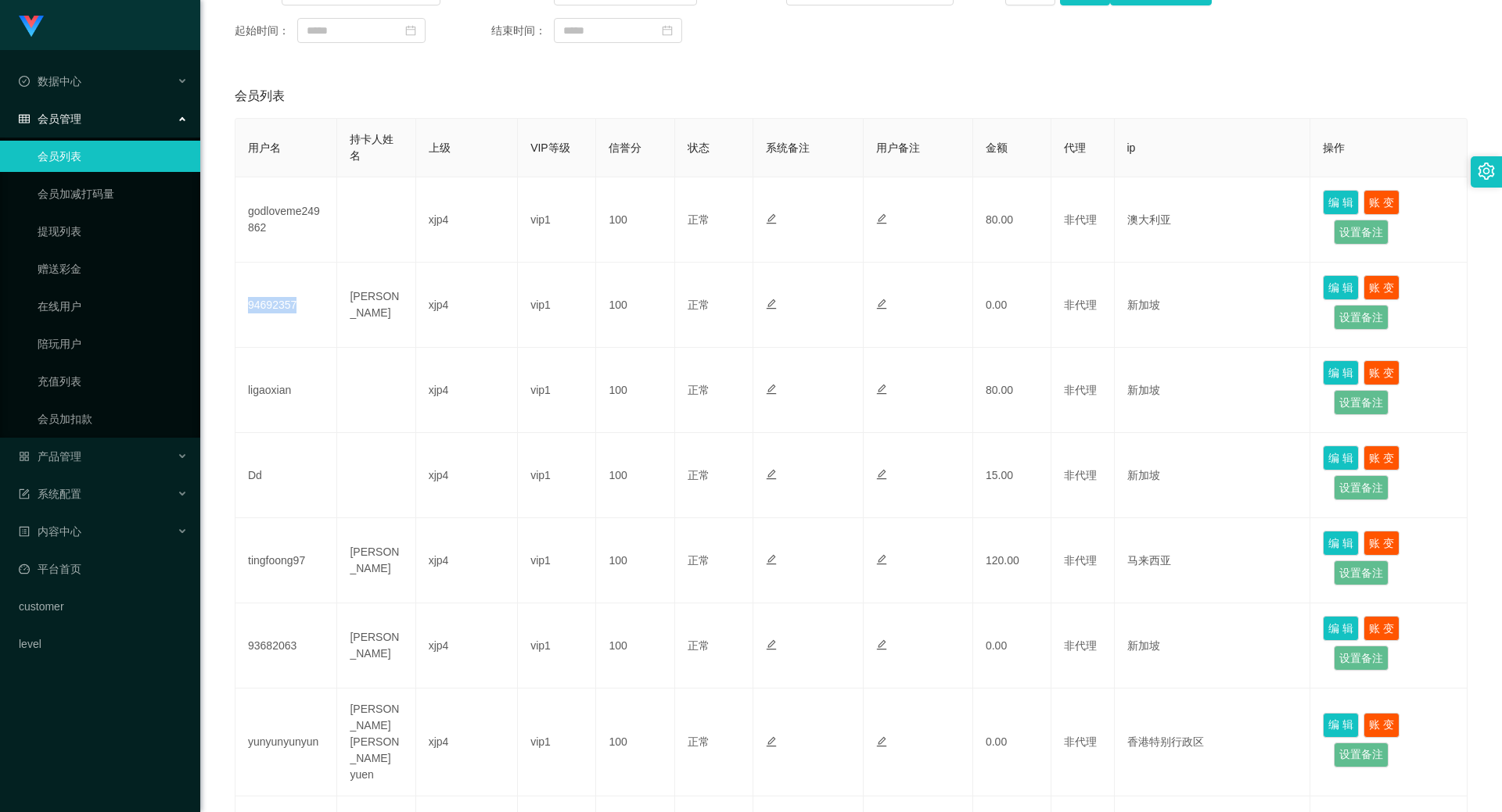
click at [64, 151] on link "会员列表" at bounding box center [112, 157] width 150 height 32
click at [67, 153] on link "会员列表" at bounding box center [112, 157] width 150 height 32
click at [79, 445] on div "产品管理" at bounding box center [100, 457] width 201 height 32
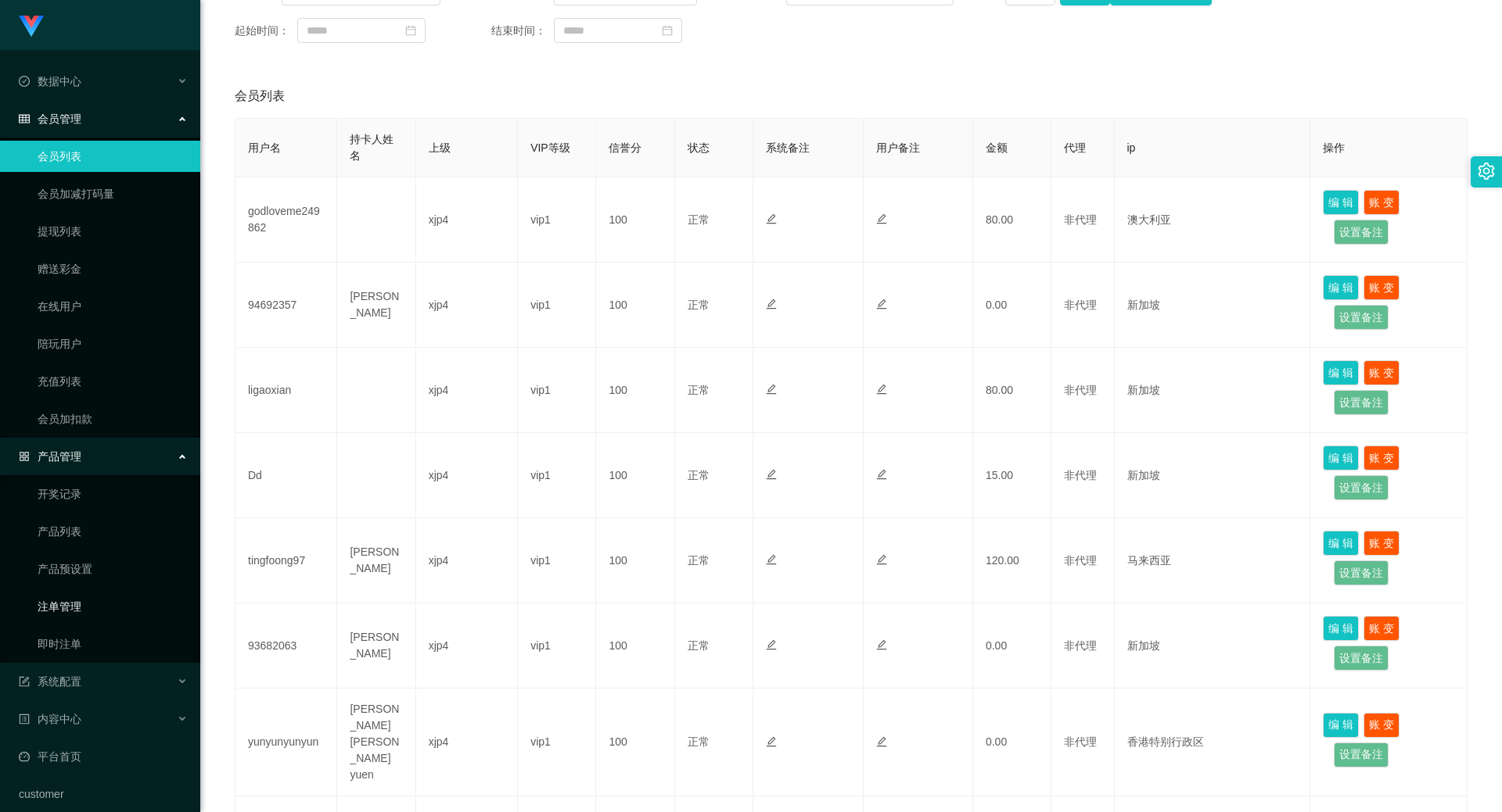
click at [80, 600] on link "注单管理" at bounding box center [112, 607] width 150 height 32
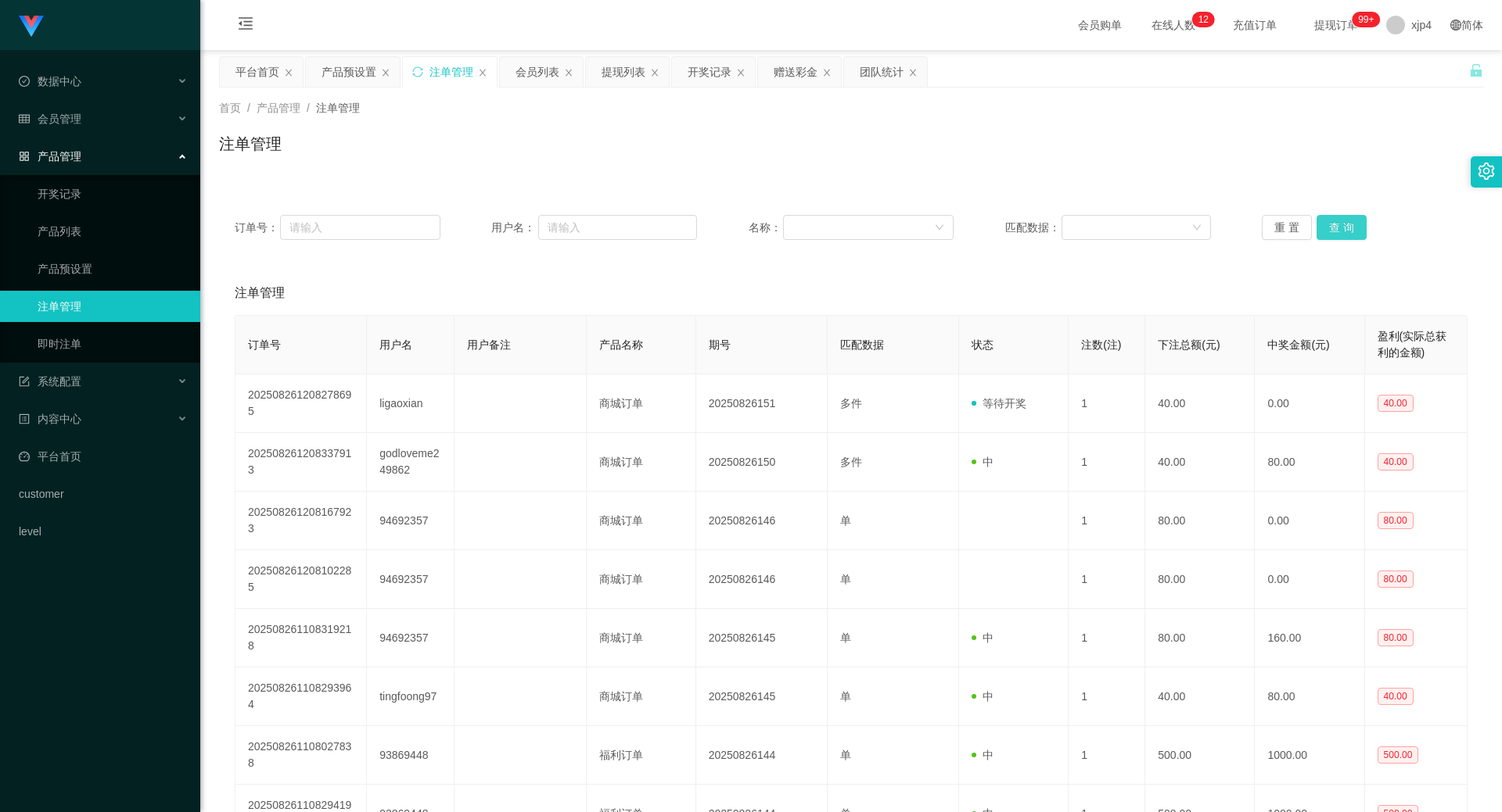
click at [1326, 224] on button "查 询" at bounding box center [1341, 227] width 50 height 25
click at [1326, 224] on div "重 置 查 询" at bounding box center [1365, 227] width 206 height 25
click at [1326, 224] on button "查 询" at bounding box center [1341, 227] width 50 height 25
click at [1326, 224] on div "重 置 查 询" at bounding box center [1365, 227] width 206 height 25
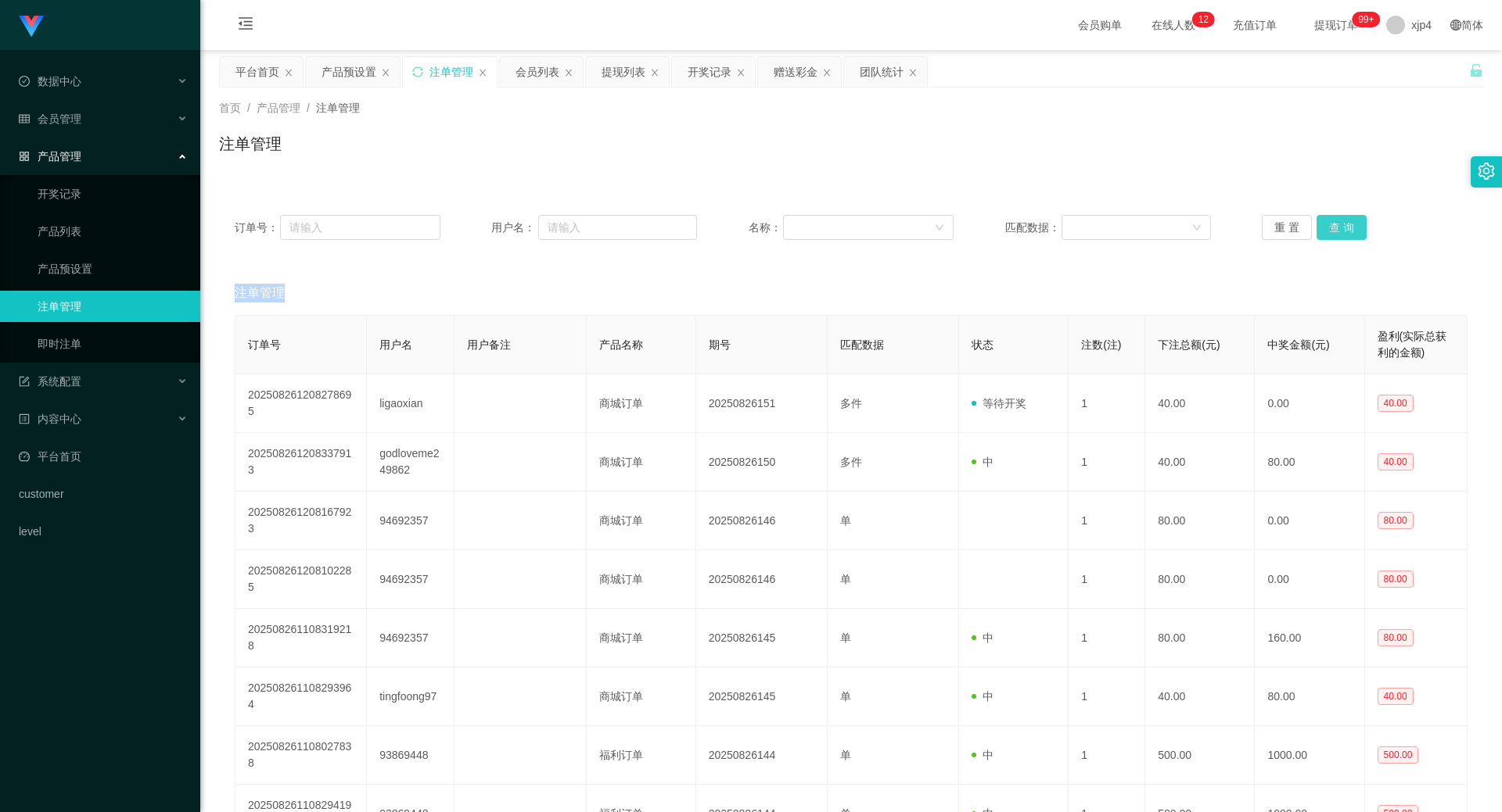
click at [1326, 224] on button "查 询" at bounding box center [1341, 227] width 50 height 25
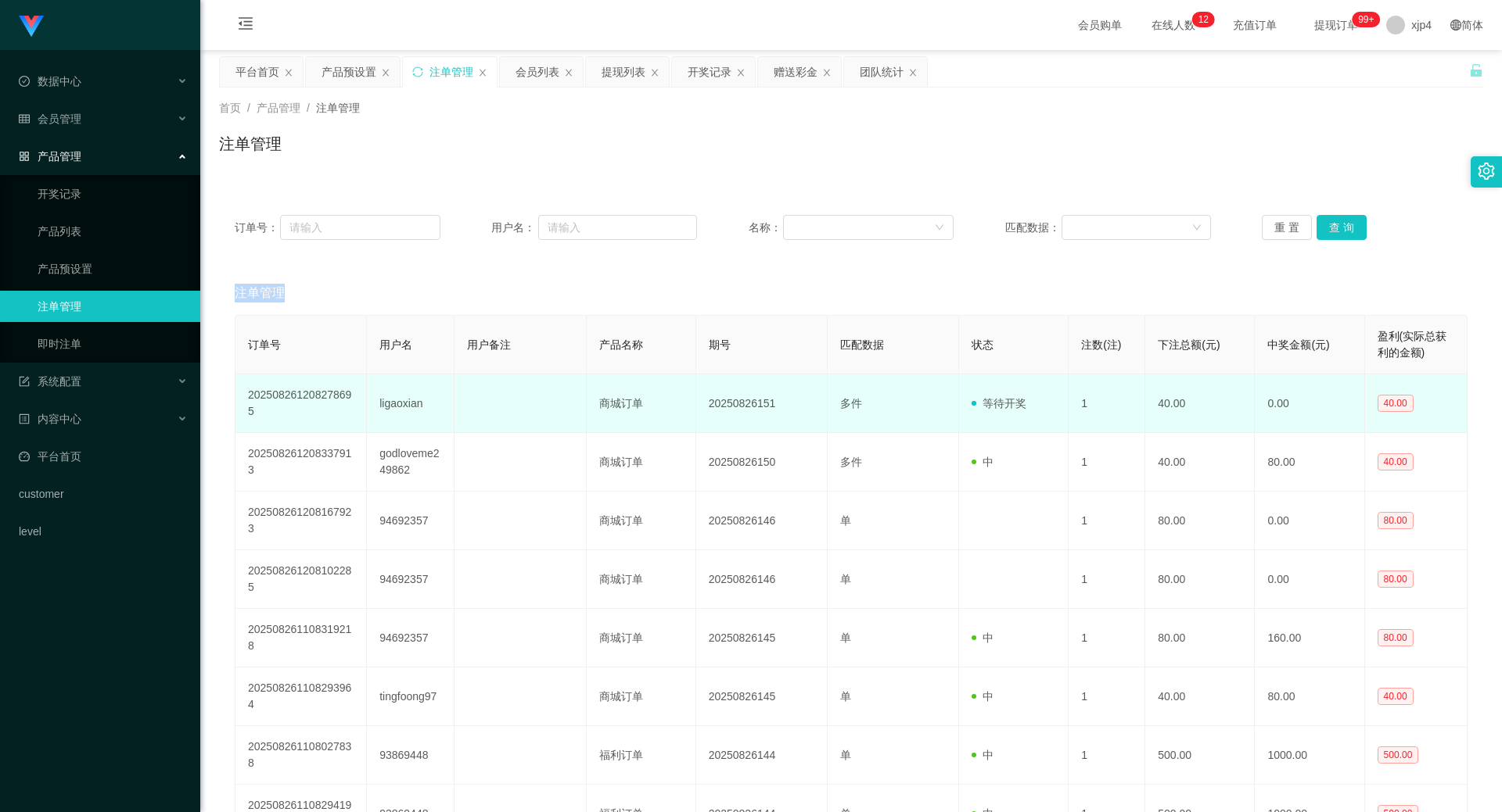
click at [401, 405] on td "ligaoxian" at bounding box center [410, 404] width 87 height 58
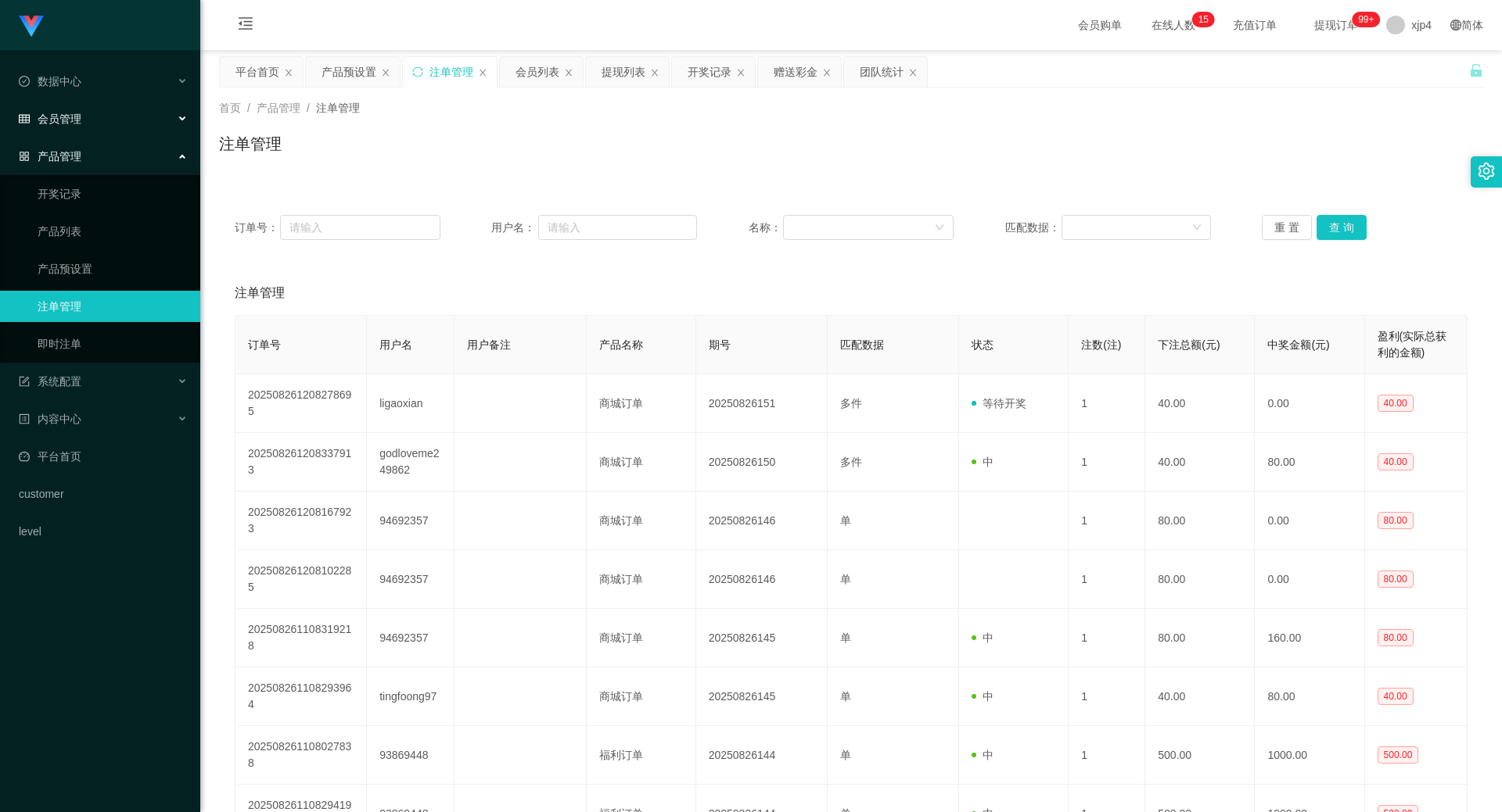
click at [107, 110] on div "会员管理" at bounding box center [100, 119] width 201 height 32
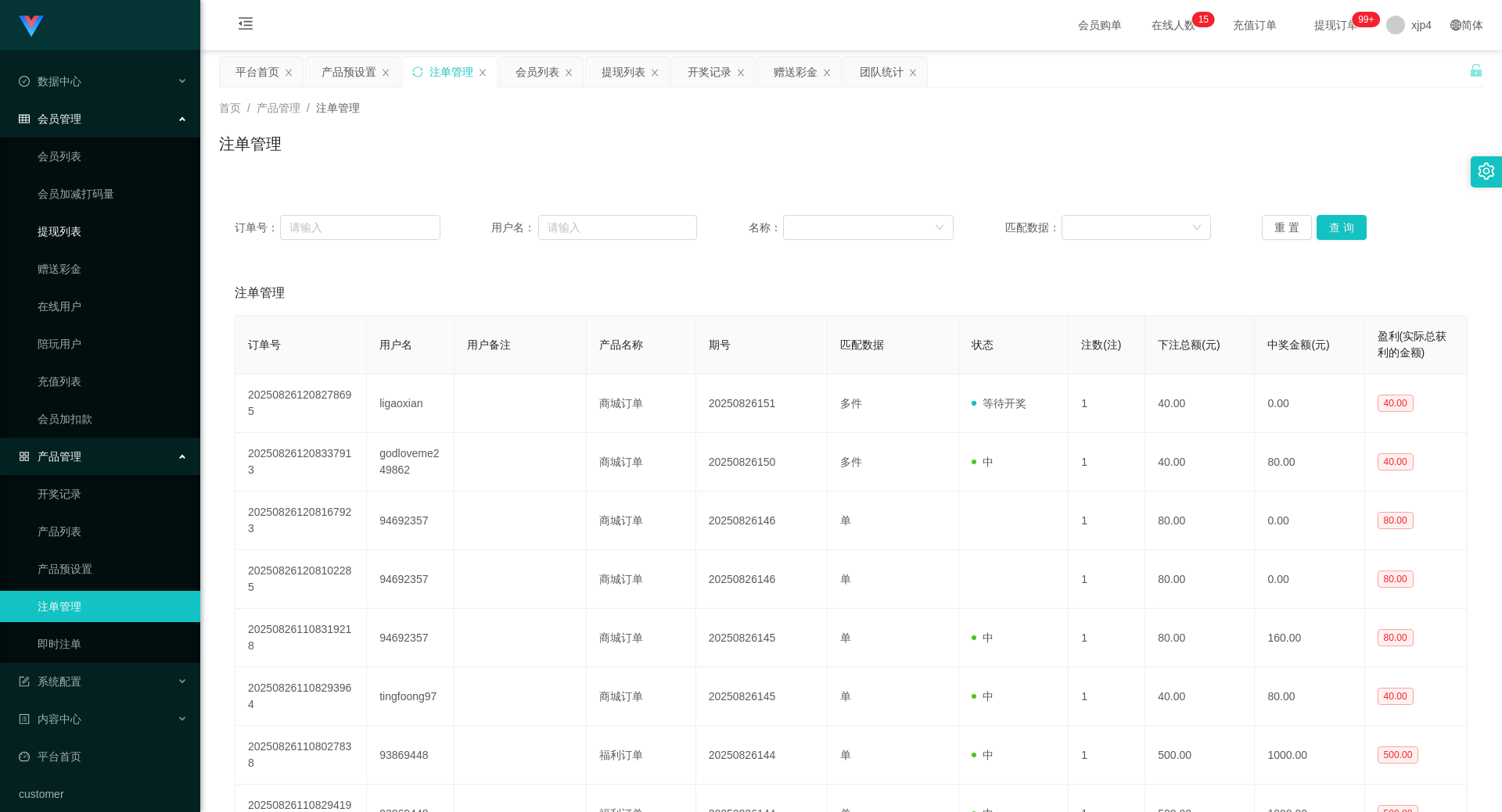
click at [91, 223] on link "提现列表" at bounding box center [112, 232] width 150 height 32
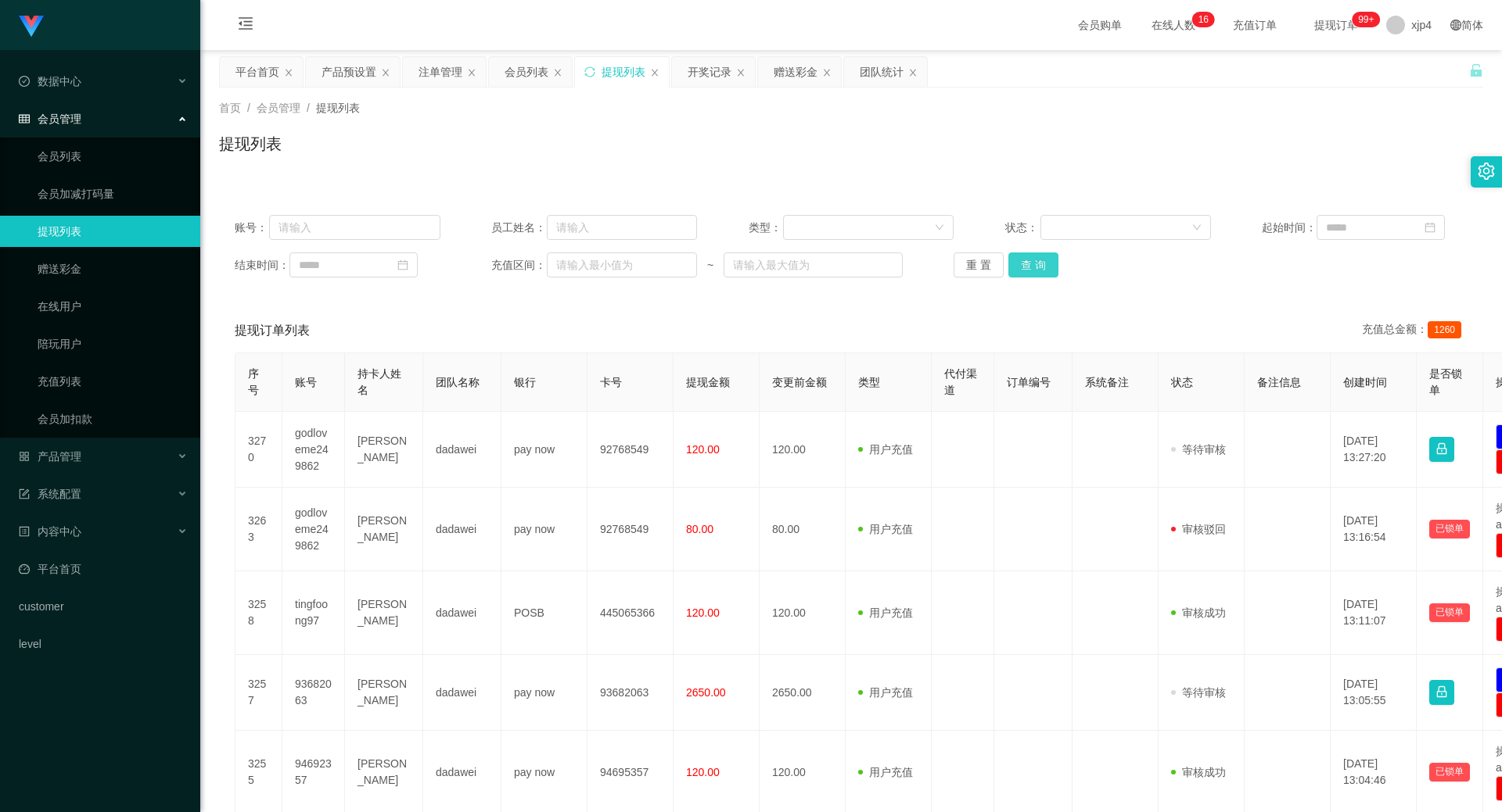
click at [1017, 262] on button "查 询" at bounding box center [1033, 264] width 50 height 25
click at [1017, 262] on div "重 置 查 询" at bounding box center [1056, 264] width 206 height 25
click at [1017, 262] on button "查 询" at bounding box center [1033, 264] width 50 height 25
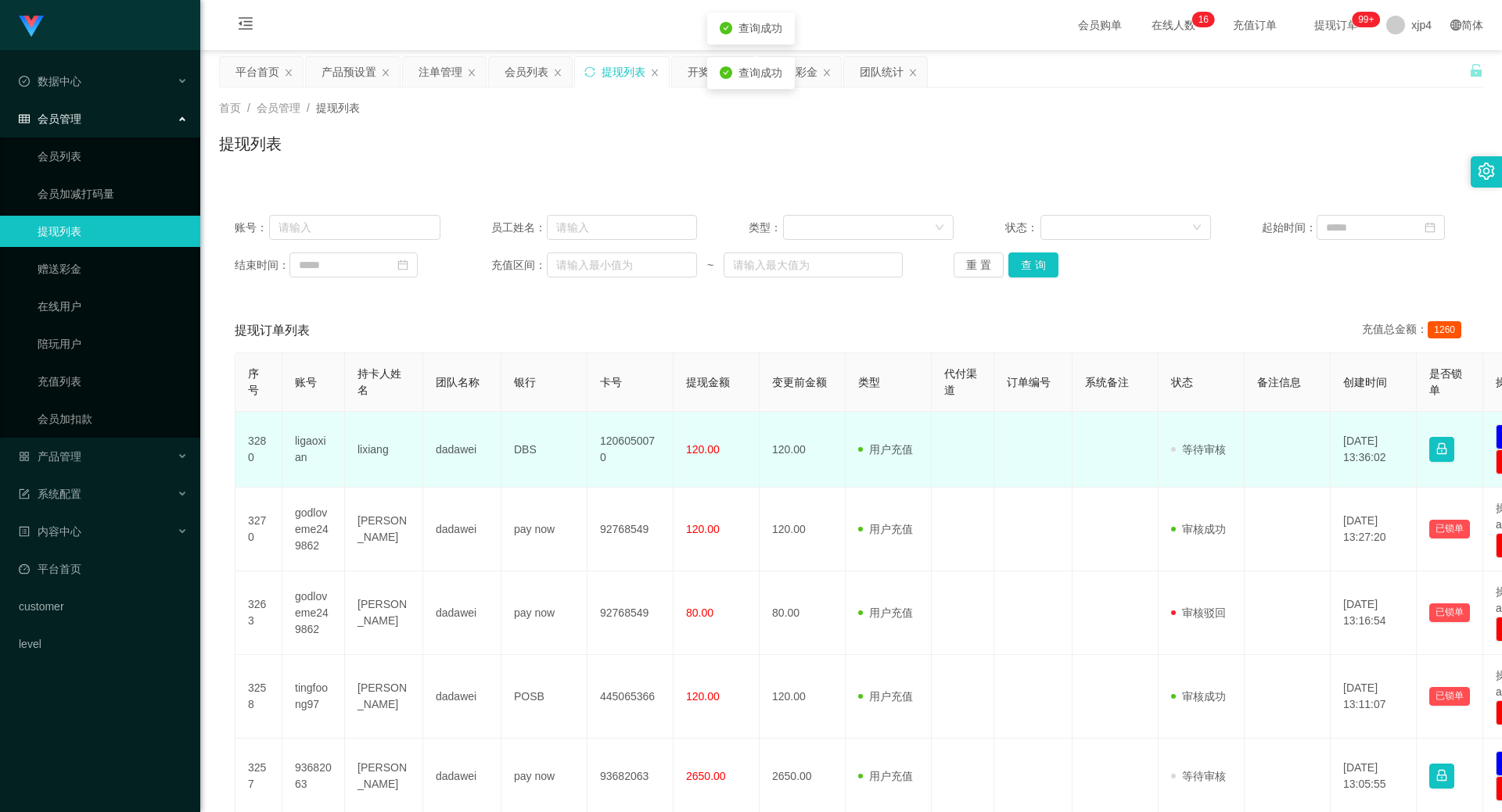
click at [306, 449] on td "ligaoxian" at bounding box center [313, 450] width 62 height 76
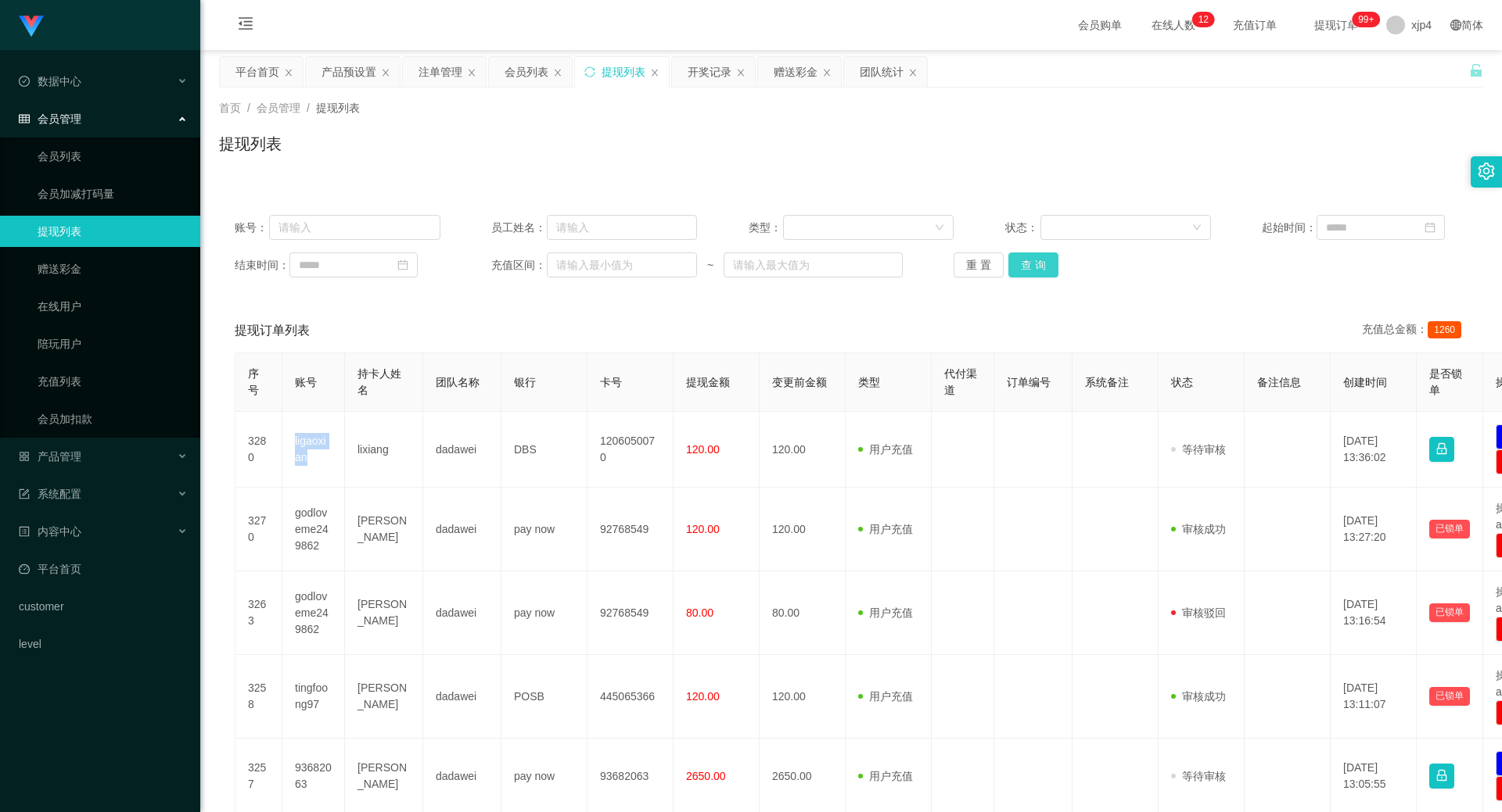
click at [1016, 265] on button "查 询" at bounding box center [1033, 264] width 50 height 25
click at [1016, 265] on div "重 置 查 询" at bounding box center [1056, 264] width 206 height 25
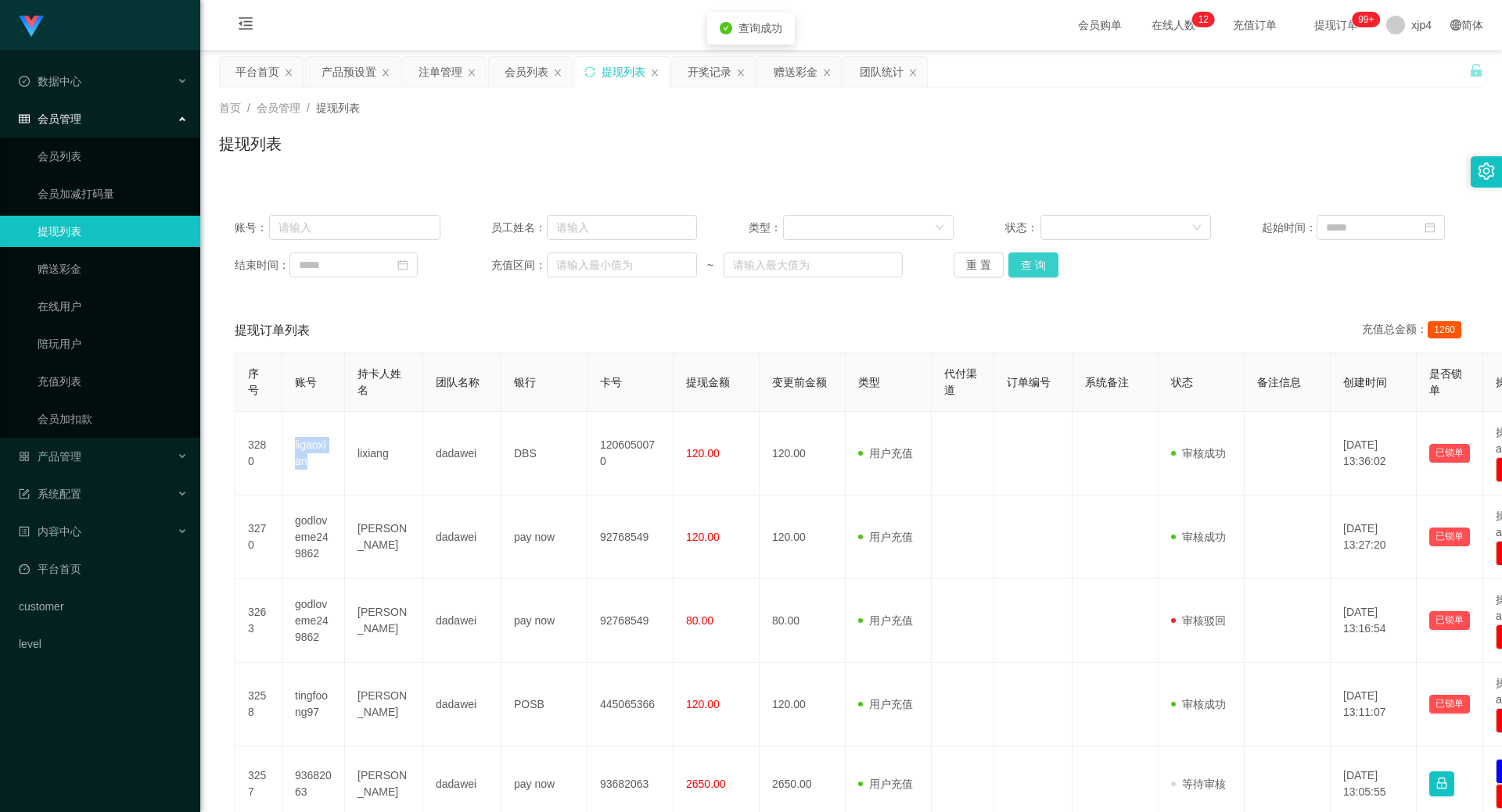
click at [1016, 265] on button "查 询" at bounding box center [1033, 264] width 50 height 25
click at [1016, 265] on button "查 询" at bounding box center [1042, 264] width 67 height 25
click at [1016, 265] on div "重 置 查 询" at bounding box center [1056, 264] width 206 height 25
click at [1016, 265] on button "查 询" at bounding box center [1042, 264] width 67 height 25
click at [1016, 265] on div "重 置 查 询" at bounding box center [1056, 264] width 206 height 25
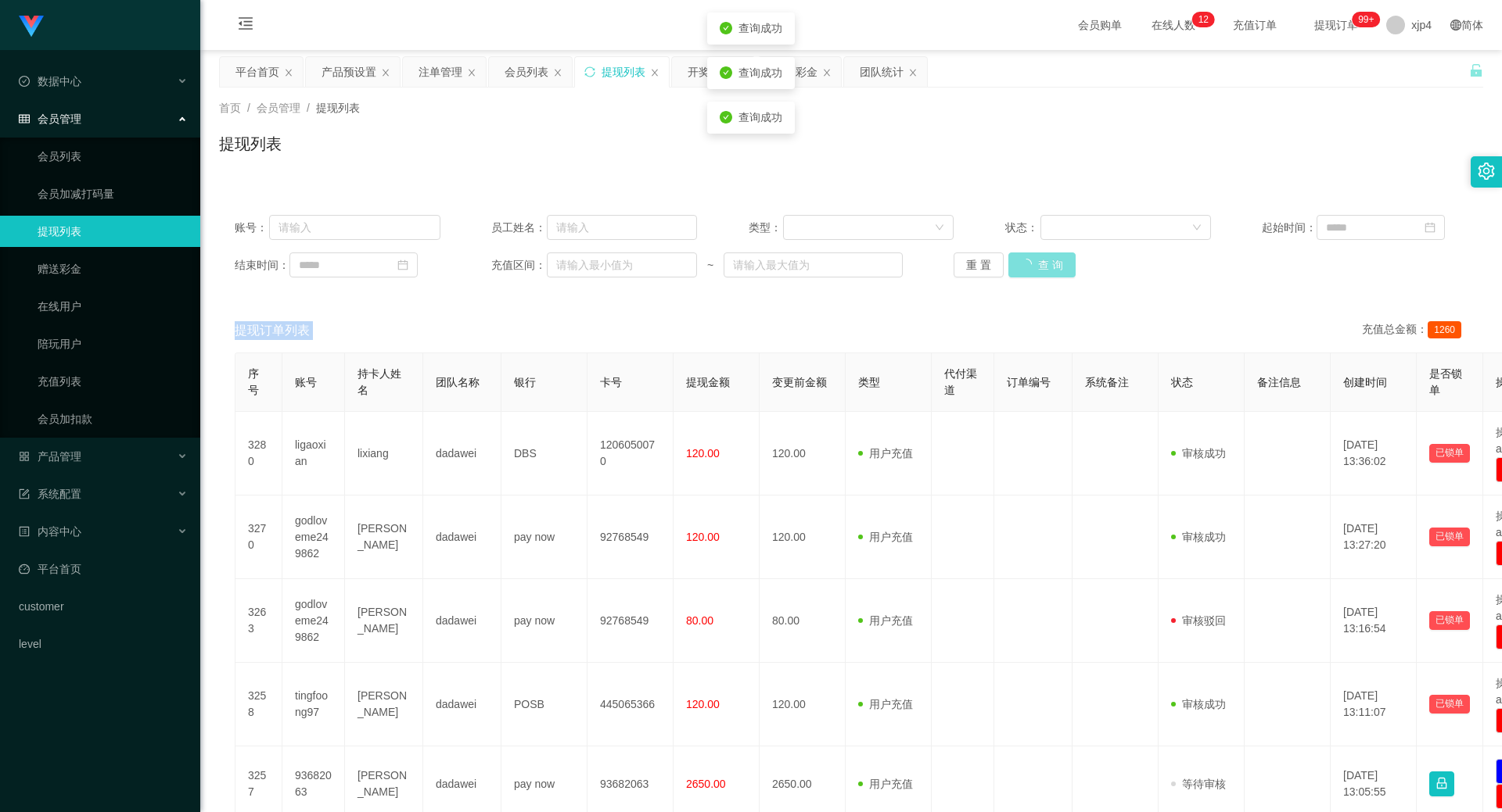
click at [1016, 265] on div "重 置 查 询" at bounding box center [1056, 264] width 206 height 25
click at [1016, 265] on button "查 询" at bounding box center [1033, 264] width 50 height 25
